Goal: Task Accomplishment & Management: Use online tool/utility

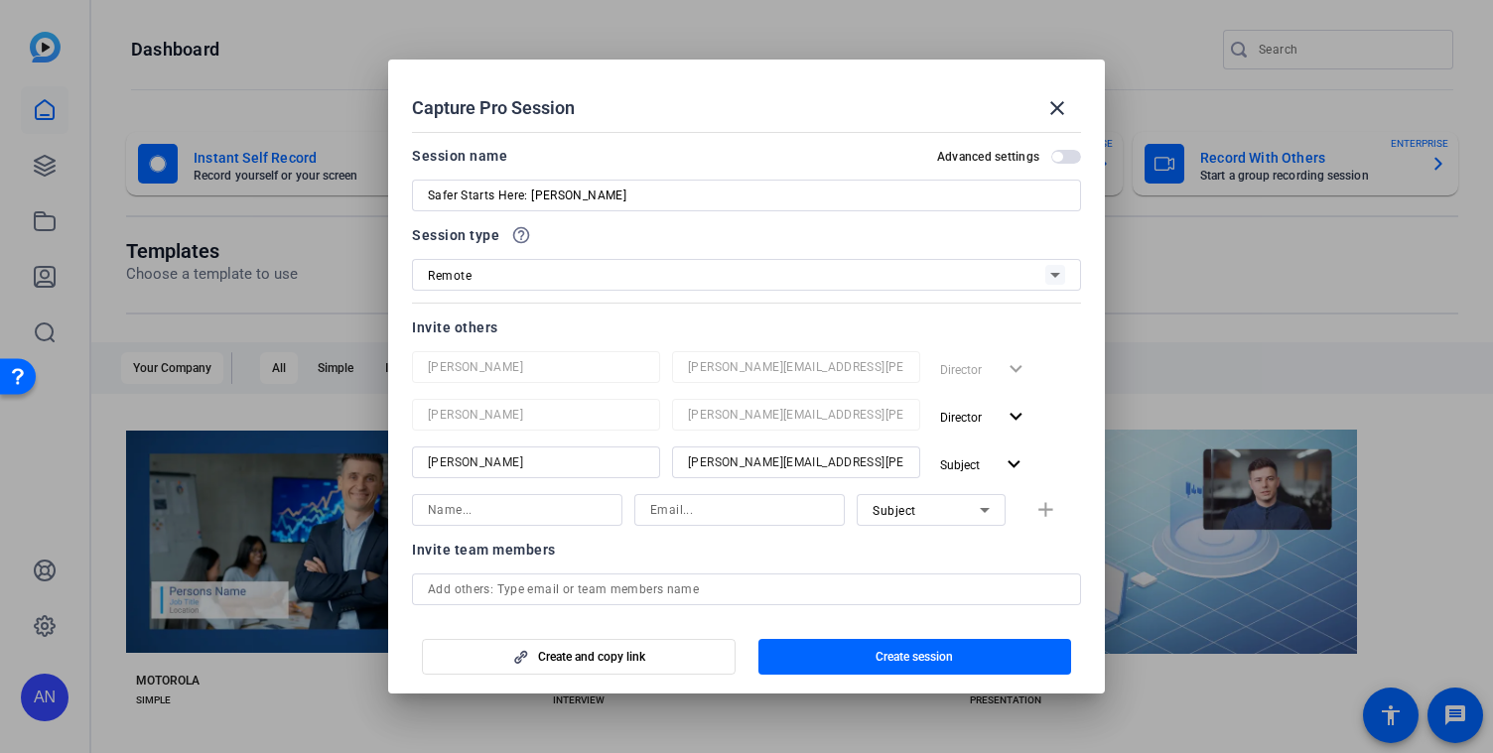
scroll to position [7, 0]
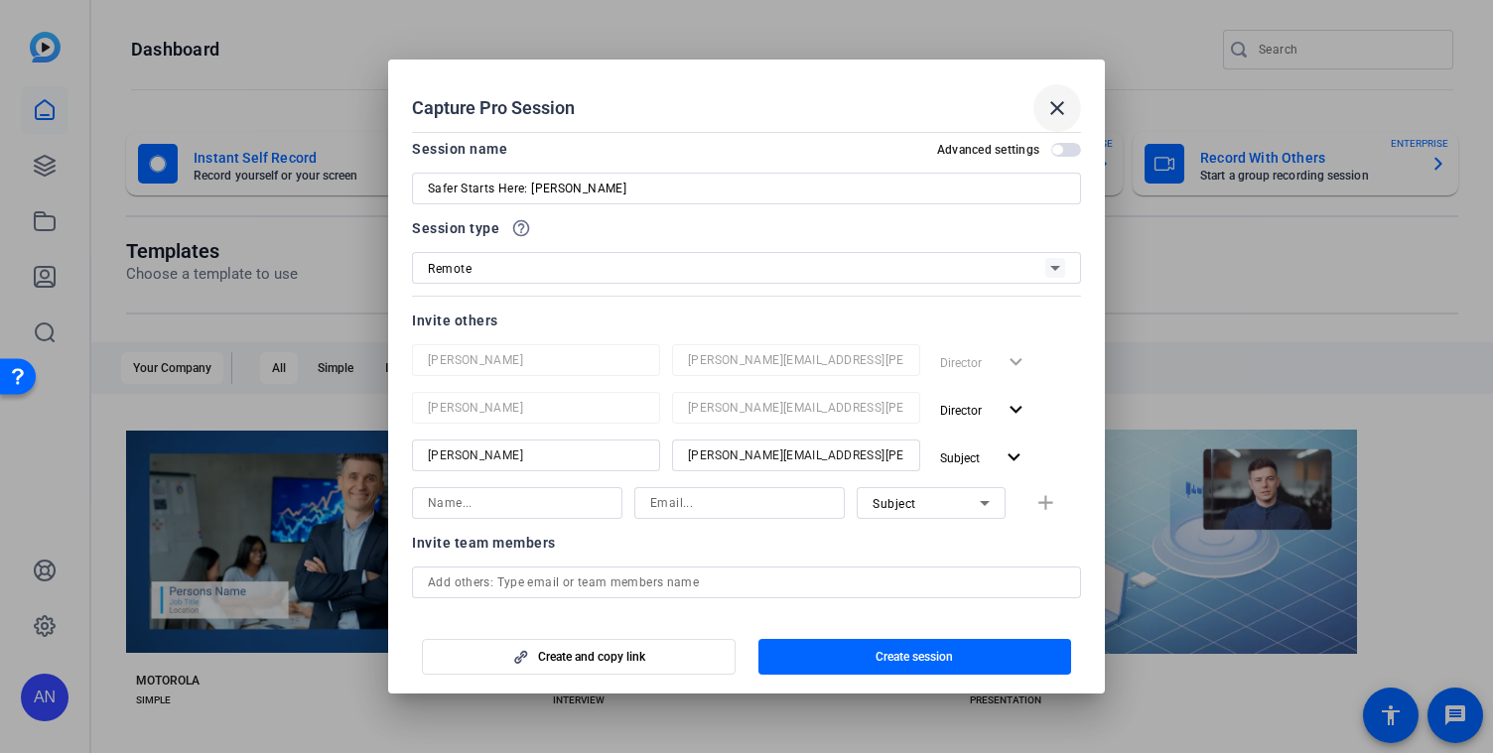
click at [1063, 104] on mat-icon "close" at bounding box center [1057, 108] width 24 height 24
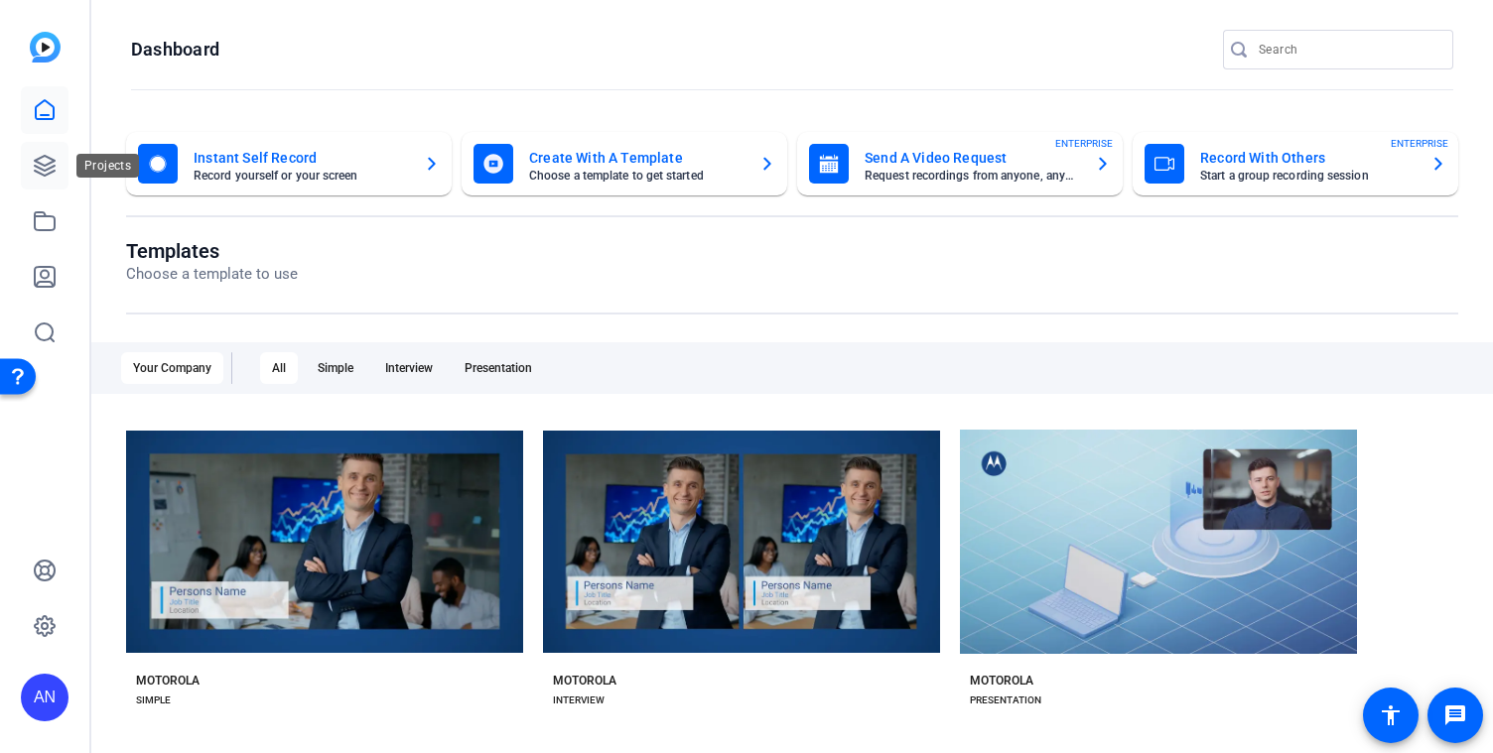
click at [45, 165] on icon at bounding box center [45, 166] width 20 height 20
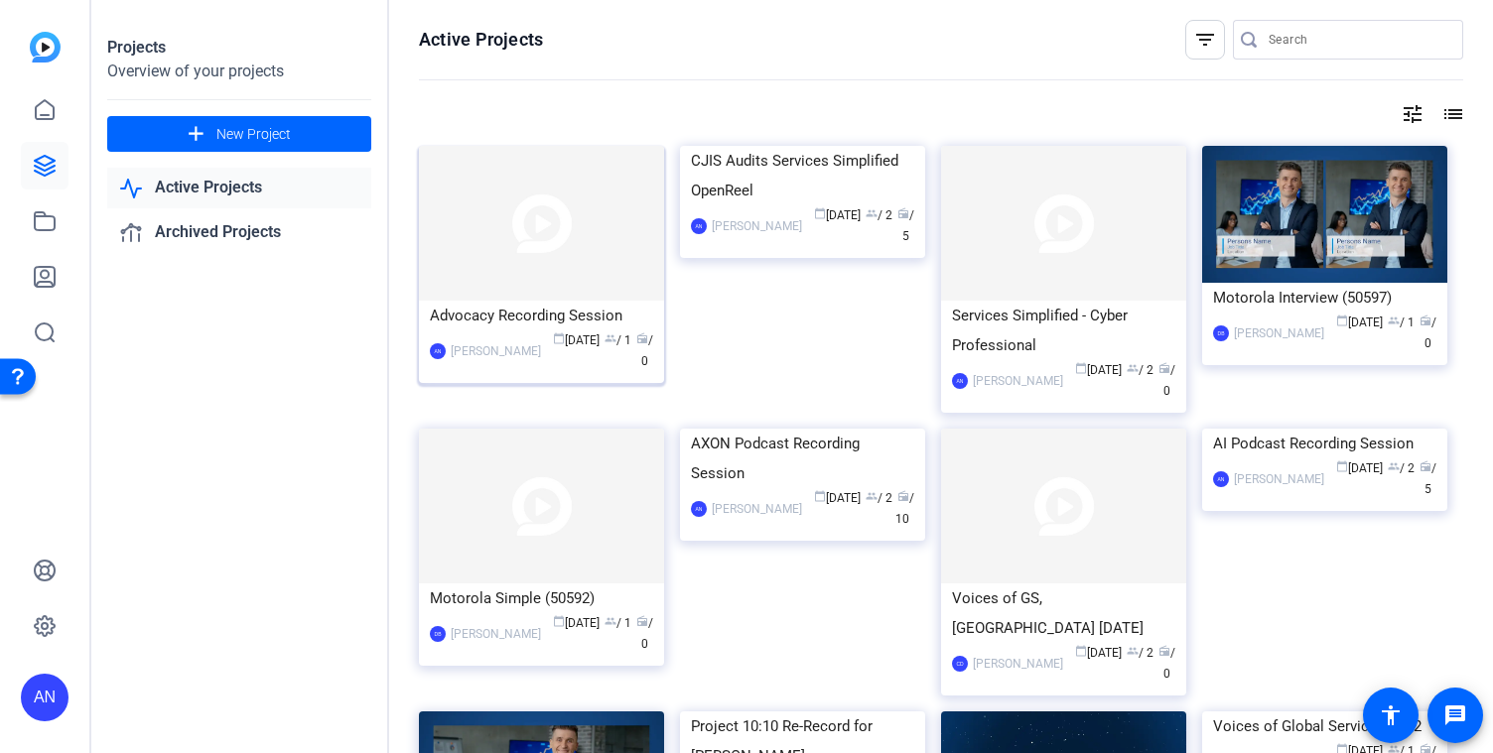
click at [539, 316] on div "Advocacy Recording Session" at bounding box center [541, 316] width 223 height 30
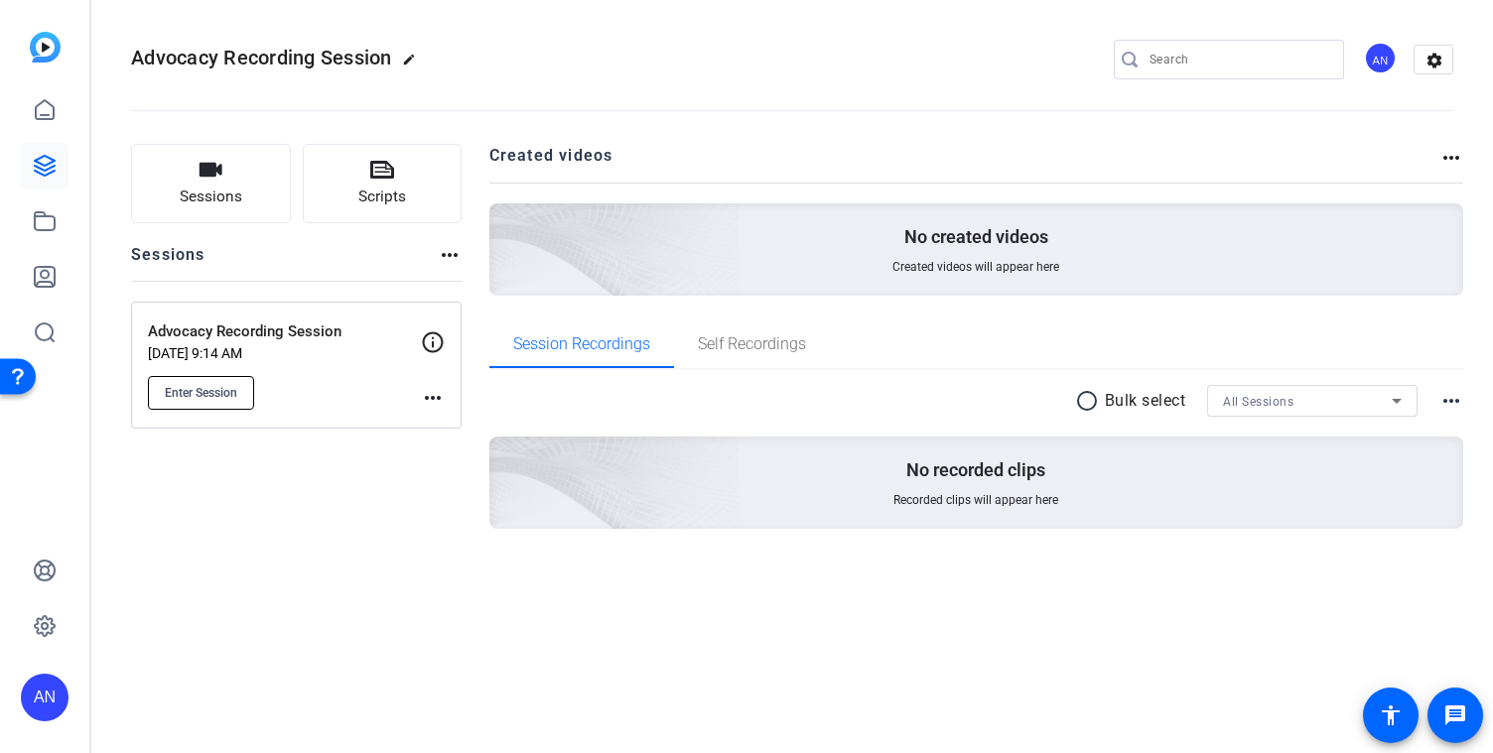
click at [222, 393] on span "Enter Session" at bounding box center [201, 393] width 72 height 16
click at [435, 397] on mat-icon "more_horiz" at bounding box center [433, 398] width 24 height 24
click at [455, 422] on span "Edit Session" at bounding box center [482, 427] width 90 height 24
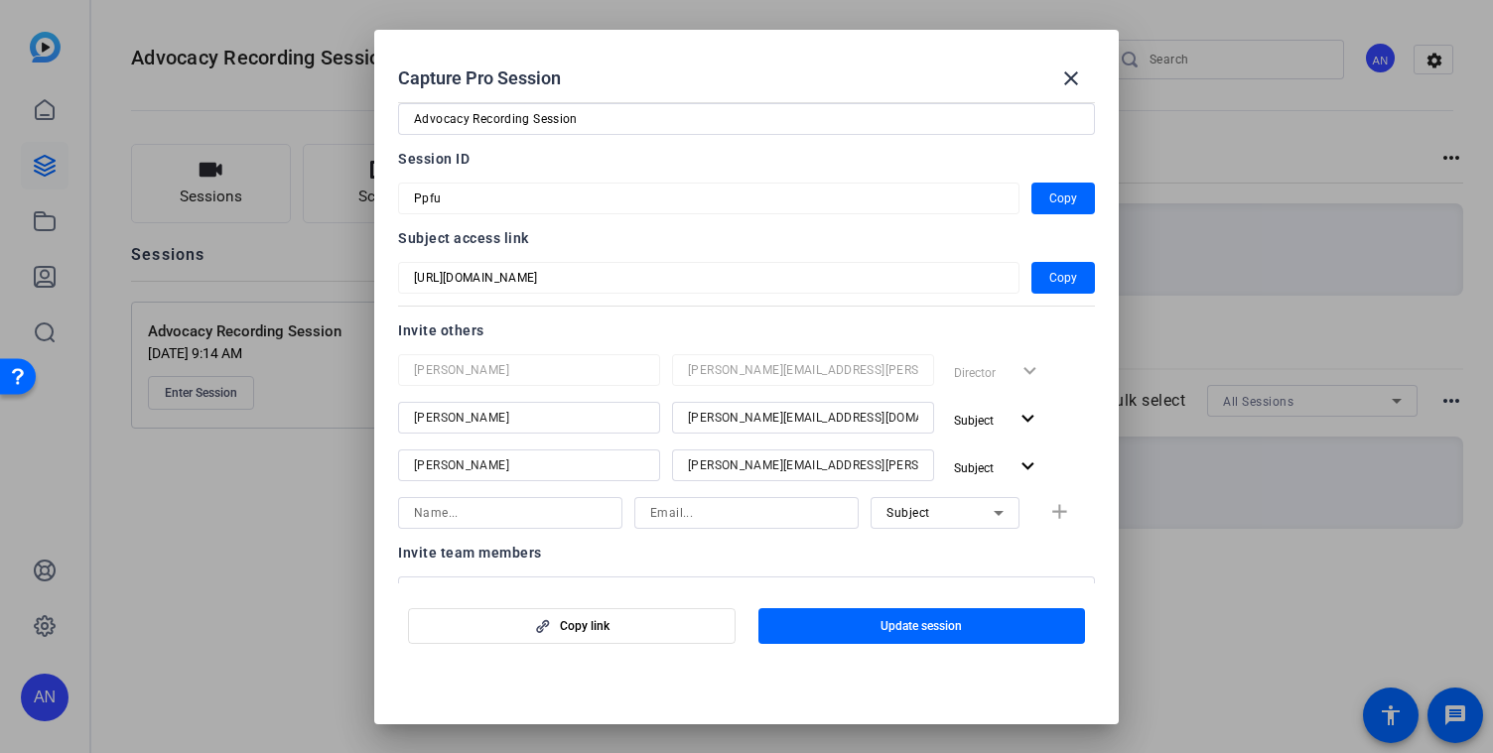
scroll to position [65, 0]
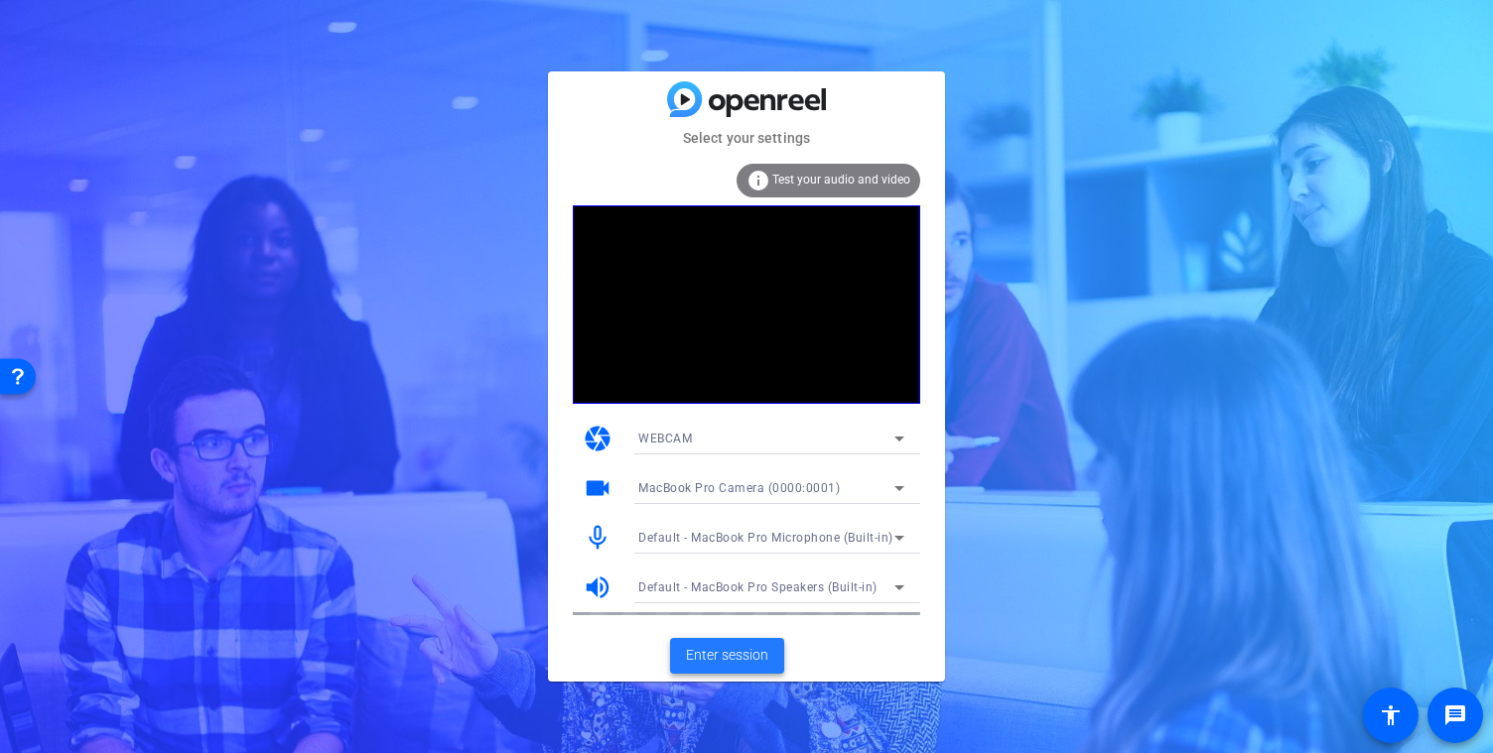
click at [731, 656] on span "Enter session" at bounding box center [727, 655] width 82 height 21
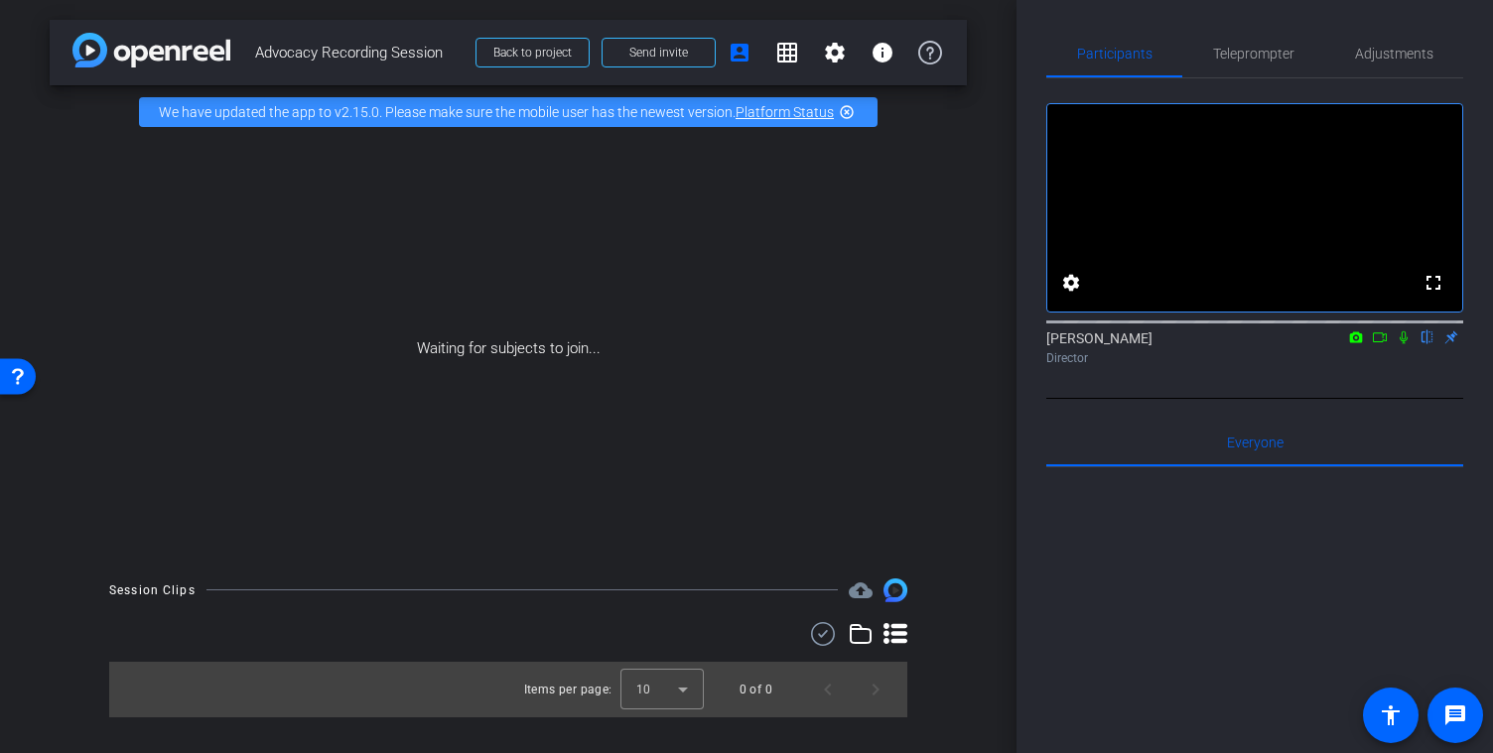
click at [1379, 344] on icon at bounding box center [1380, 338] width 16 height 14
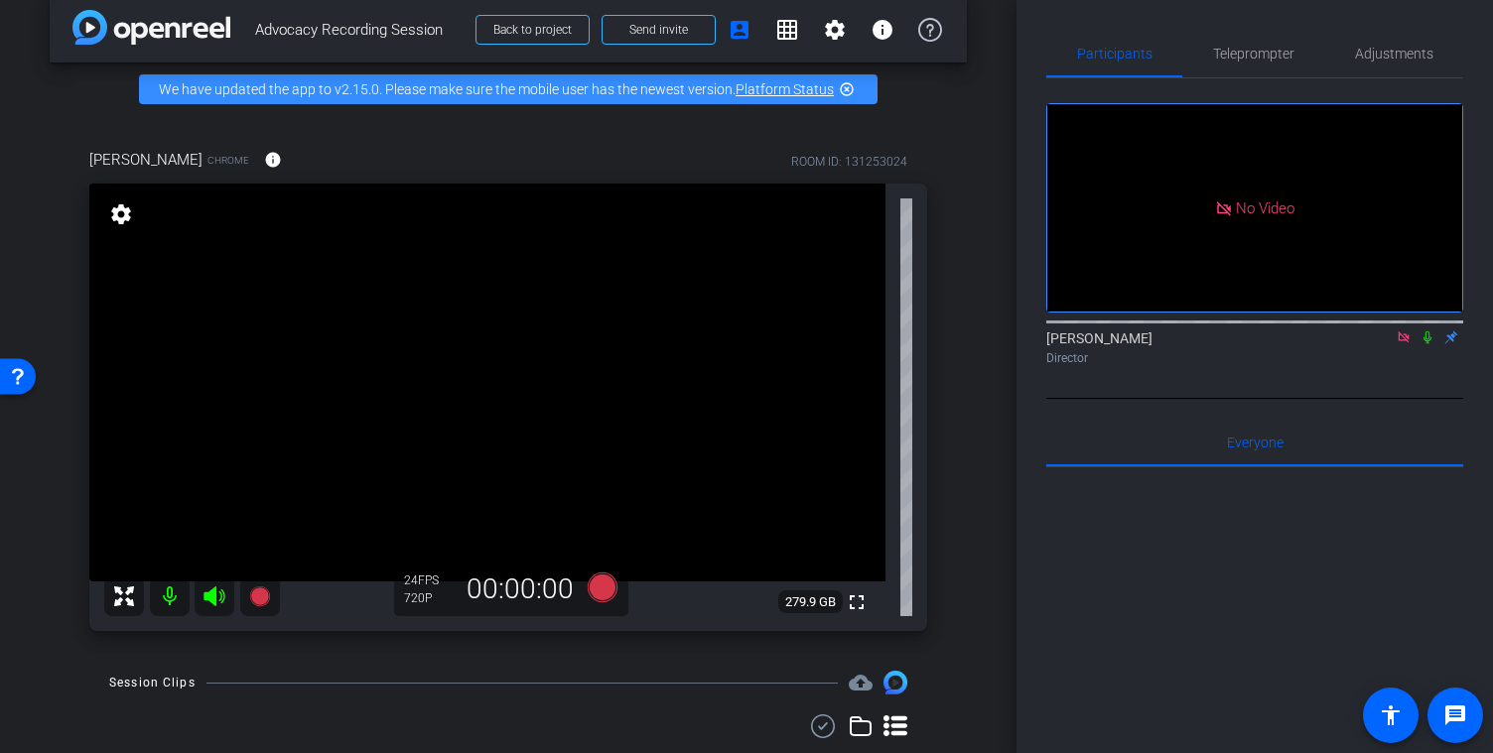
scroll to position [27, 0]
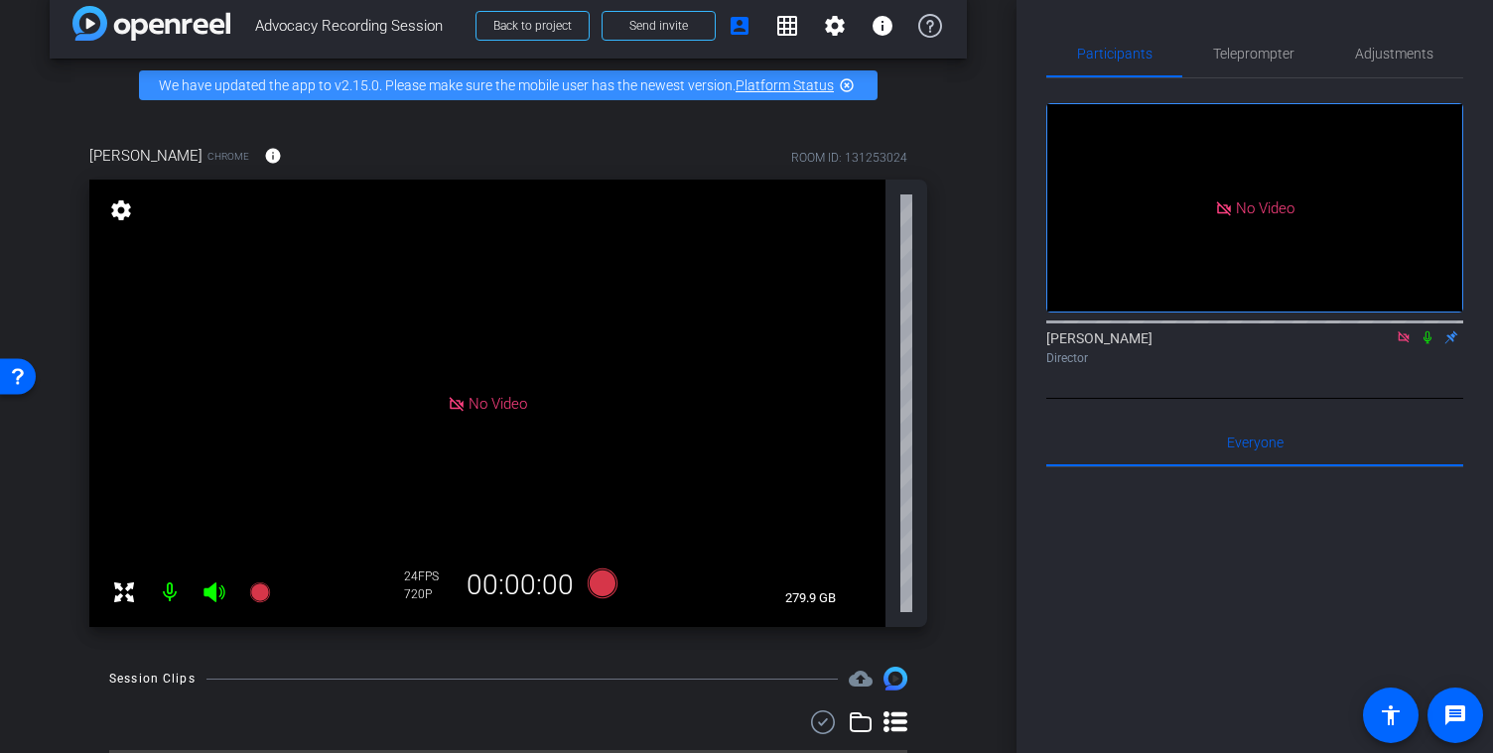
click at [1402, 344] on icon at bounding box center [1404, 338] width 16 height 14
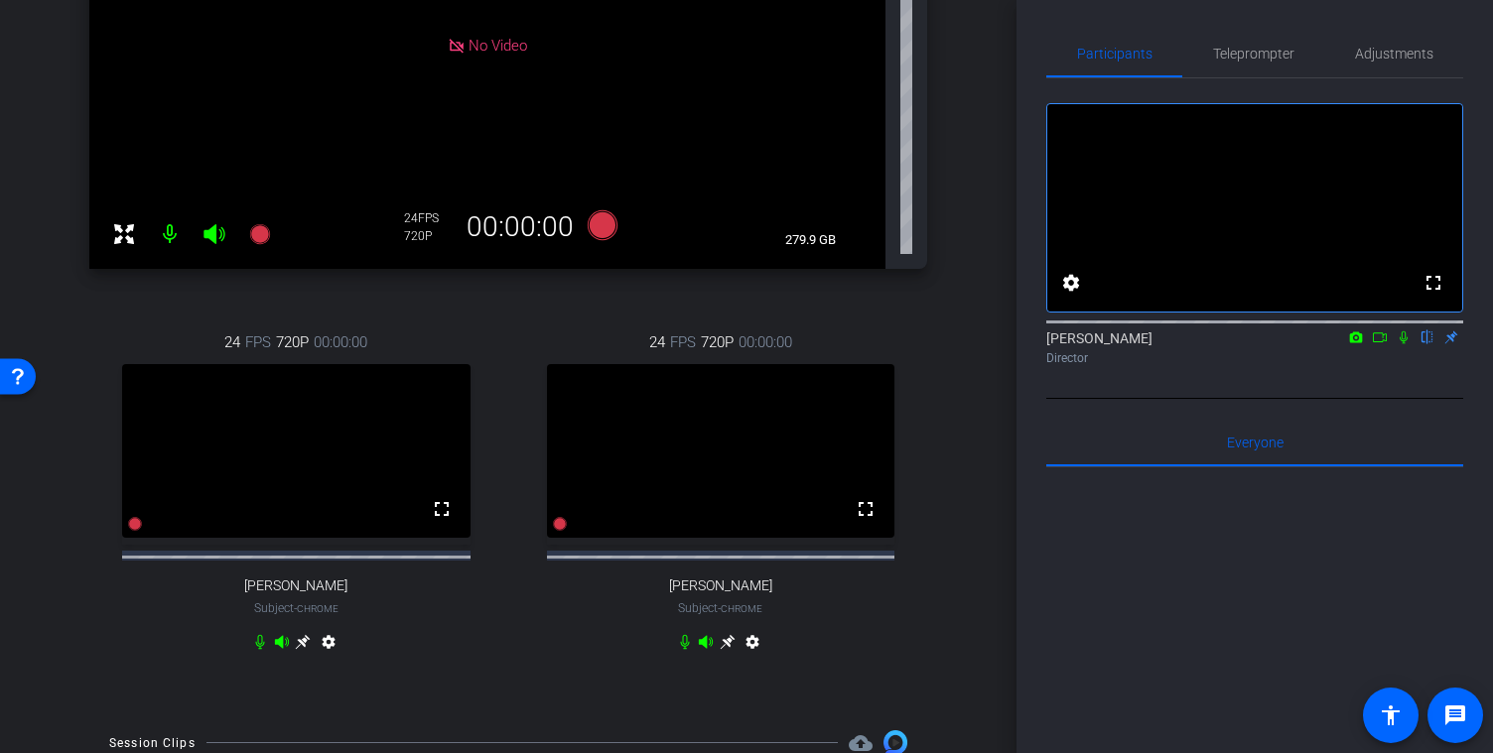
scroll to position [384, 0]
click at [961, 624] on div "[PERSON_NAME] Chrome info ROOM ID: 131253024 No Video settings 279.9 GB 24 FPS …" at bounding box center [508, 233] width 917 height 957
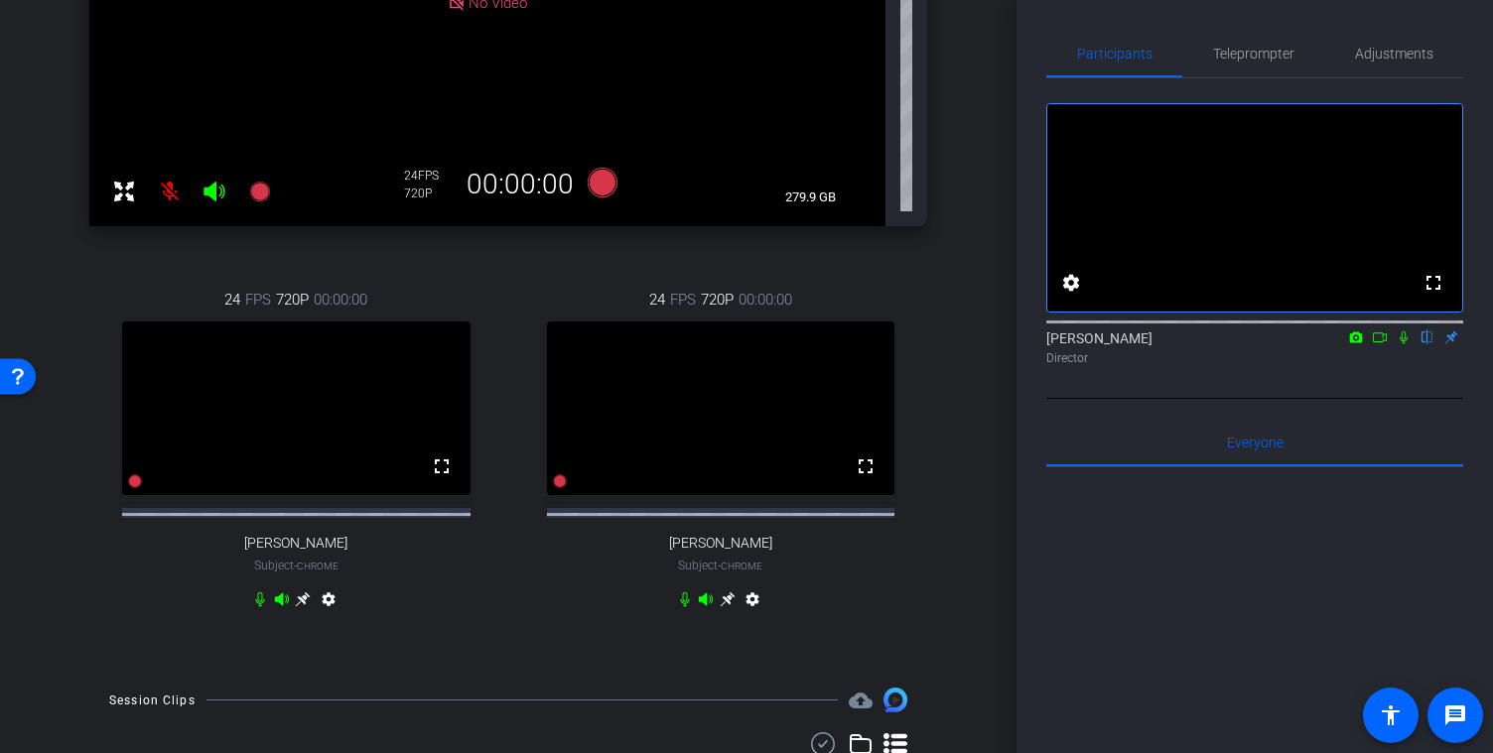
scroll to position [430, 0]
click at [1233, 65] on span "Teleprompter" at bounding box center [1253, 54] width 81 height 48
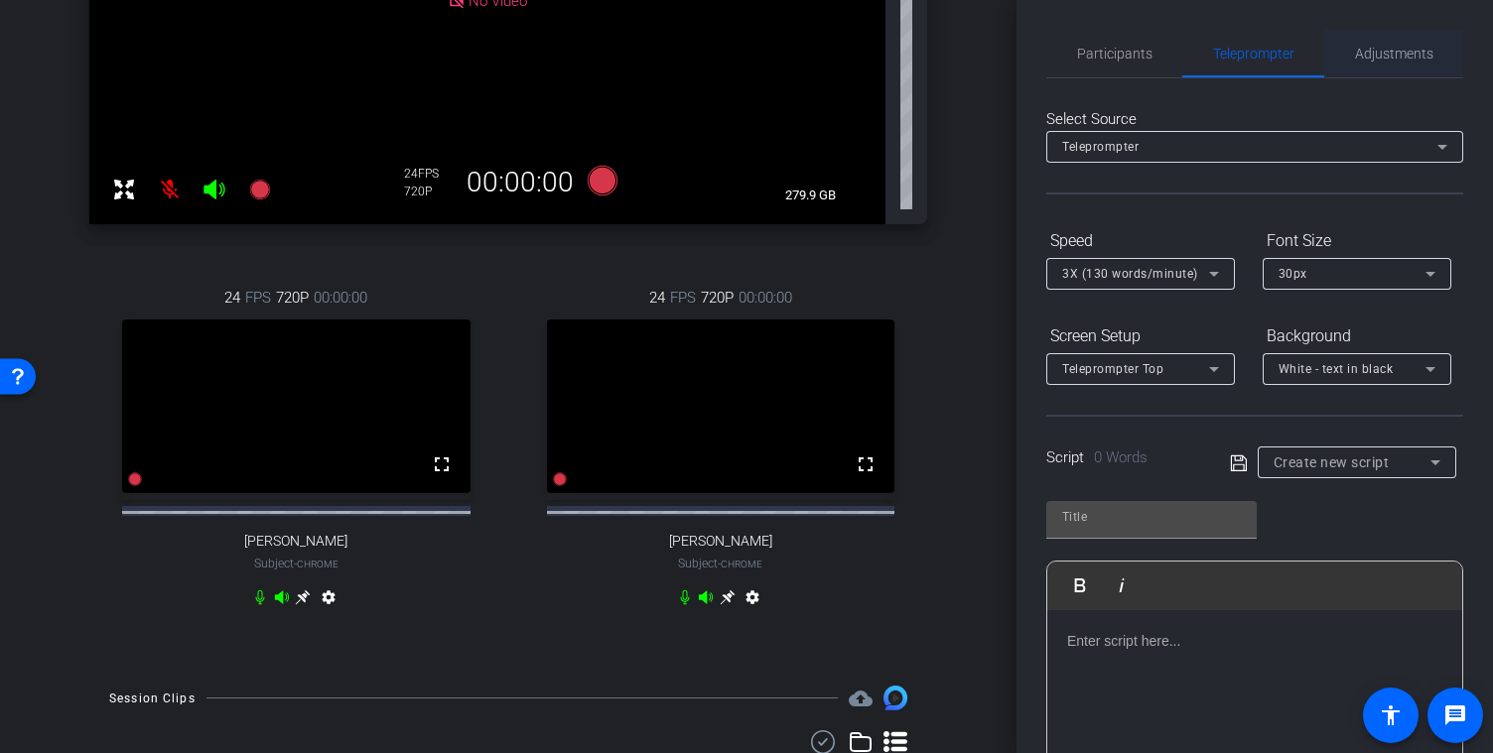
click at [1371, 58] on span "Adjustments" at bounding box center [1394, 54] width 78 height 14
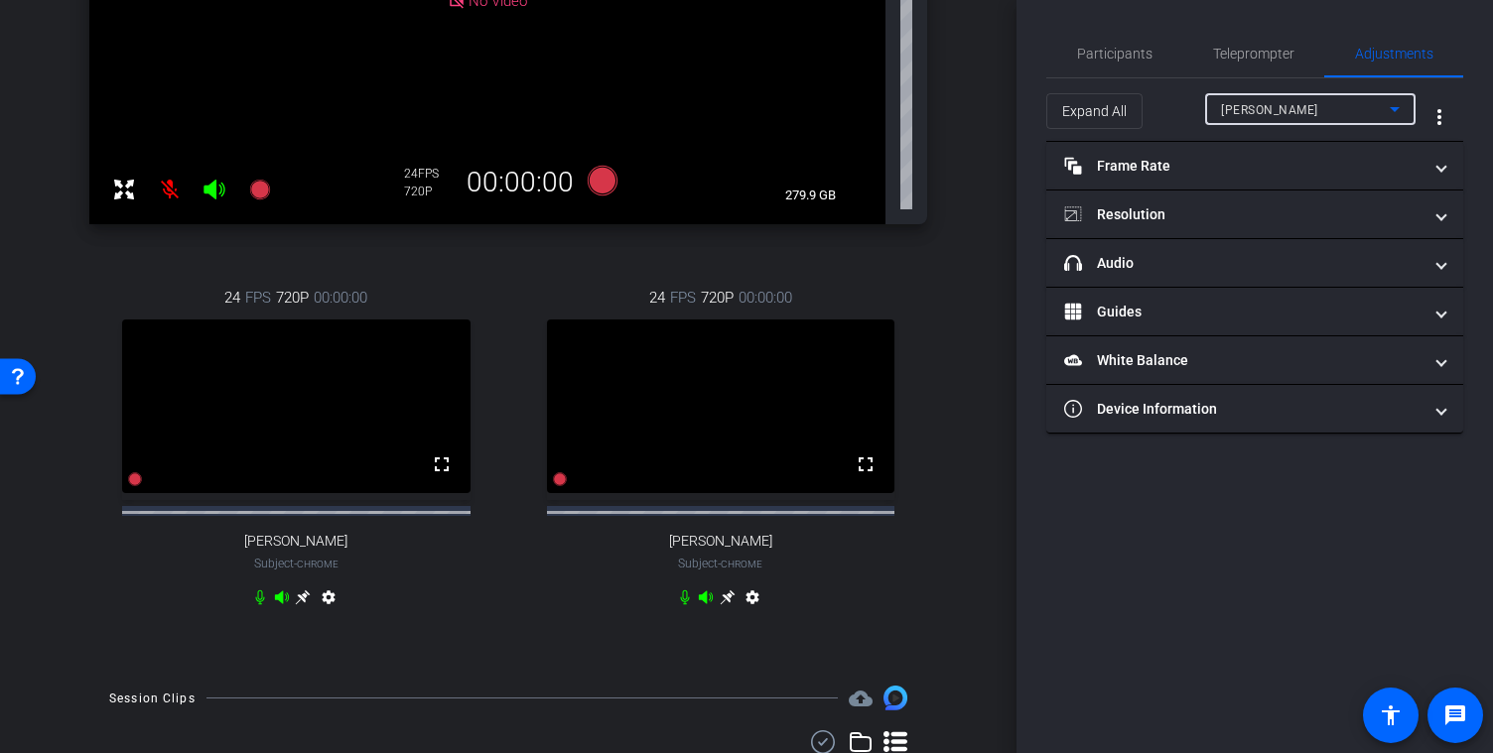
click at [1379, 112] on div "[PERSON_NAME]" at bounding box center [1305, 109] width 169 height 25
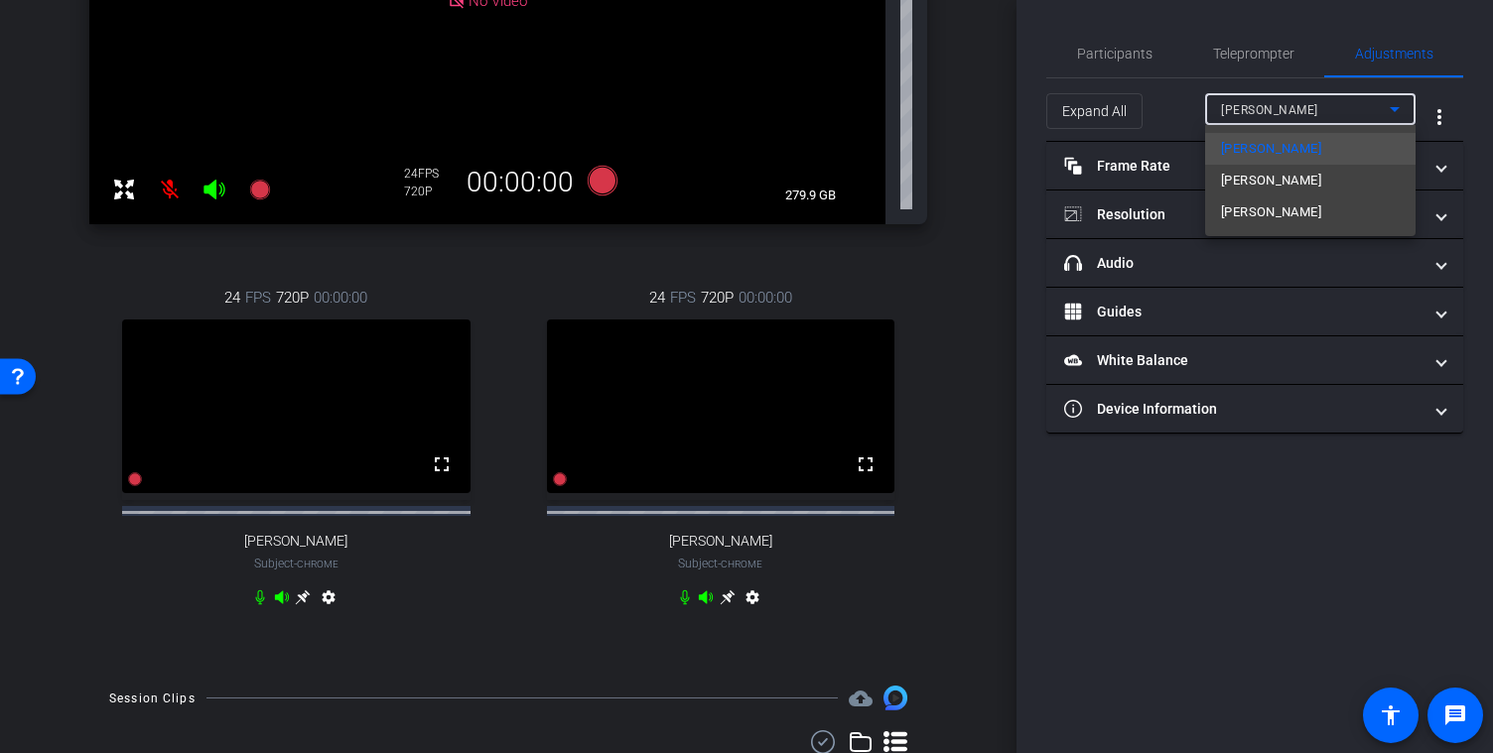
click at [1314, 176] on mat-option "[PERSON_NAME]" at bounding box center [1310, 181] width 210 height 32
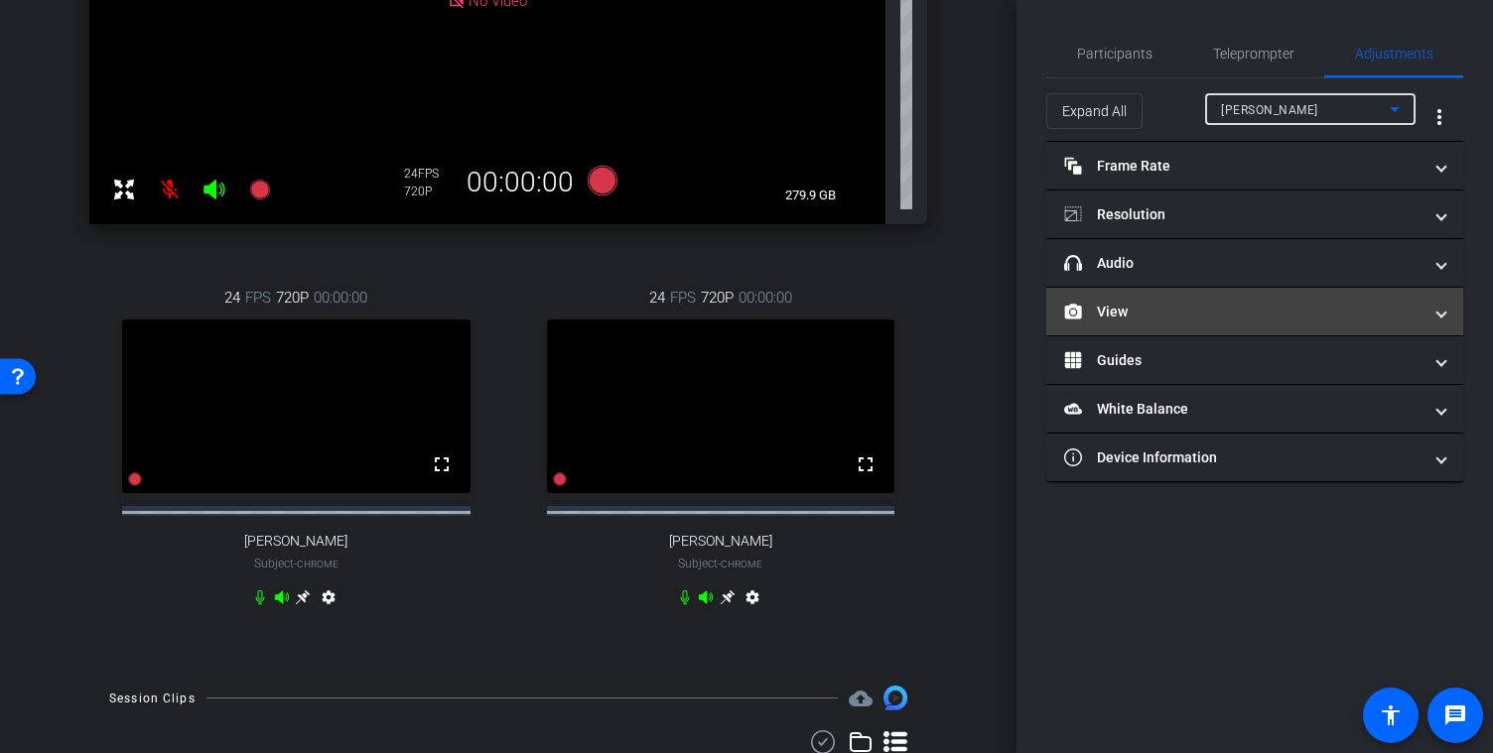
click at [1449, 320] on mat-expansion-panel-header "View" at bounding box center [1254, 312] width 417 height 48
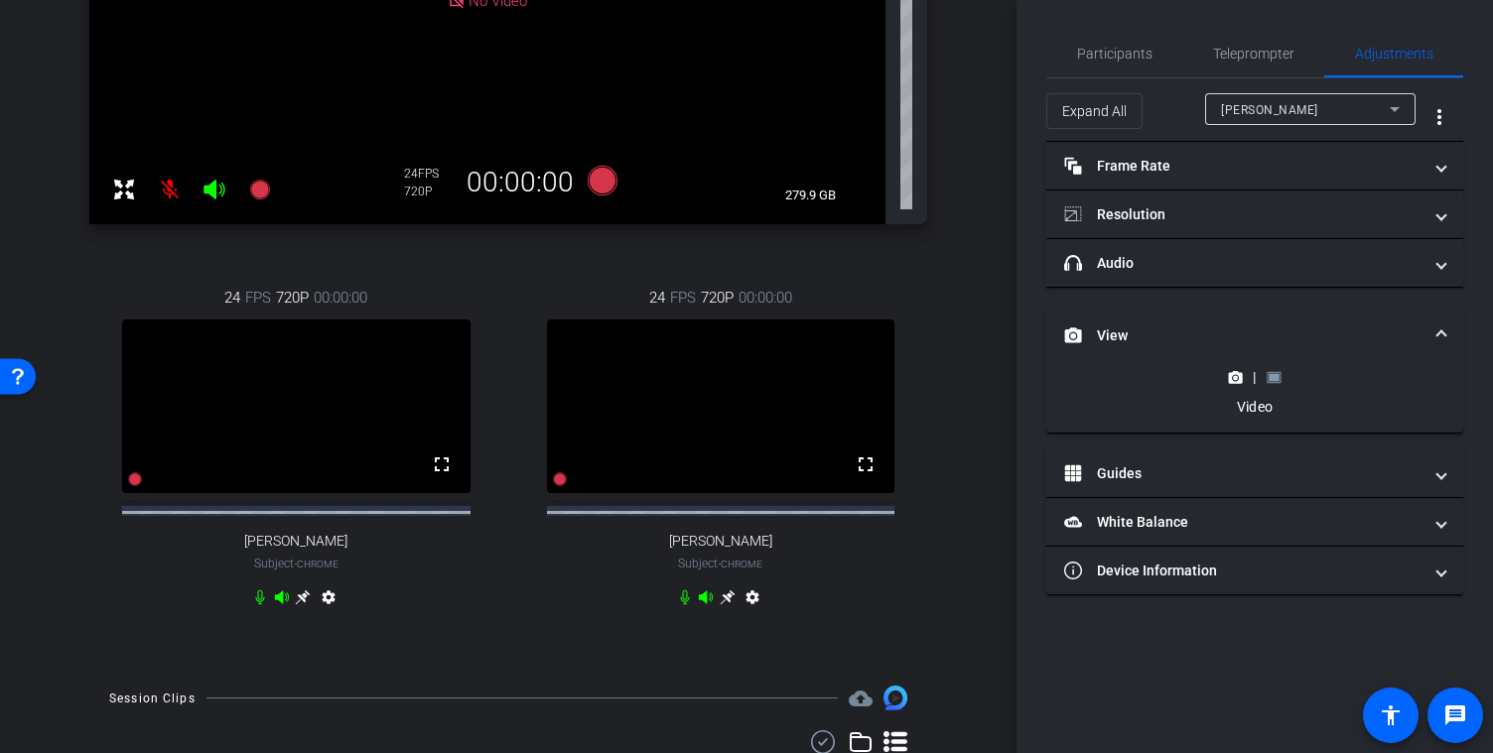
click at [1276, 375] on rect at bounding box center [1274, 377] width 11 height 8
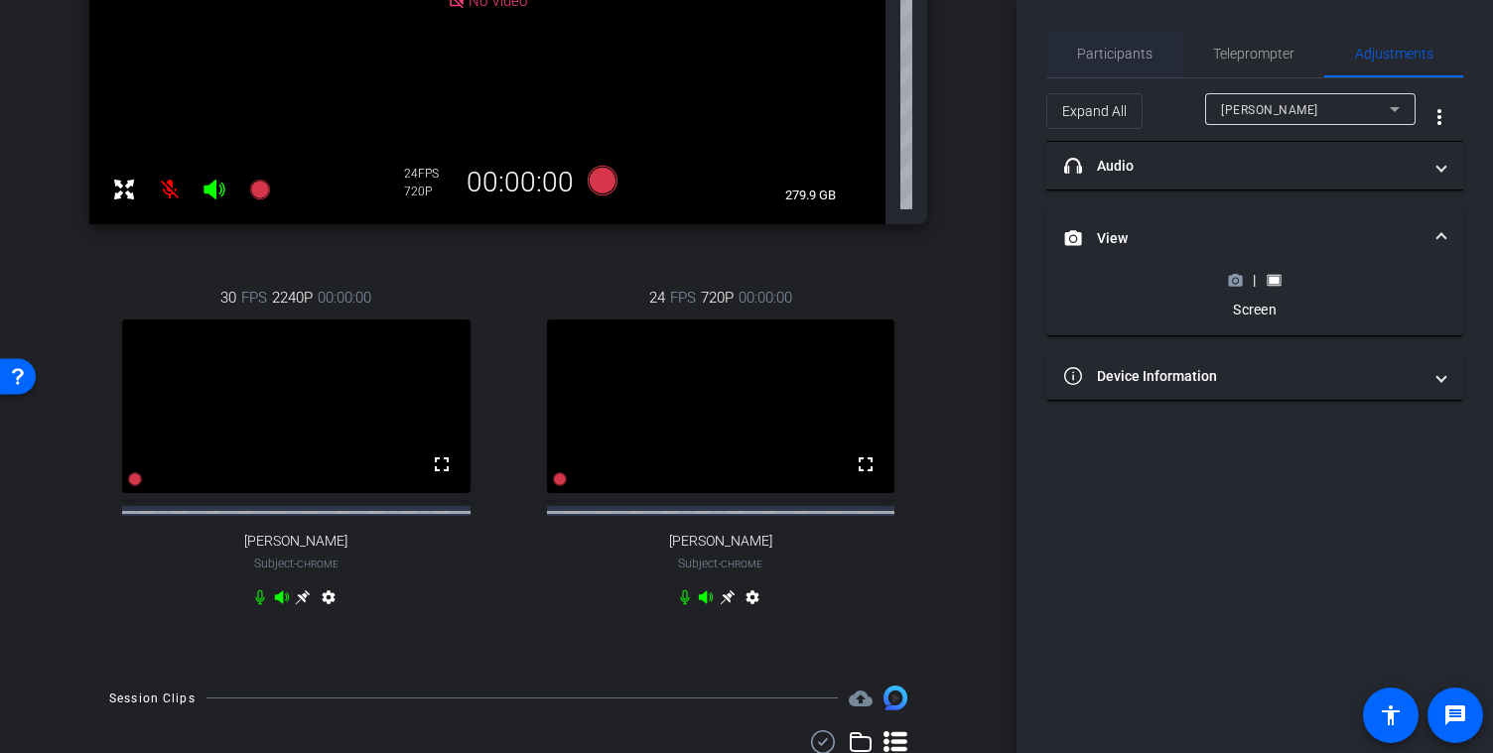
click at [1115, 52] on span "Participants" at bounding box center [1114, 54] width 75 height 14
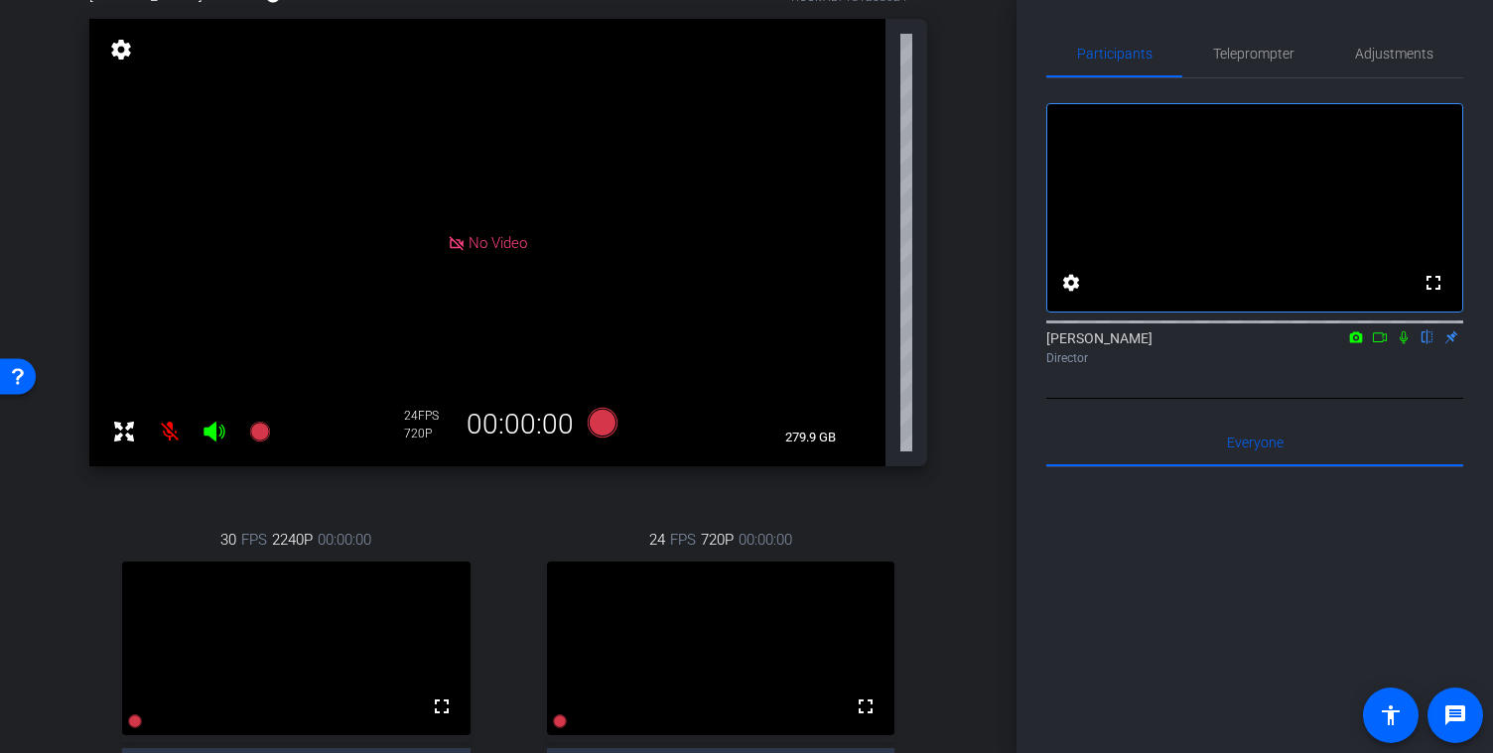
scroll to position [0, 0]
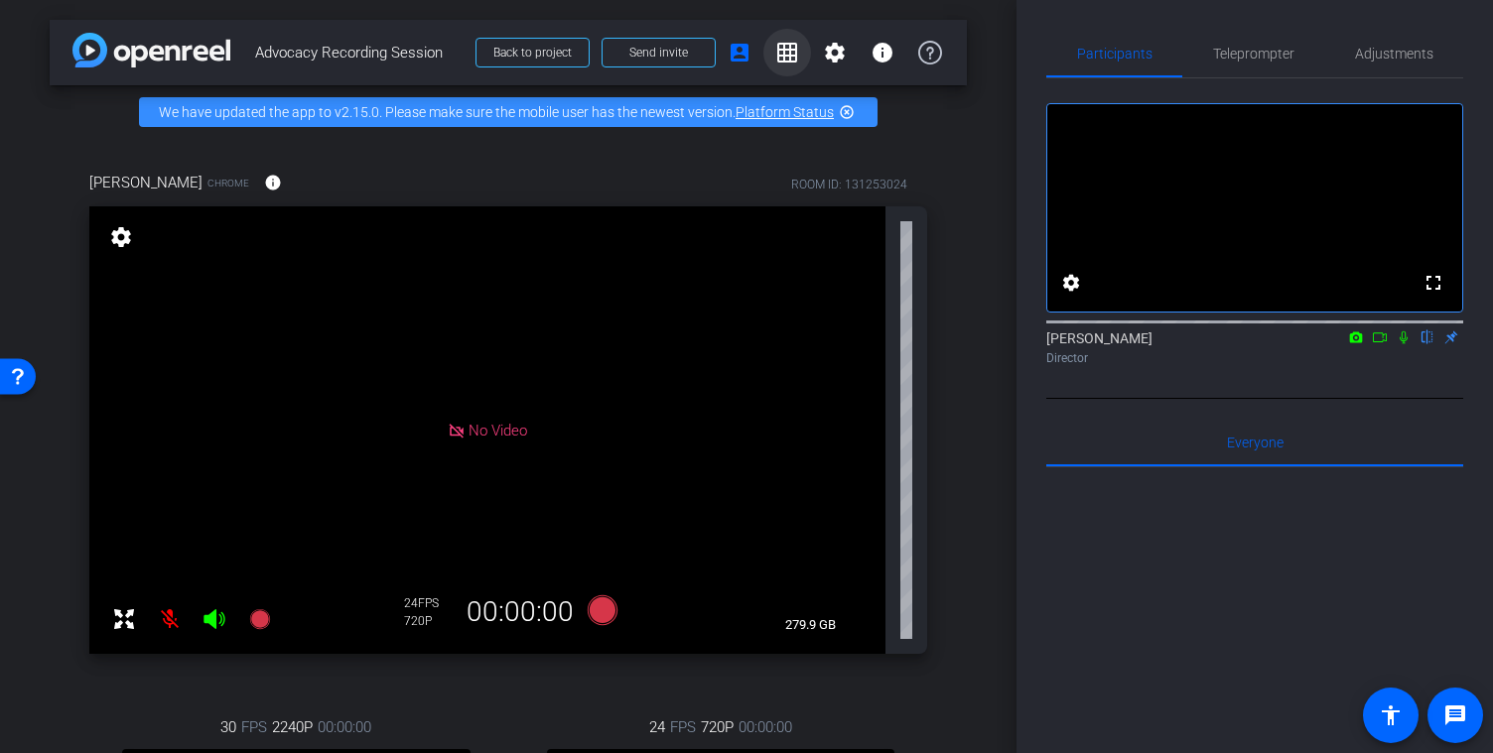
click at [796, 53] on mat-icon "grid_on" at bounding box center [787, 53] width 24 height 24
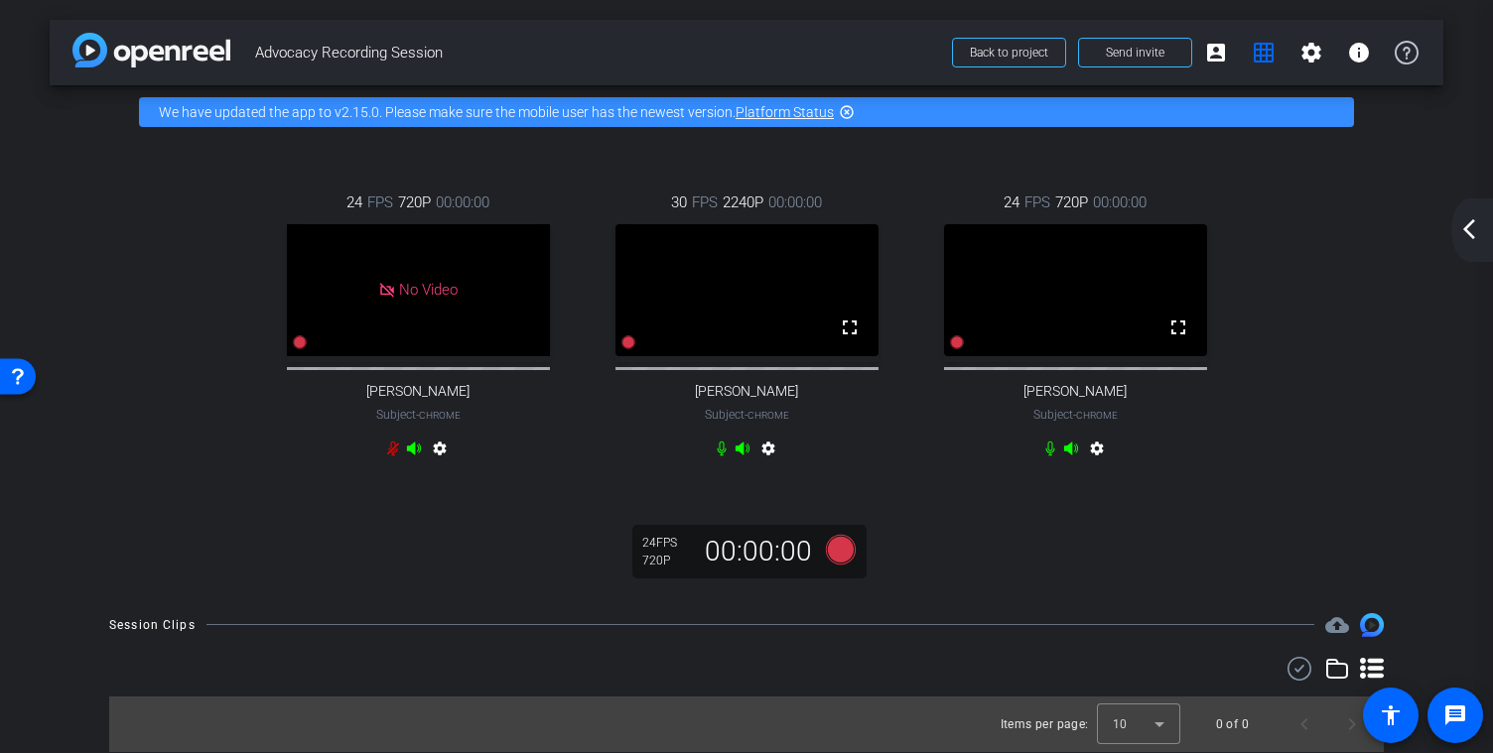
scroll to position [16, 0]
click at [844, 550] on icon at bounding box center [841, 549] width 30 height 30
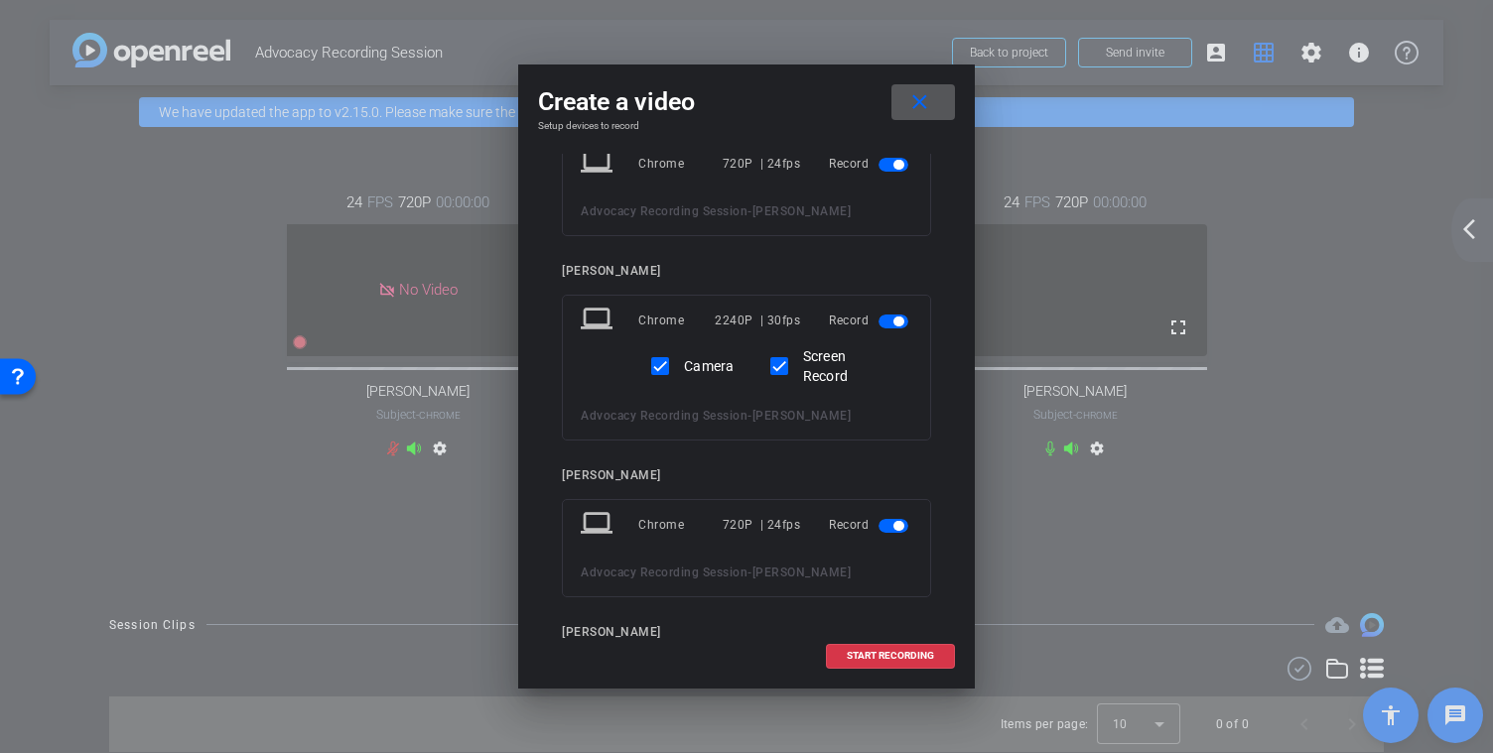
scroll to position [6, 0]
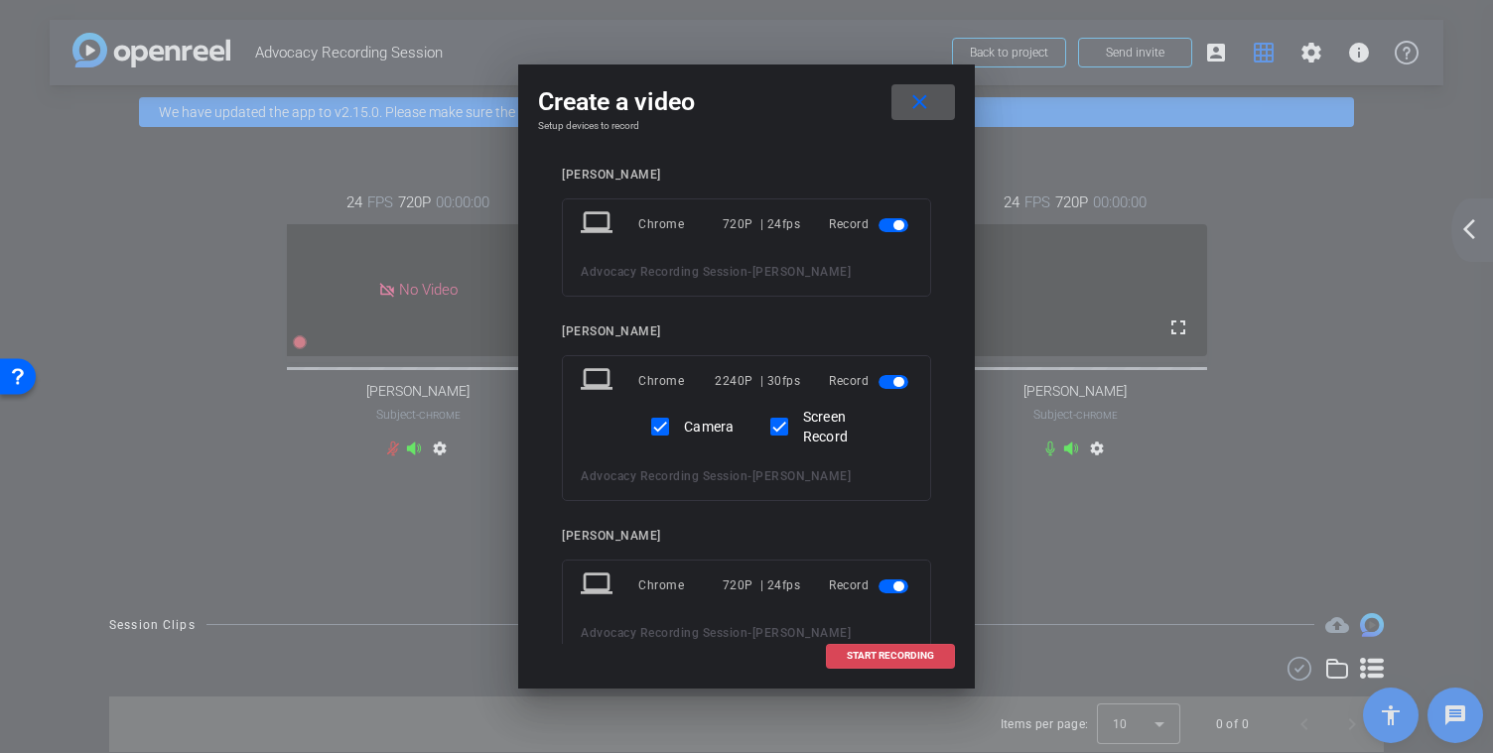
click at [895, 660] on span "START RECORDING" at bounding box center [890, 656] width 87 height 10
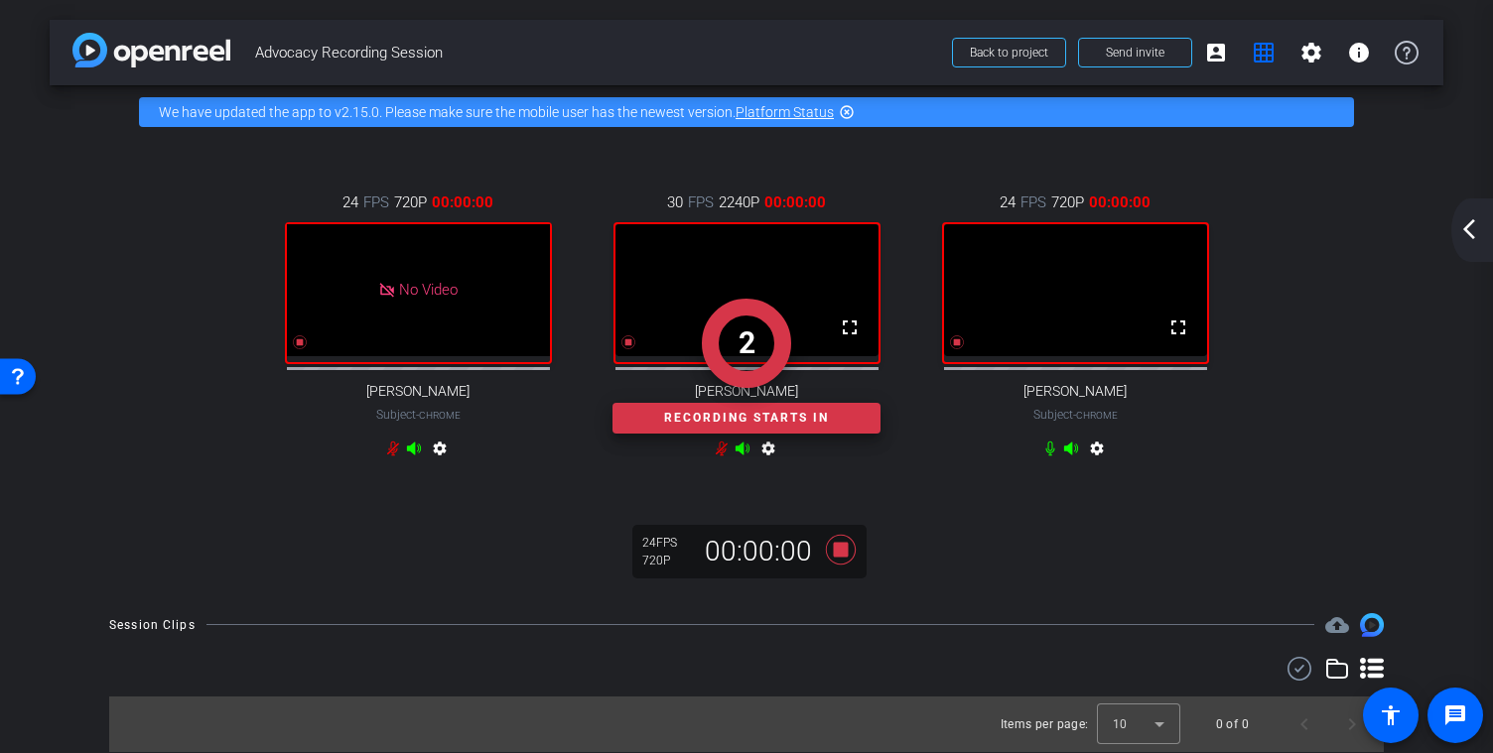
click at [1467, 225] on mat-icon "arrow_back_ios_new" at bounding box center [1469, 229] width 24 height 24
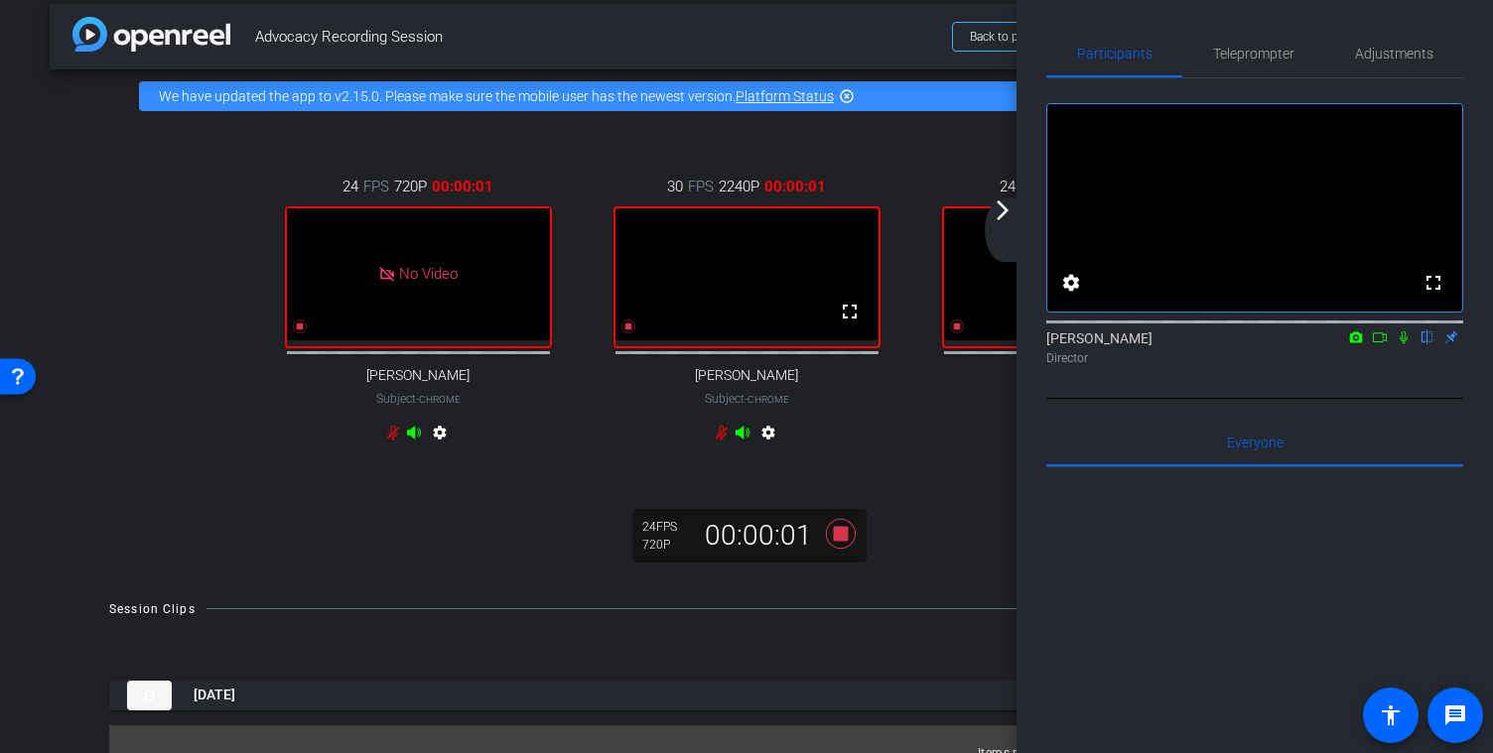
click at [1403, 344] on icon at bounding box center [1404, 338] width 16 height 14
click at [1381, 342] on icon at bounding box center [1380, 338] width 14 height 10
click at [1004, 212] on mat-icon "arrow_forward_ios" at bounding box center [1003, 211] width 24 height 24
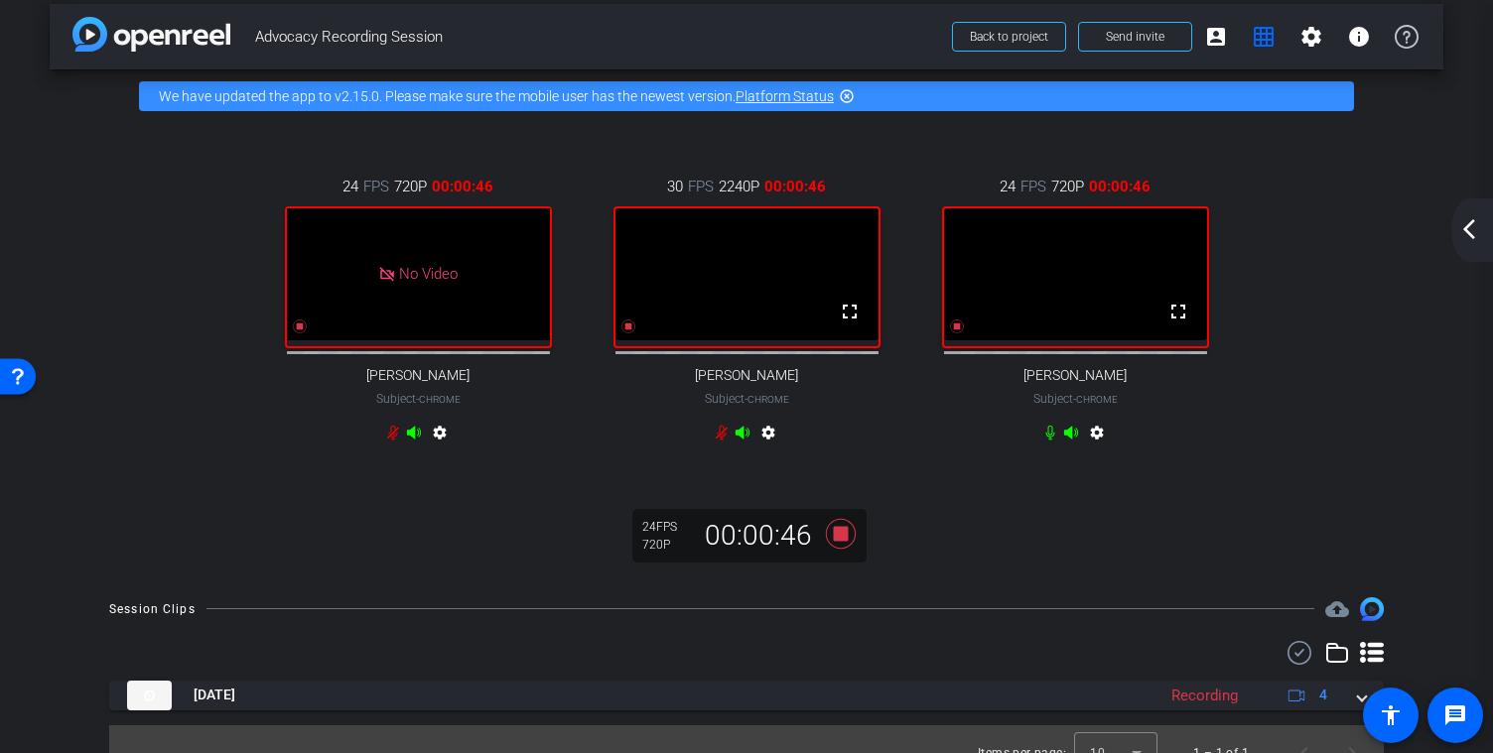
click at [1462, 231] on mat-icon "arrow_back_ios_new" at bounding box center [1469, 229] width 24 height 24
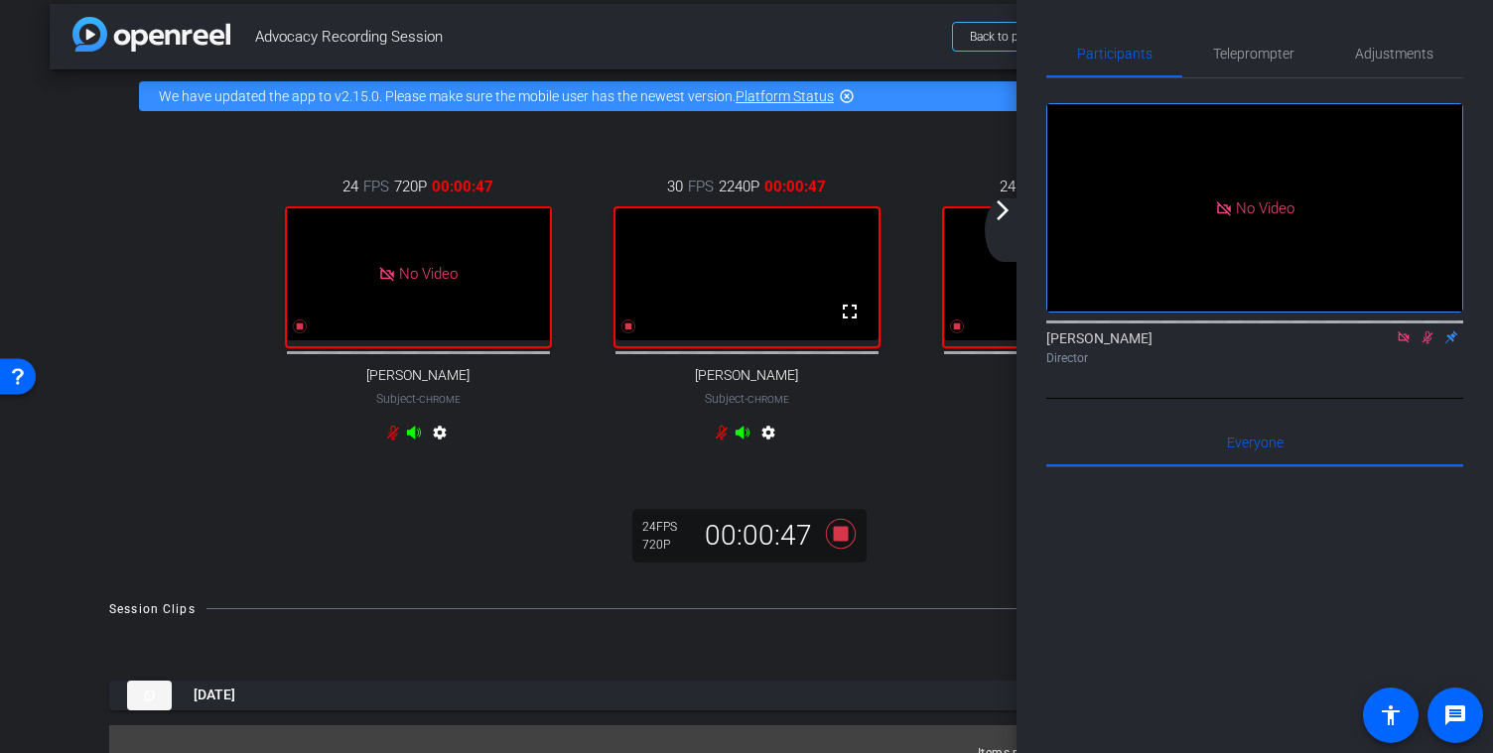
click at [1432, 346] on mat-icon at bounding box center [1428, 338] width 24 height 18
click at [1429, 344] on icon at bounding box center [1427, 338] width 8 height 13
click at [1009, 210] on mat-icon "arrow_forward_ios" at bounding box center [1003, 211] width 24 height 24
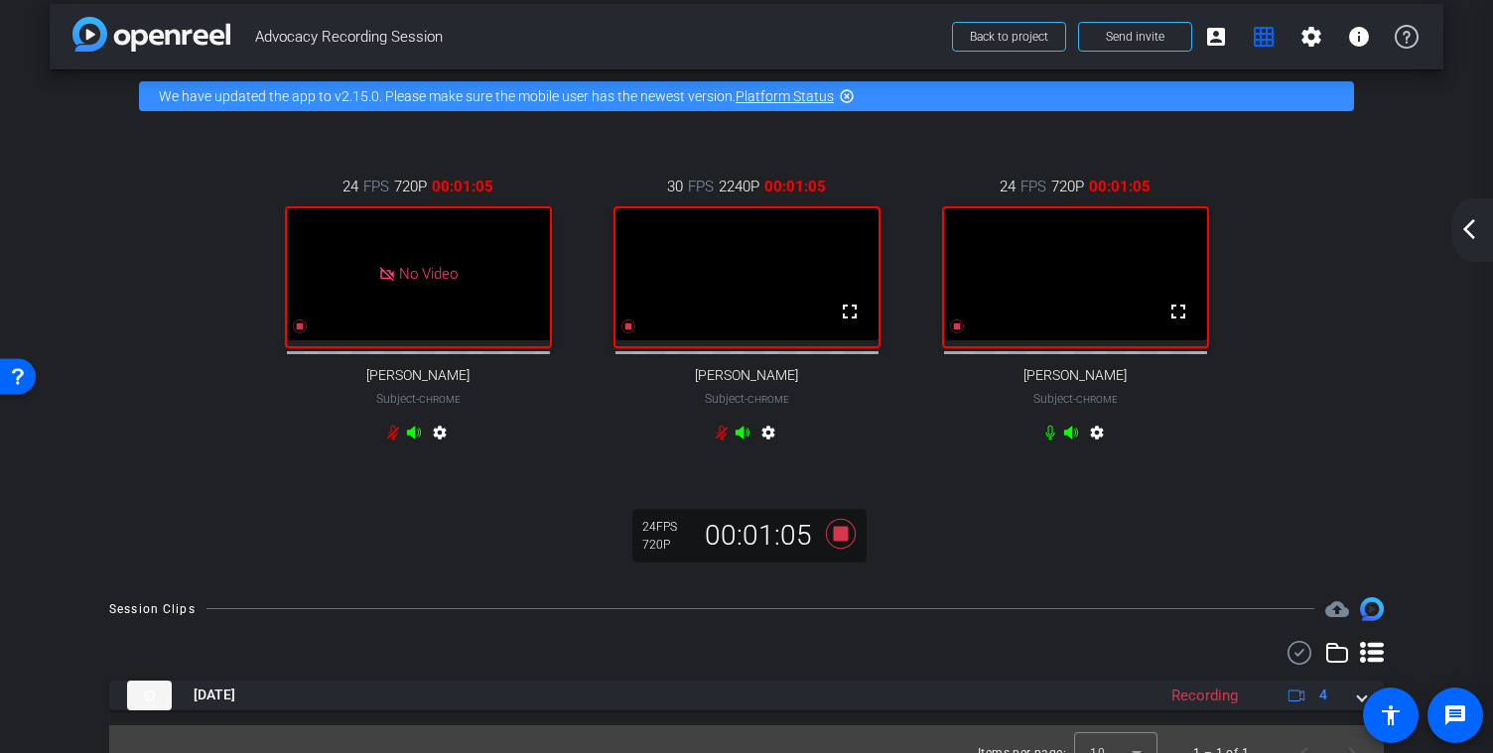
click at [1463, 230] on mat-icon "arrow_back_ios_new" at bounding box center [1469, 229] width 24 height 24
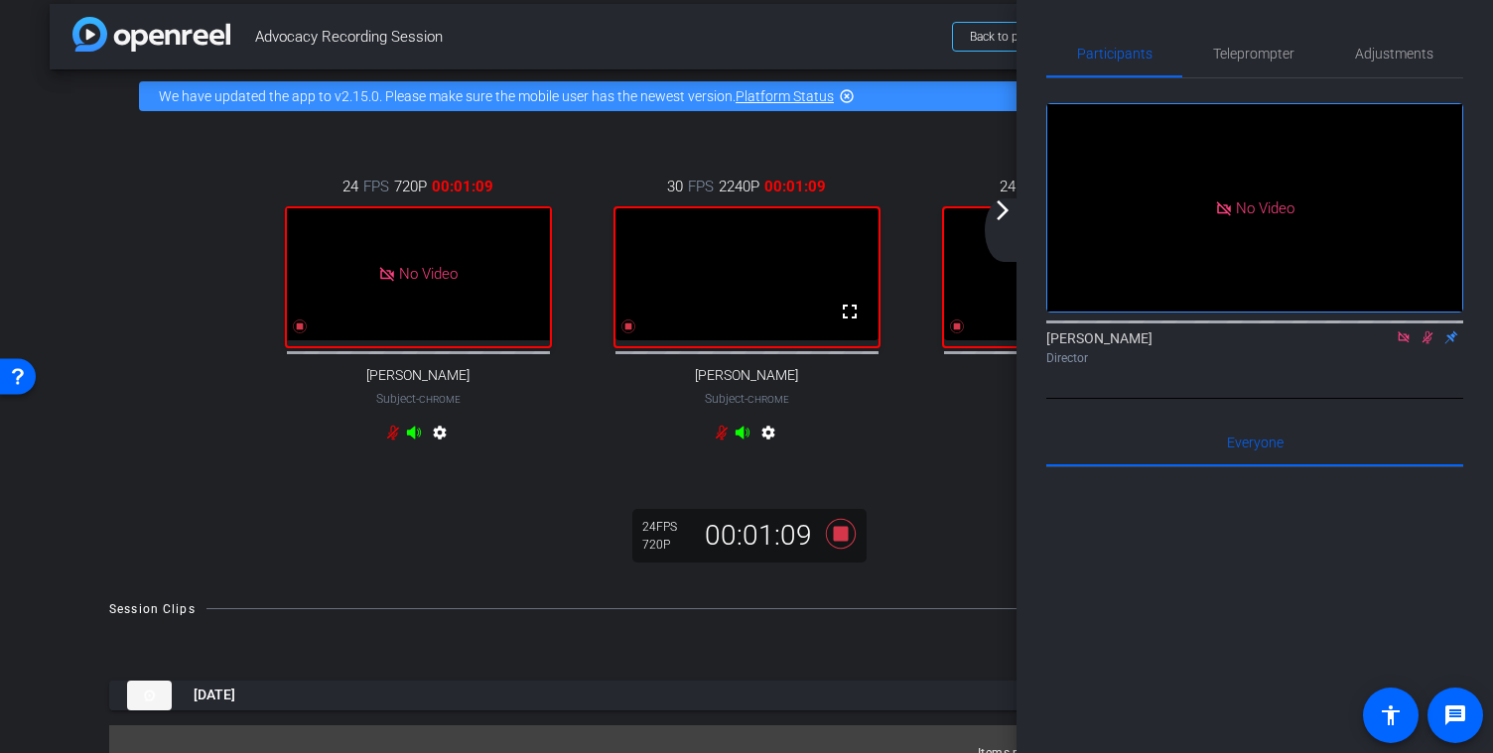
click at [1427, 344] on icon at bounding box center [1427, 338] width 16 height 14
click at [1422, 344] on icon at bounding box center [1427, 338] width 16 height 14
click at [1428, 344] on icon at bounding box center [1427, 338] width 8 height 13
click at [718, 441] on icon at bounding box center [722, 433] width 16 height 16
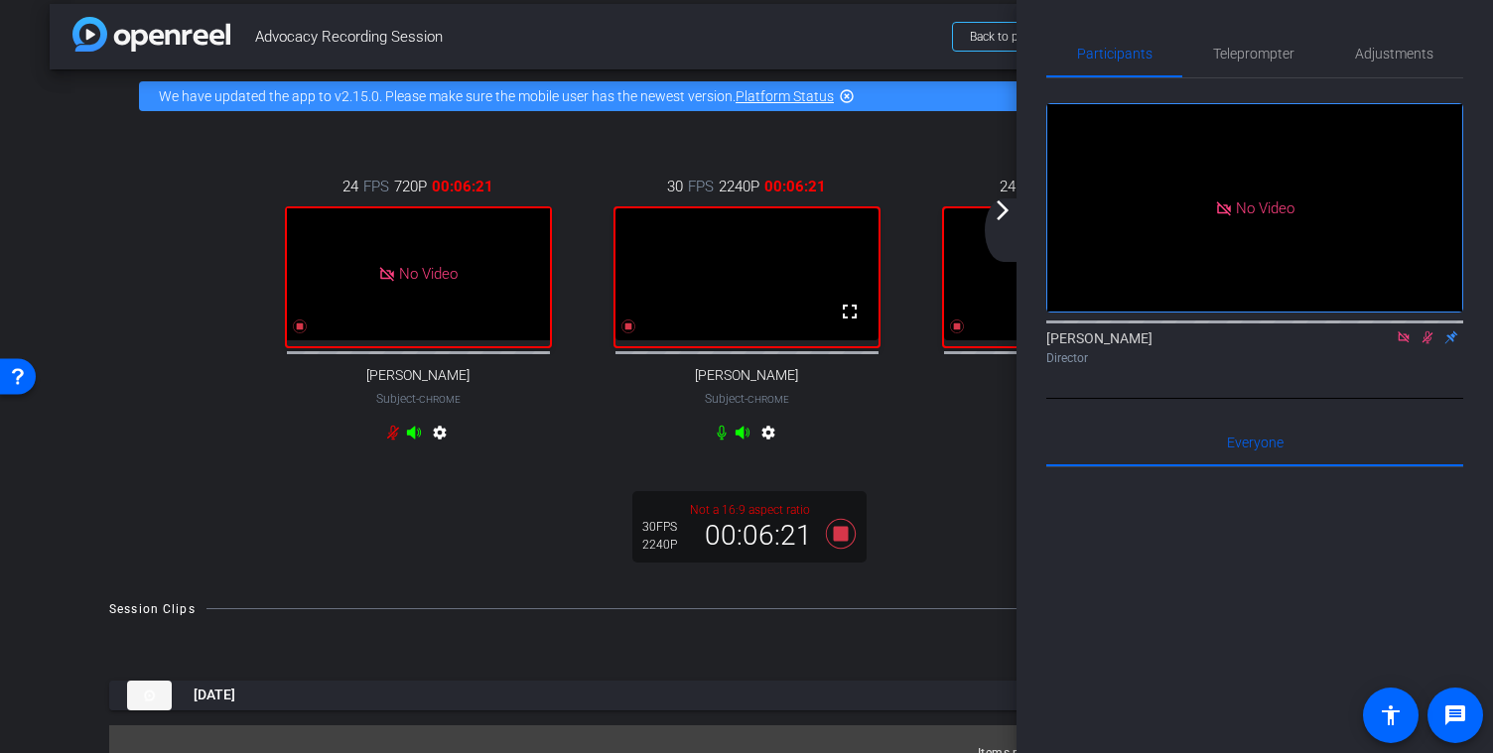
click at [1428, 344] on icon at bounding box center [1427, 338] width 11 height 13
click at [1428, 344] on icon at bounding box center [1427, 338] width 16 height 14
click at [1427, 344] on icon at bounding box center [1427, 338] width 11 height 13
click at [1428, 344] on icon at bounding box center [1427, 338] width 8 height 13
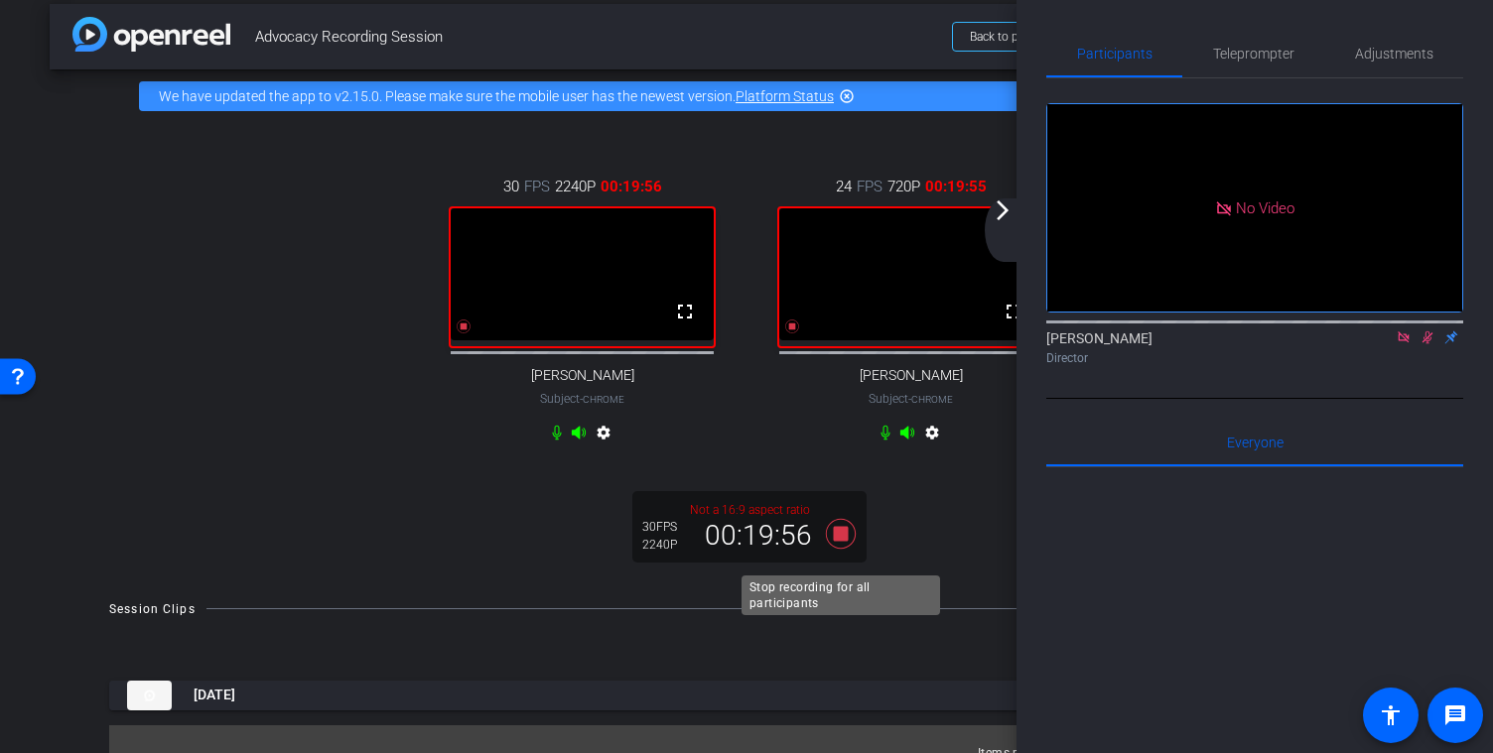
click at [837, 548] on icon at bounding box center [841, 533] width 30 height 30
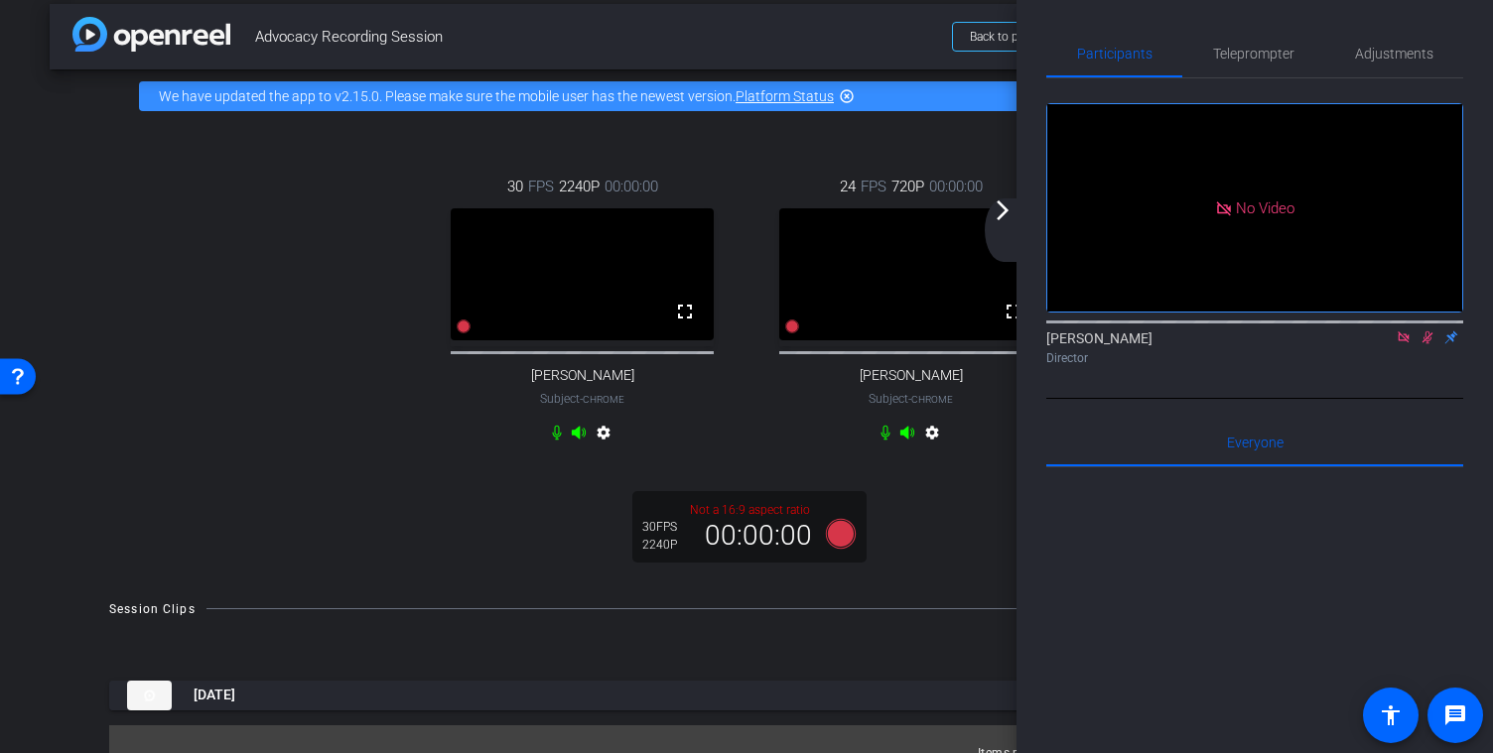
click at [1426, 344] on icon at bounding box center [1427, 338] width 16 height 14
click at [1406, 342] on icon at bounding box center [1403, 337] width 11 height 11
click at [1003, 210] on mat-icon "arrow_forward_ios" at bounding box center [1003, 211] width 24 height 24
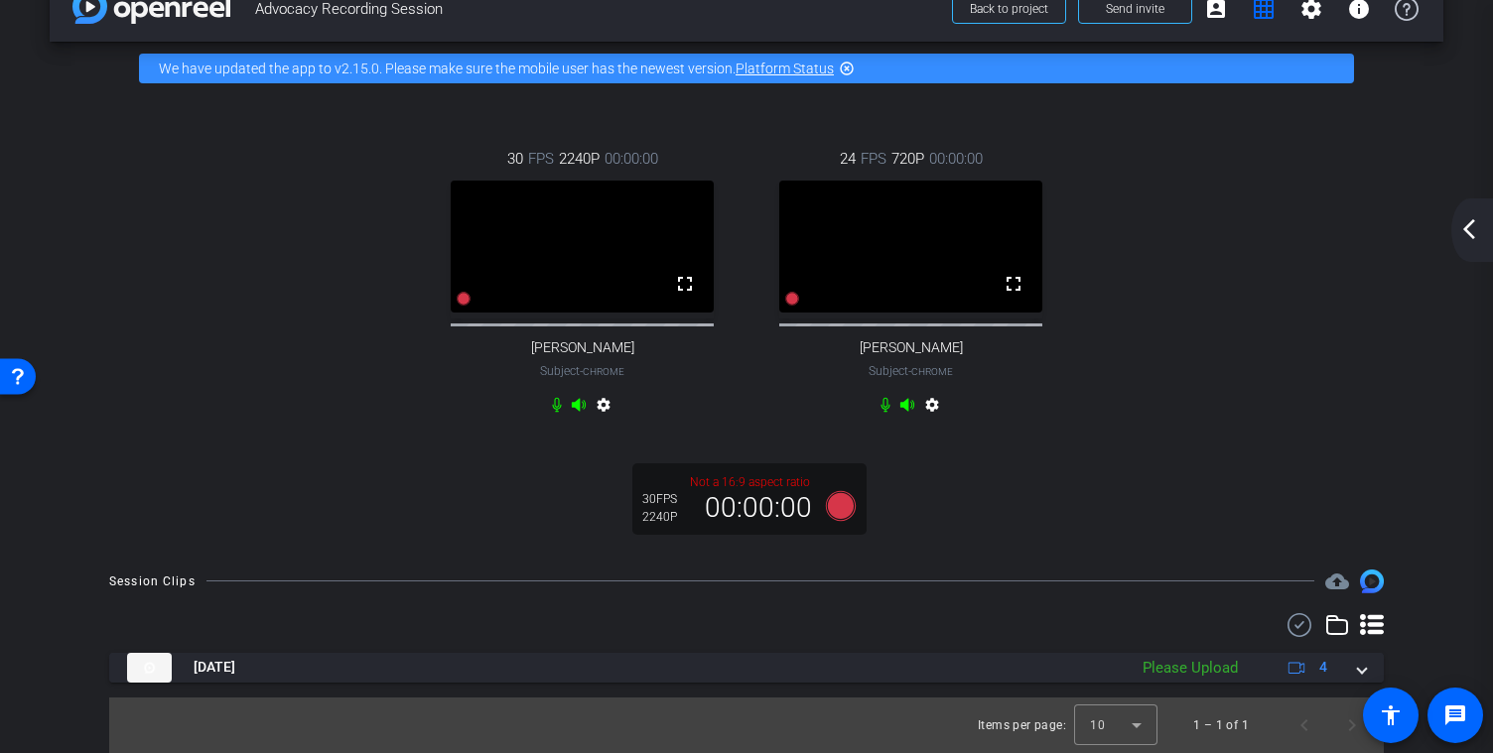
scroll to position [0, 0]
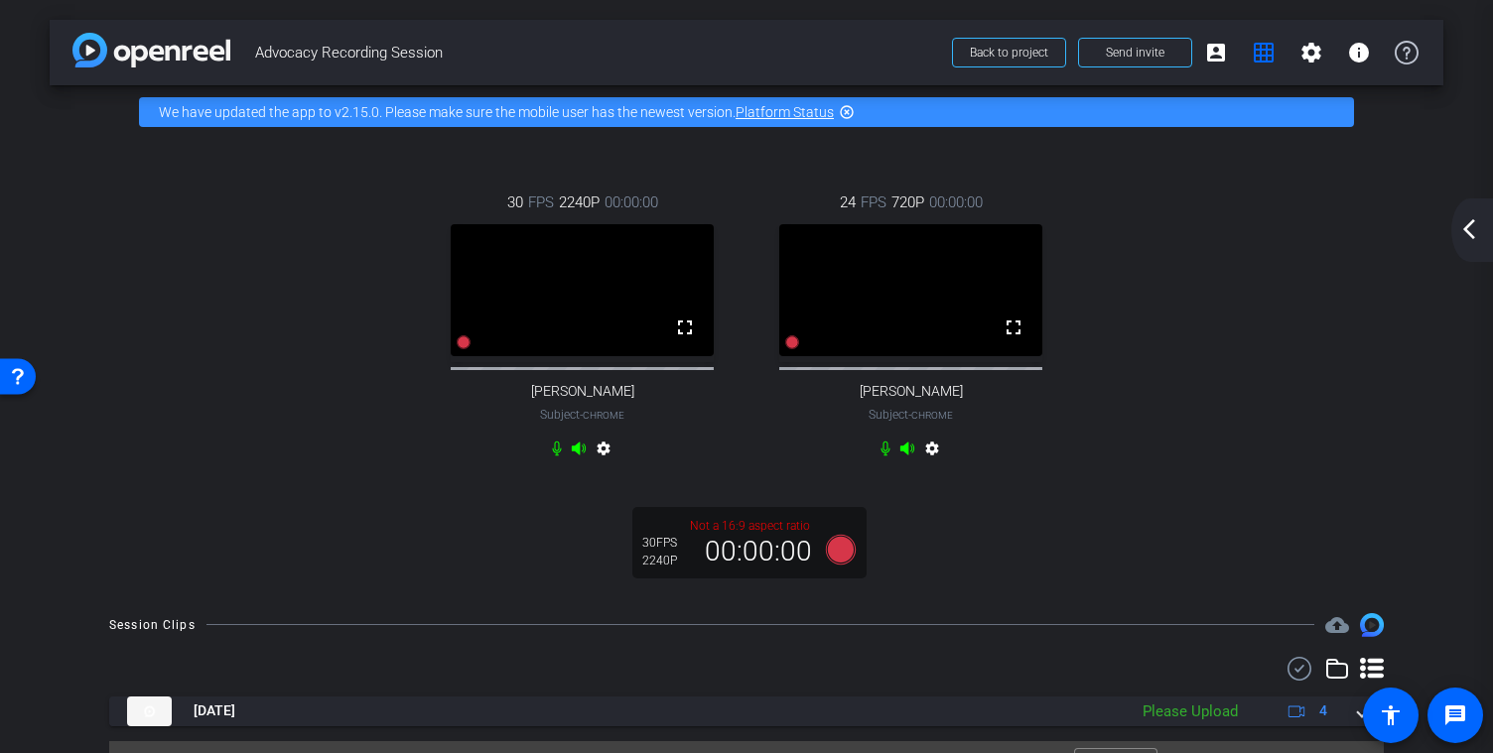
click at [1464, 227] on mat-icon "arrow_back_ios_new" at bounding box center [1469, 229] width 24 height 24
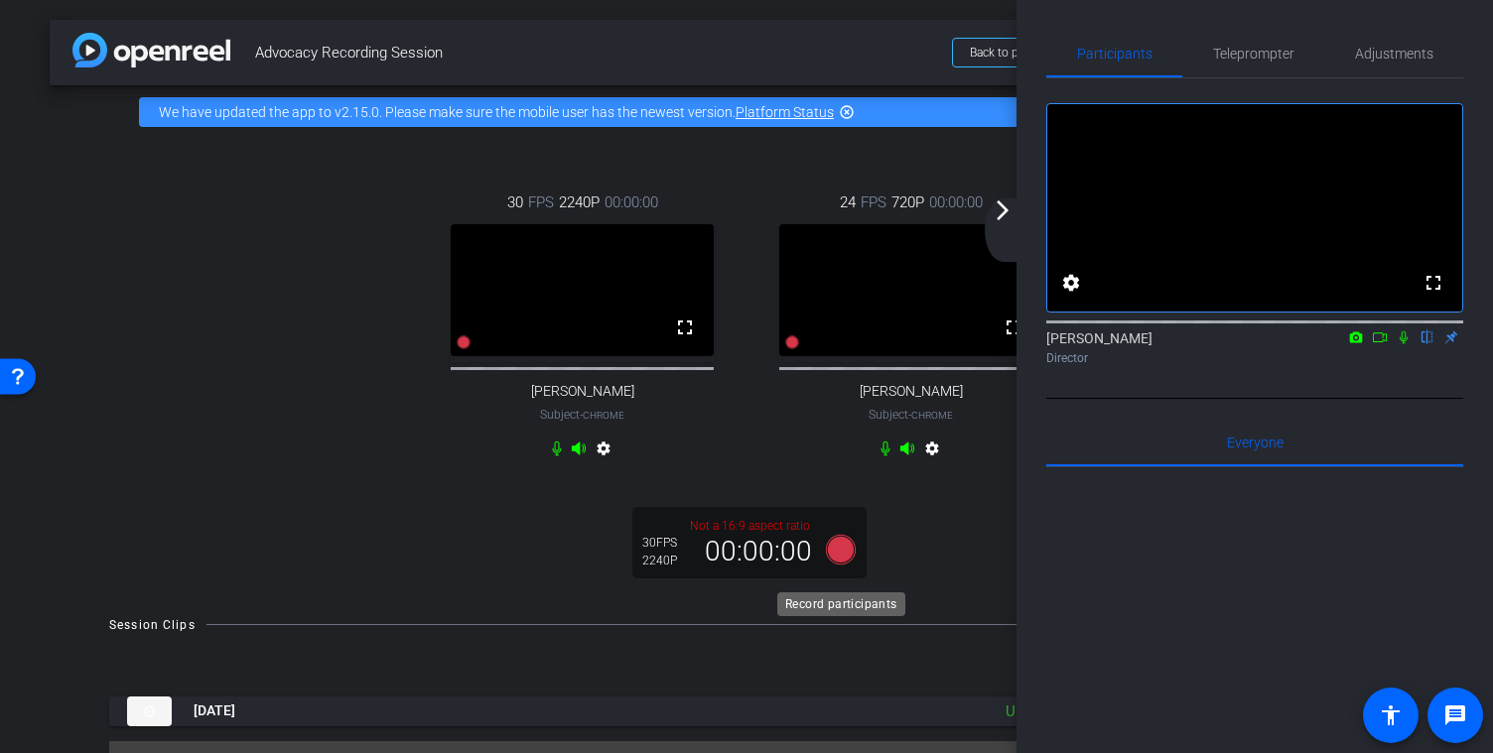
click at [844, 561] on icon at bounding box center [841, 549] width 30 height 30
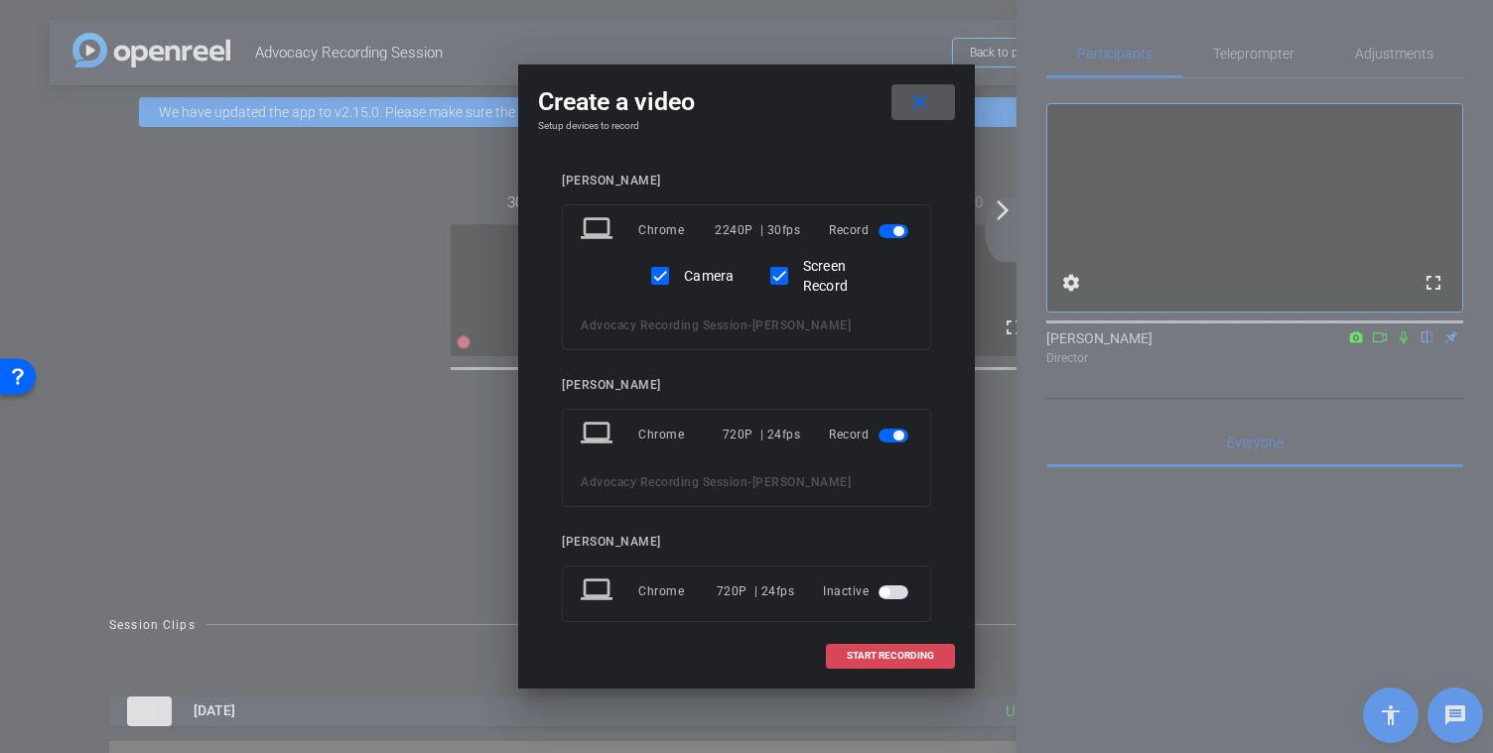
click at [900, 656] on span "START RECORDING" at bounding box center [890, 656] width 87 height 10
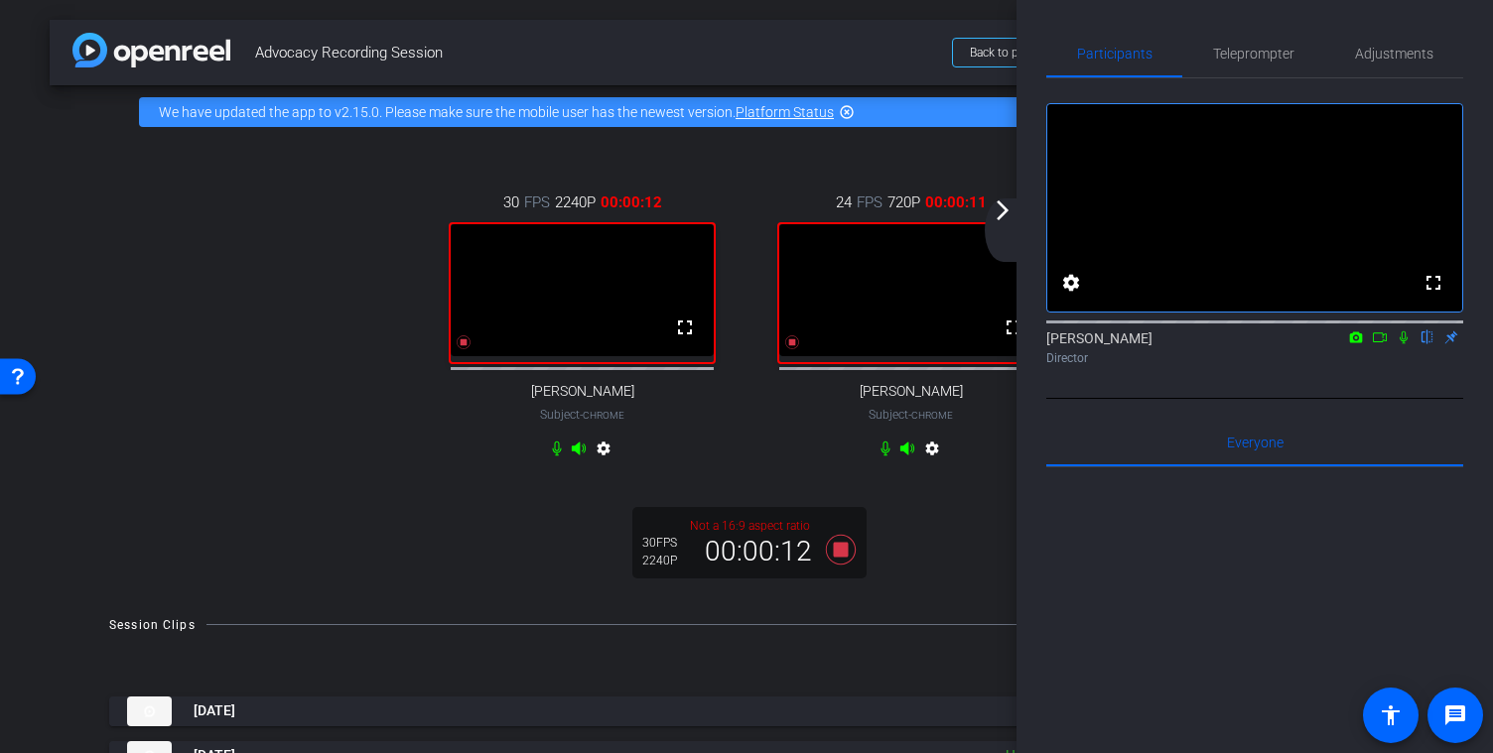
click at [1402, 344] on icon at bounding box center [1404, 338] width 8 height 13
click at [1383, 344] on icon at bounding box center [1380, 338] width 16 height 14
click at [1427, 344] on icon at bounding box center [1427, 338] width 16 height 14
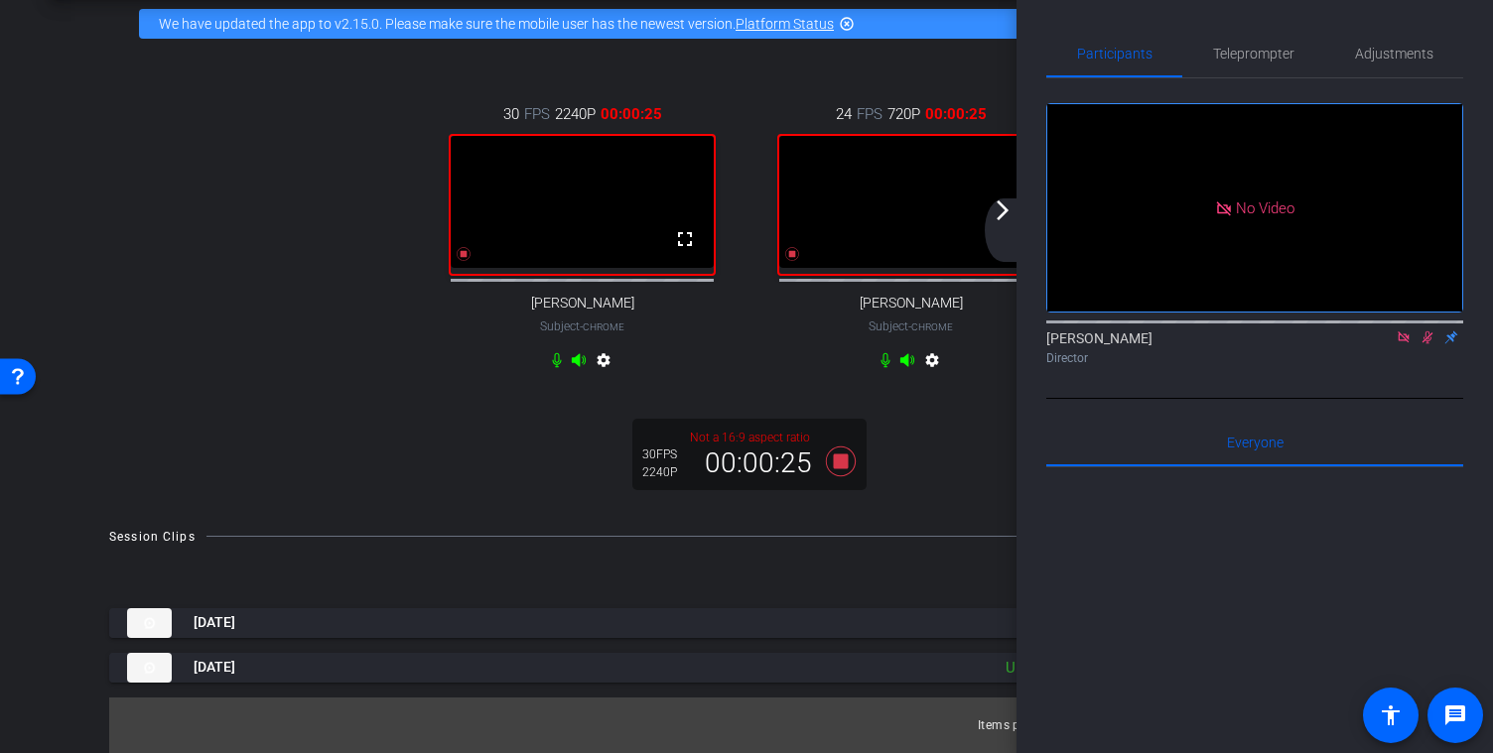
scroll to position [104, 0]
click at [1001, 218] on mat-icon "arrow_forward_ios" at bounding box center [1003, 211] width 24 height 24
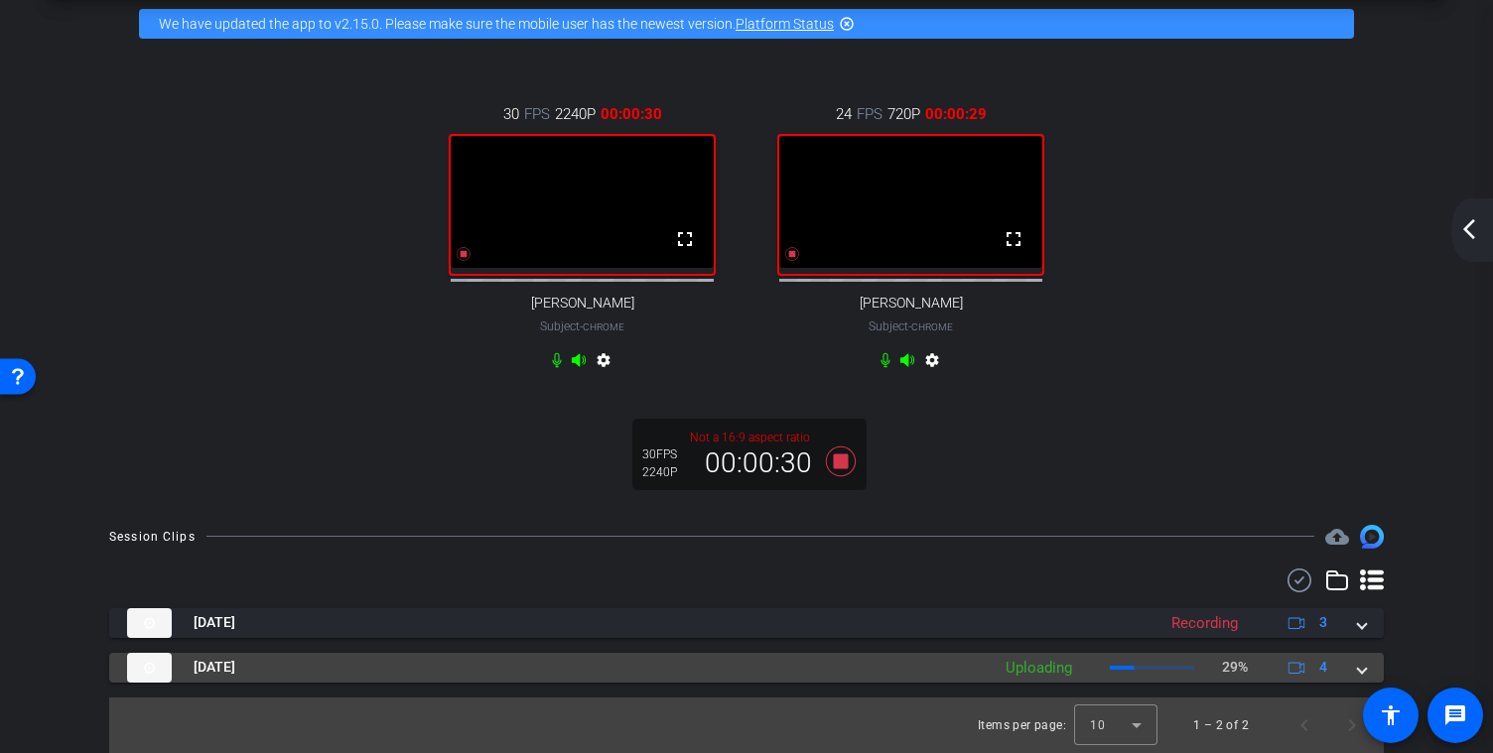
click at [1362, 666] on span at bounding box center [1362, 667] width 8 height 21
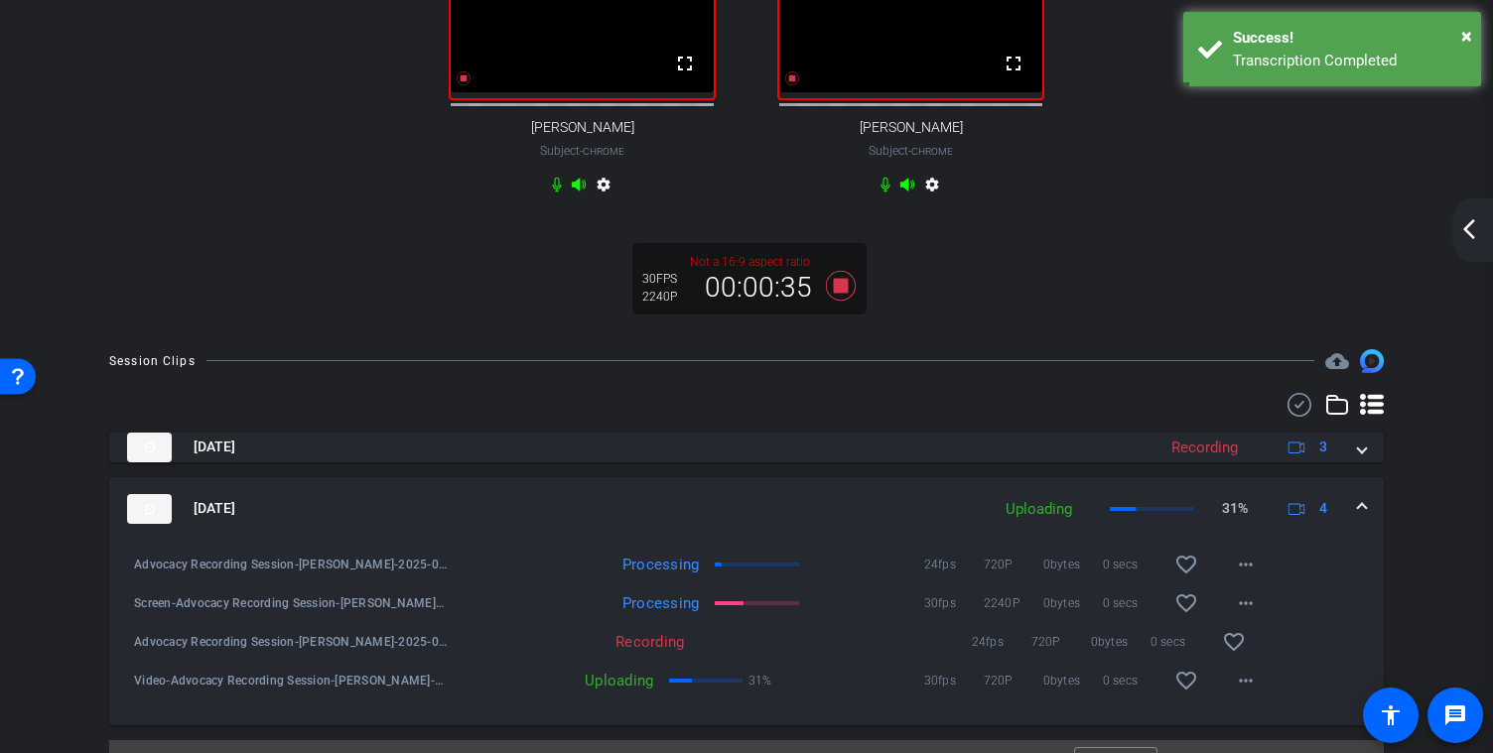
scroll to position [248, 0]
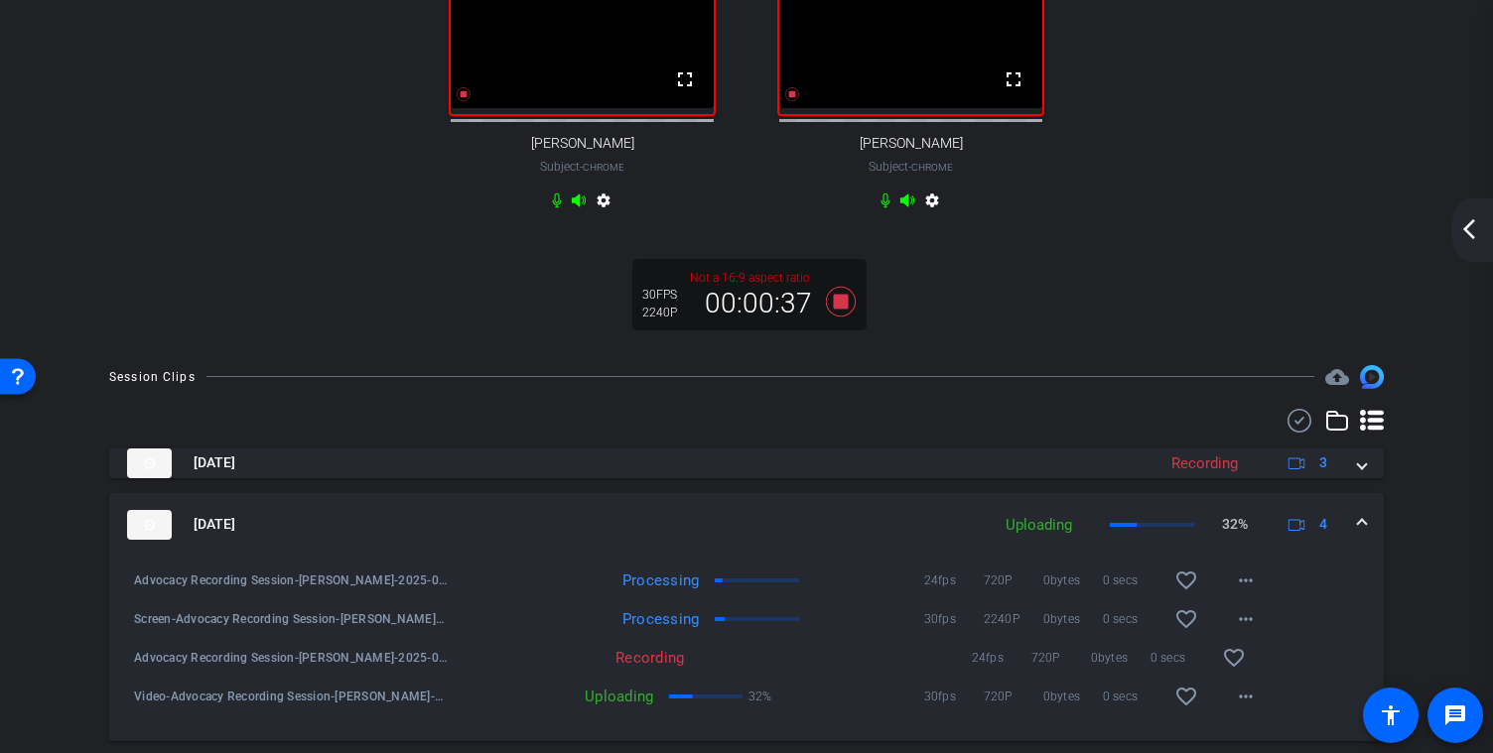
click at [1364, 535] on span at bounding box center [1362, 524] width 8 height 21
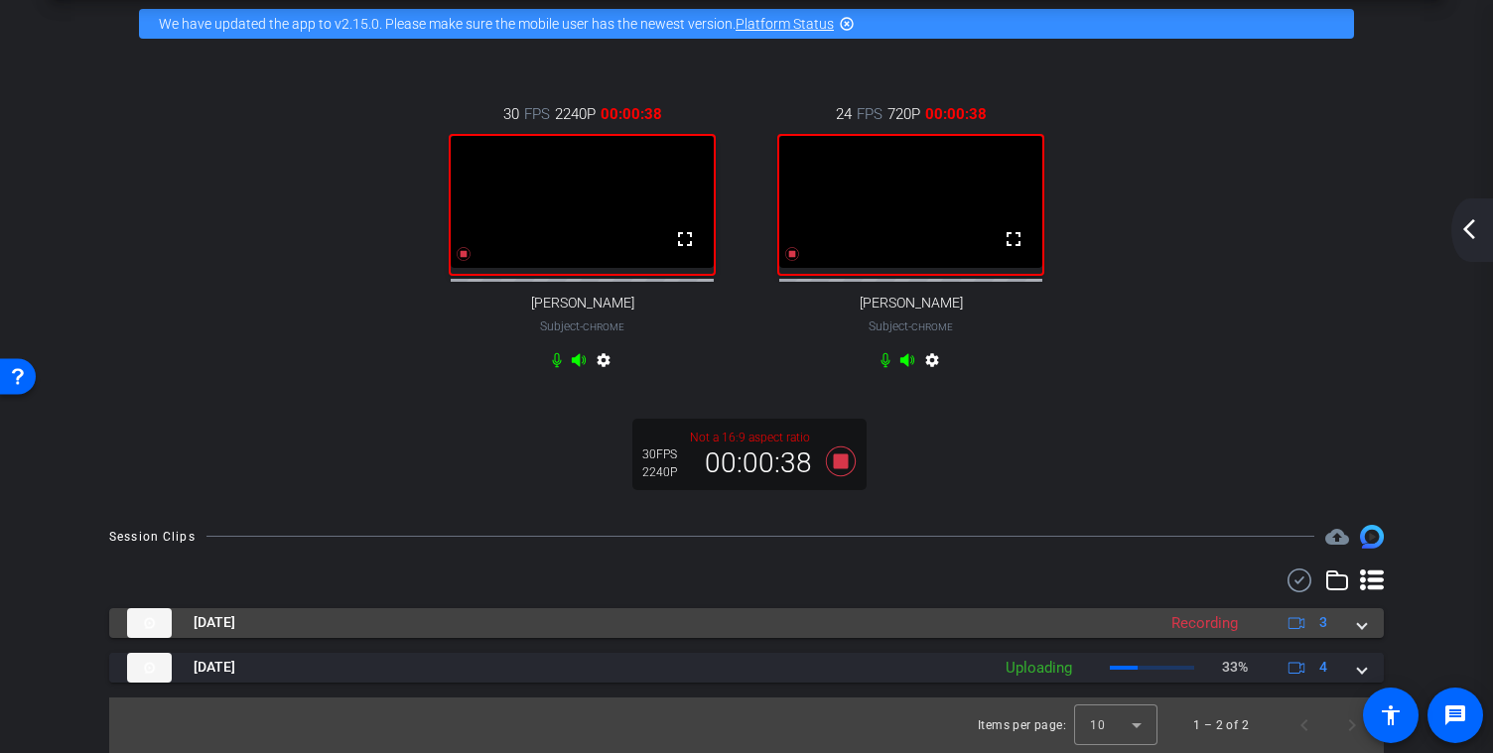
click at [1360, 618] on span at bounding box center [1362, 622] width 8 height 21
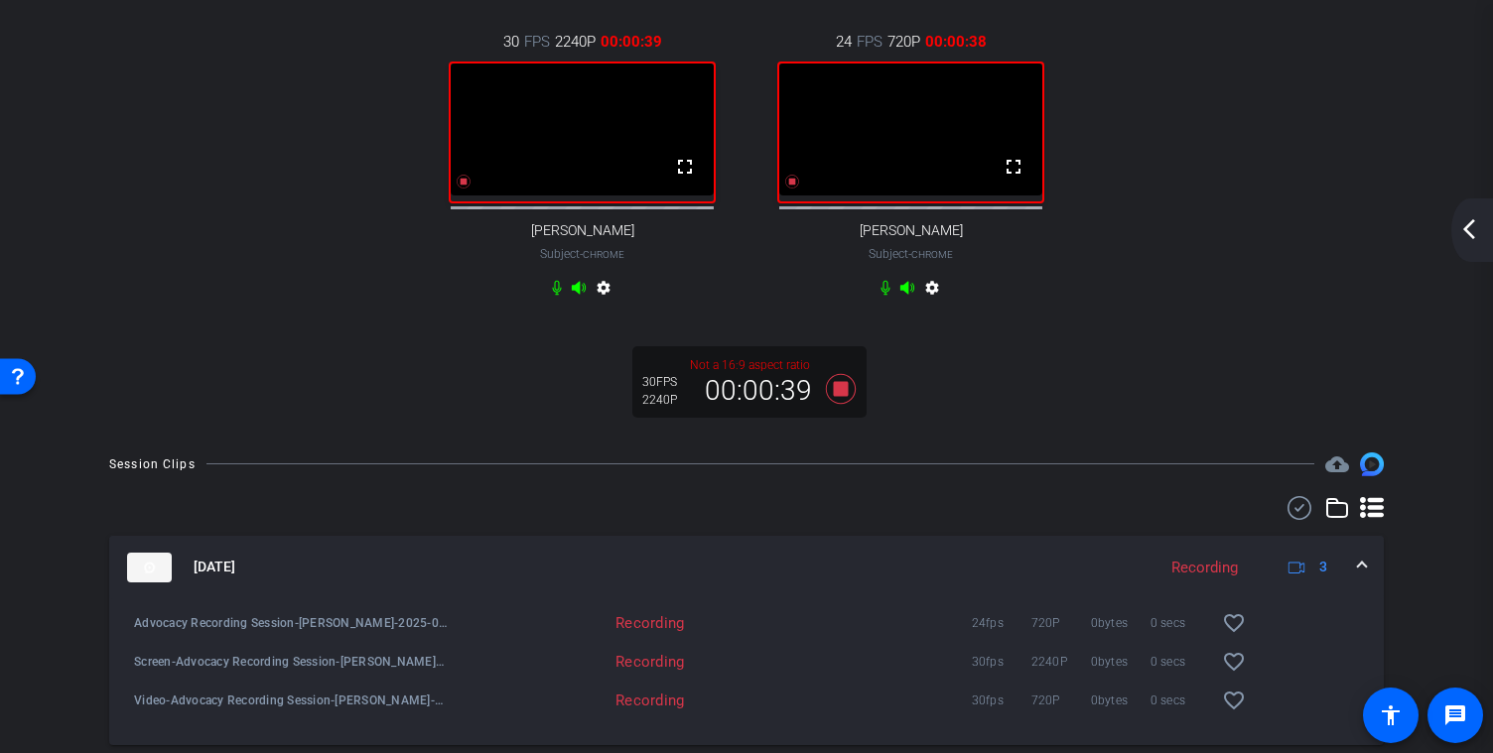
scroll to position [186, 0]
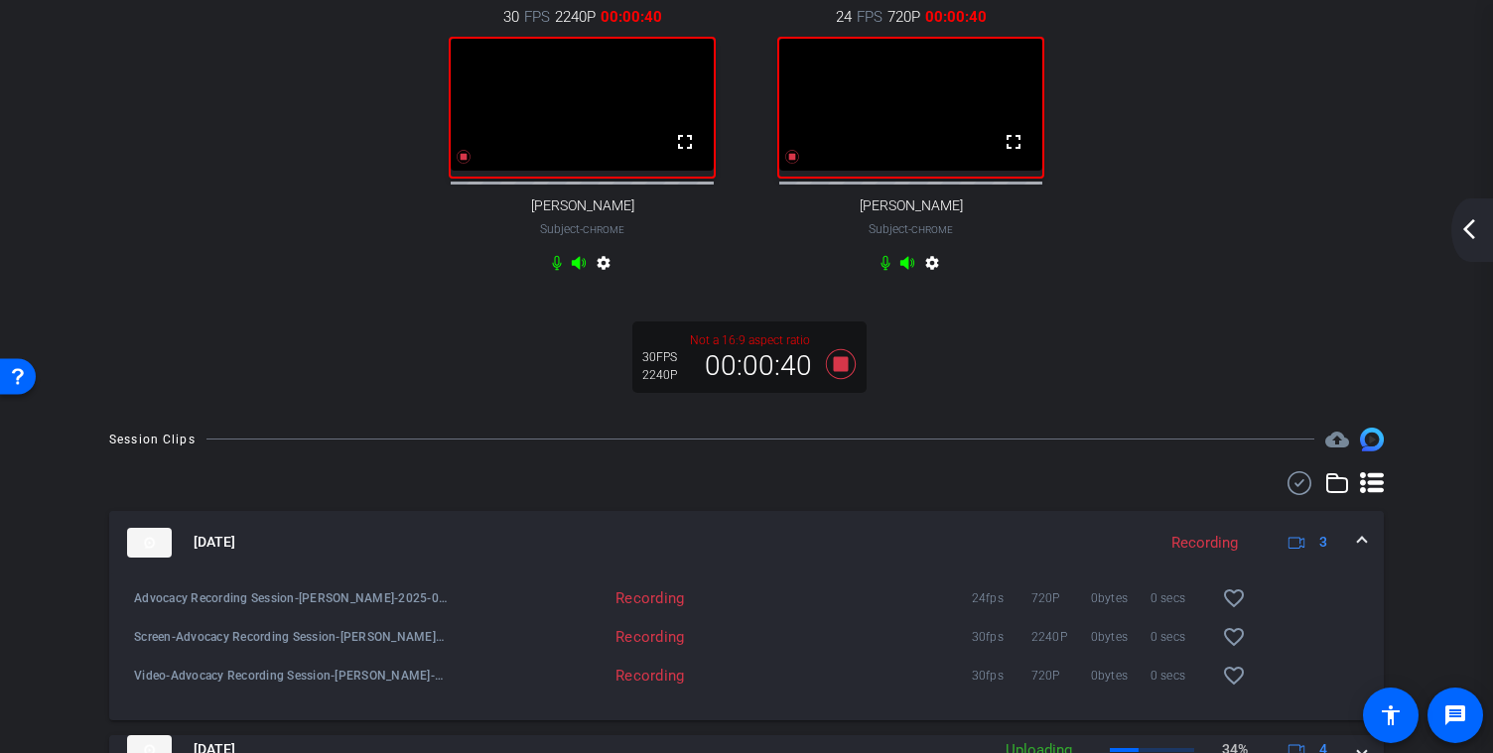
click at [1366, 555] on mat-expansion-panel-header "[DATE] Recording 3" at bounding box center [746, 543] width 1275 height 64
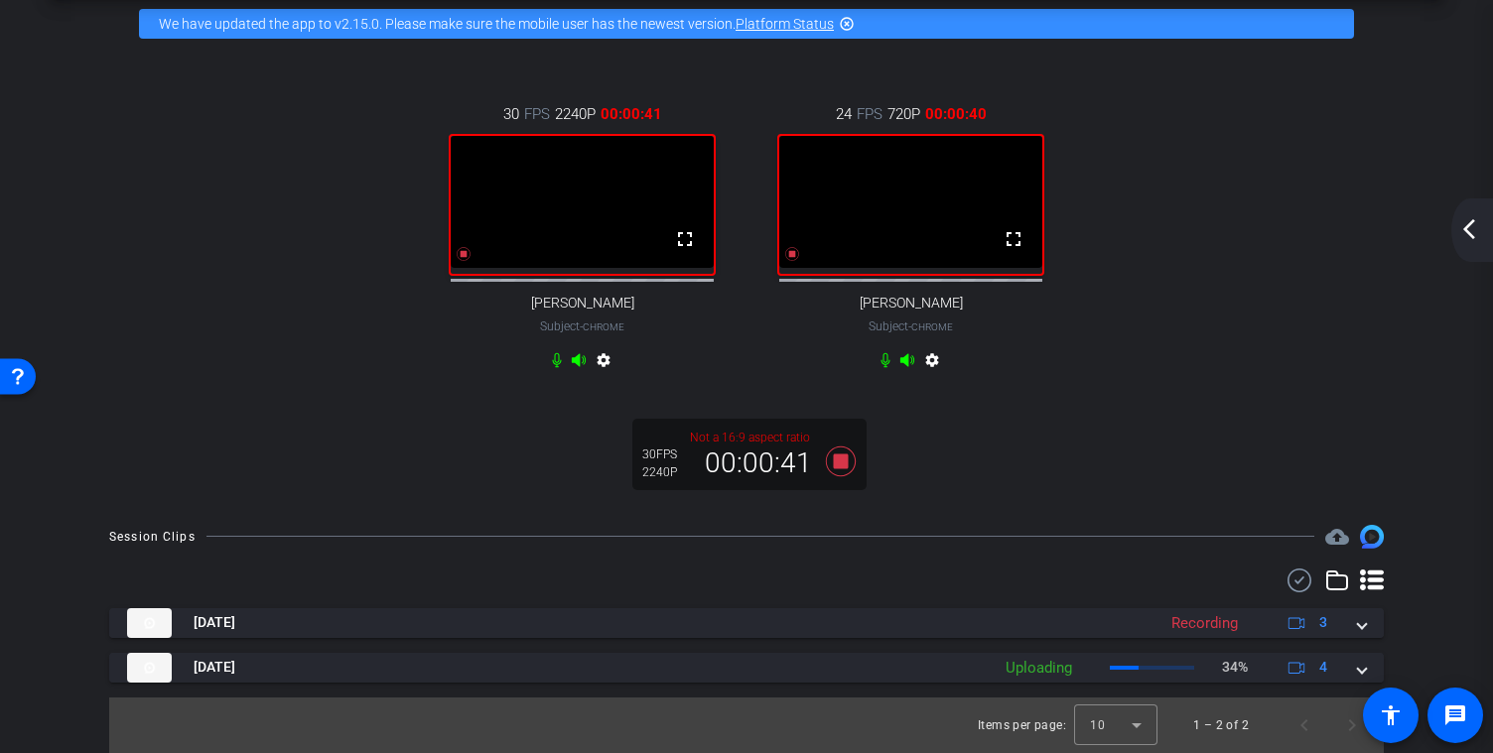
scroll to position [0, 0]
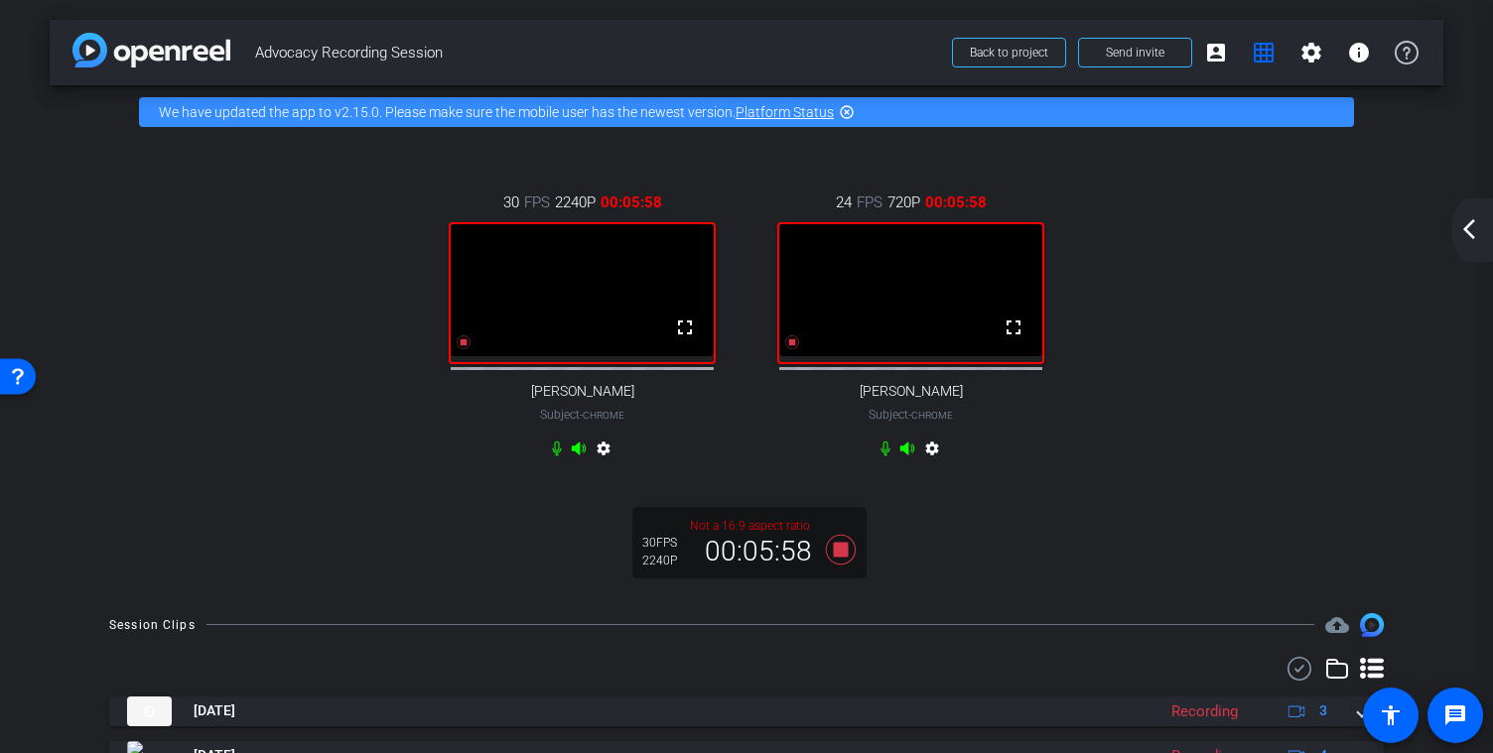
click at [1470, 225] on mat-icon "arrow_back_ios_new" at bounding box center [1469, 229] width 24 height 24
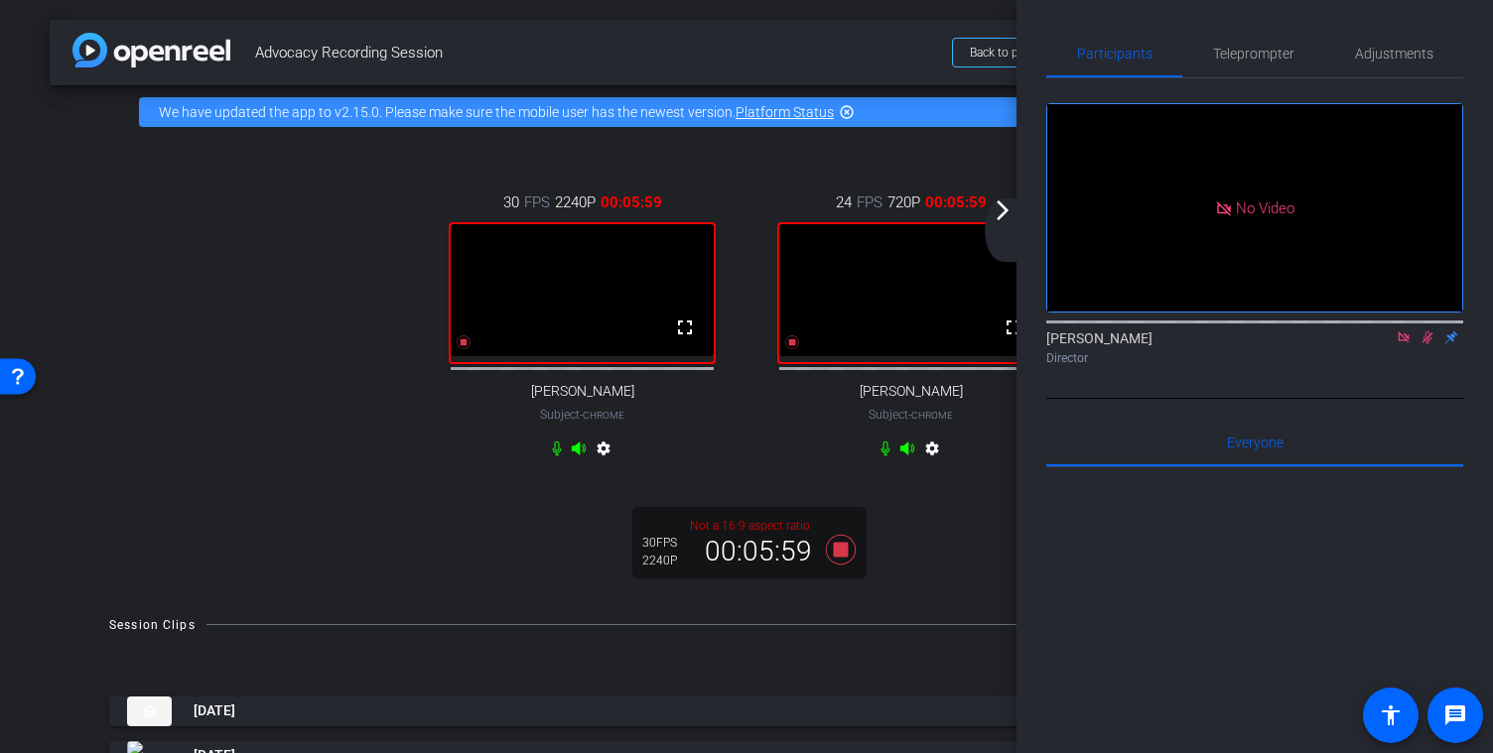
click at [1430, 344] on icon at bounding box center [1427, 338] width 11 height 13
click at [1429, 344] on icon at bounding box center [1427, 338] width 8 height 13
click at [999, 217] on mat-icon "arrow_forward_ios" at bounding box center [1003, 211] width 24 height 24
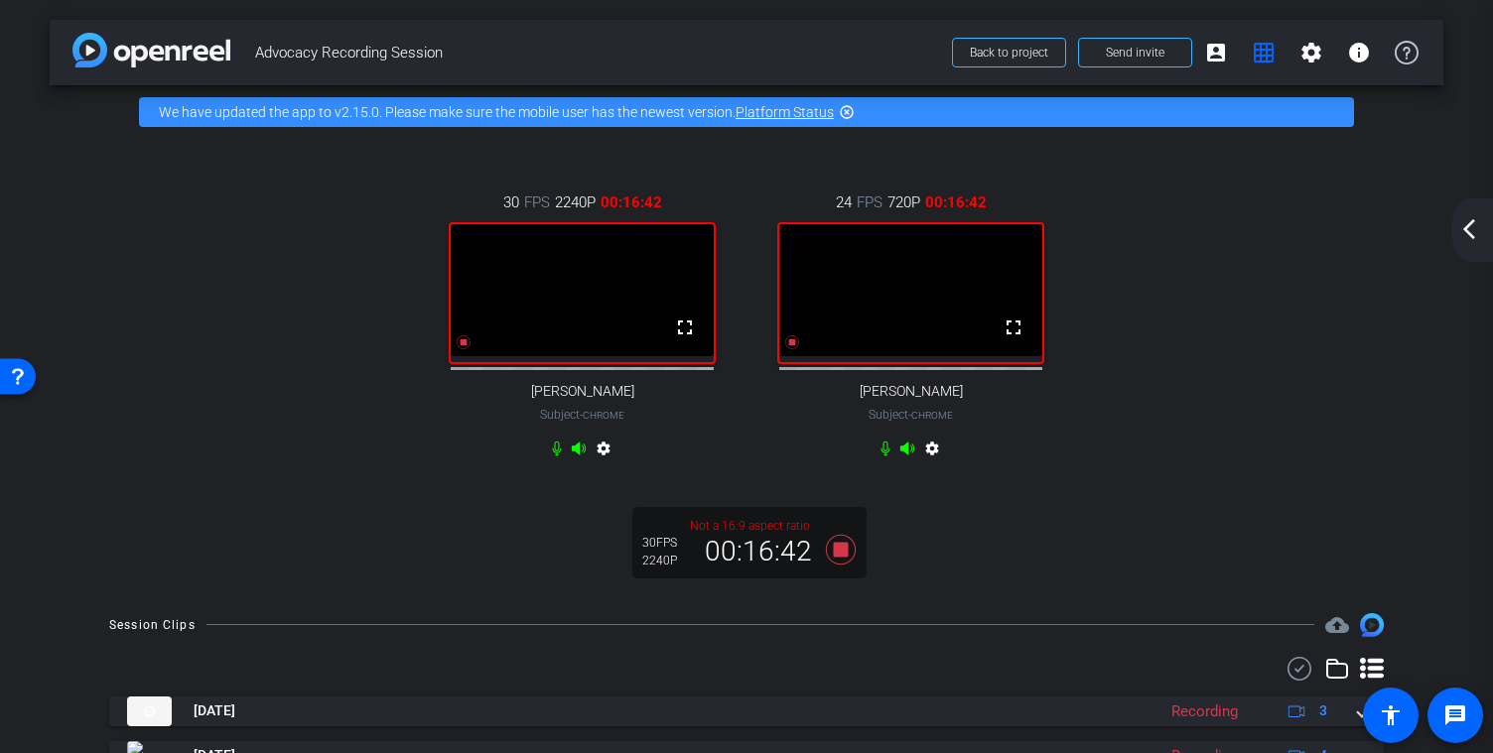
scroll to position [104, 0]
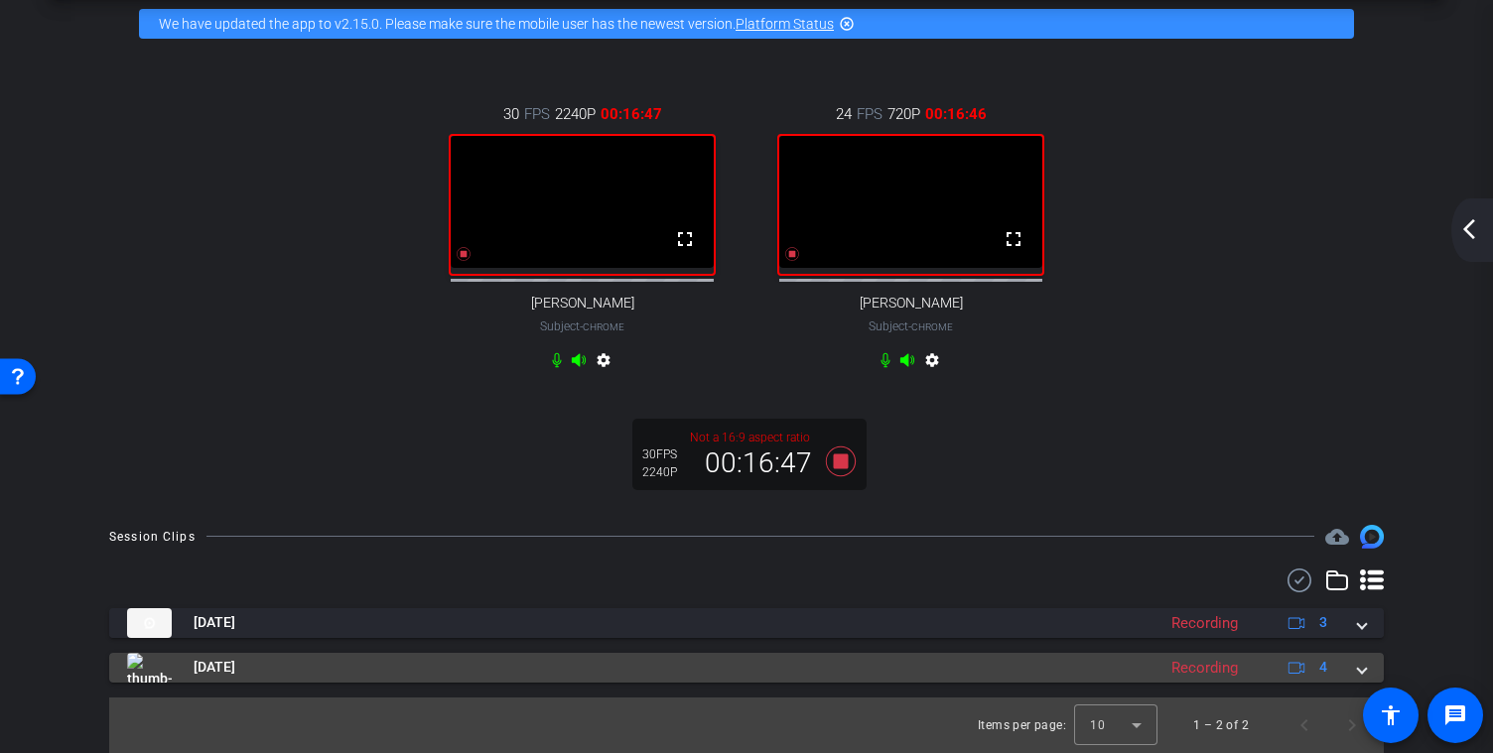
click at [1369, 673] on mat-expansion-panel-header "[DATE] Recording 4" at bounding box center [746, 668] width 1275 height 30
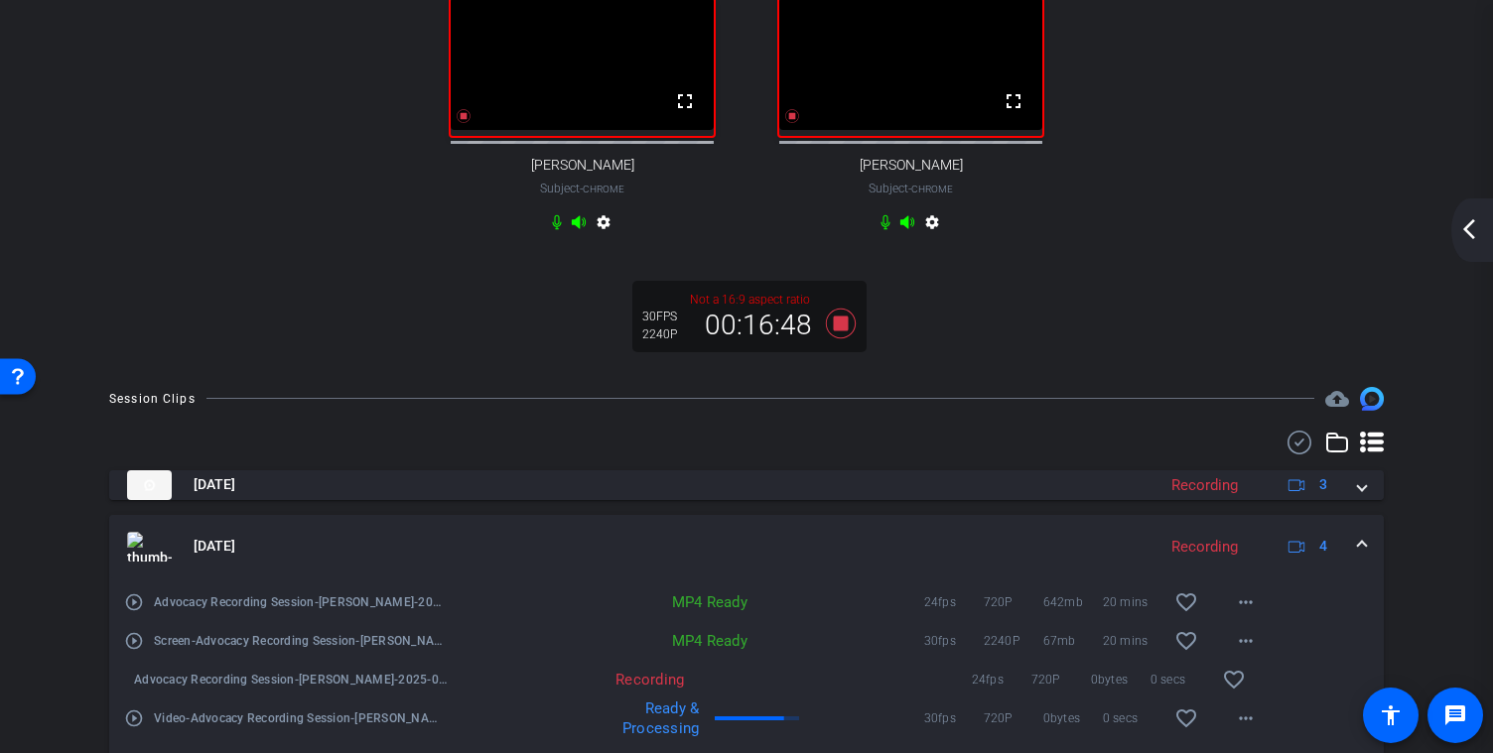
scroll to position [323, 0]
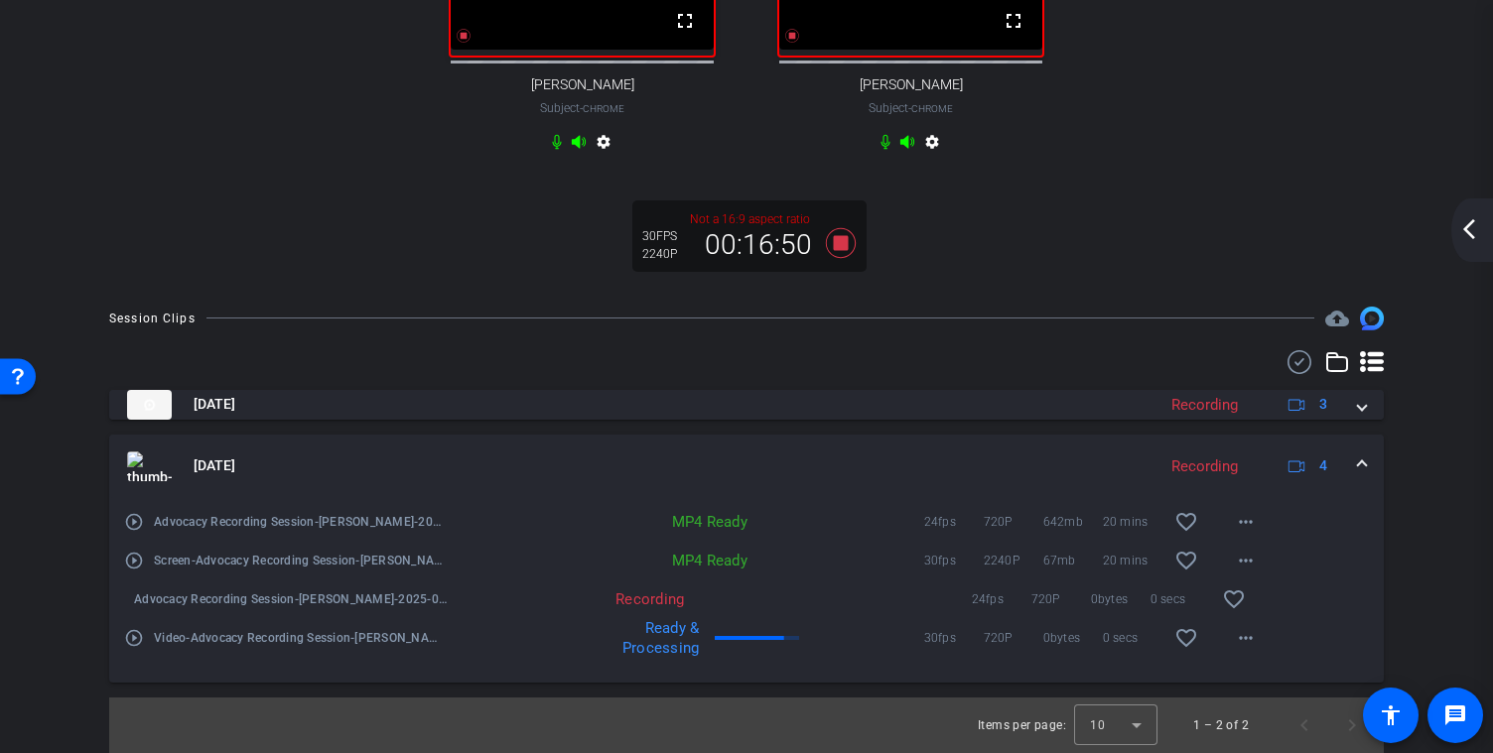
click at [1364, 462] on span at bounding box center [1362, 466] width 8 height 21
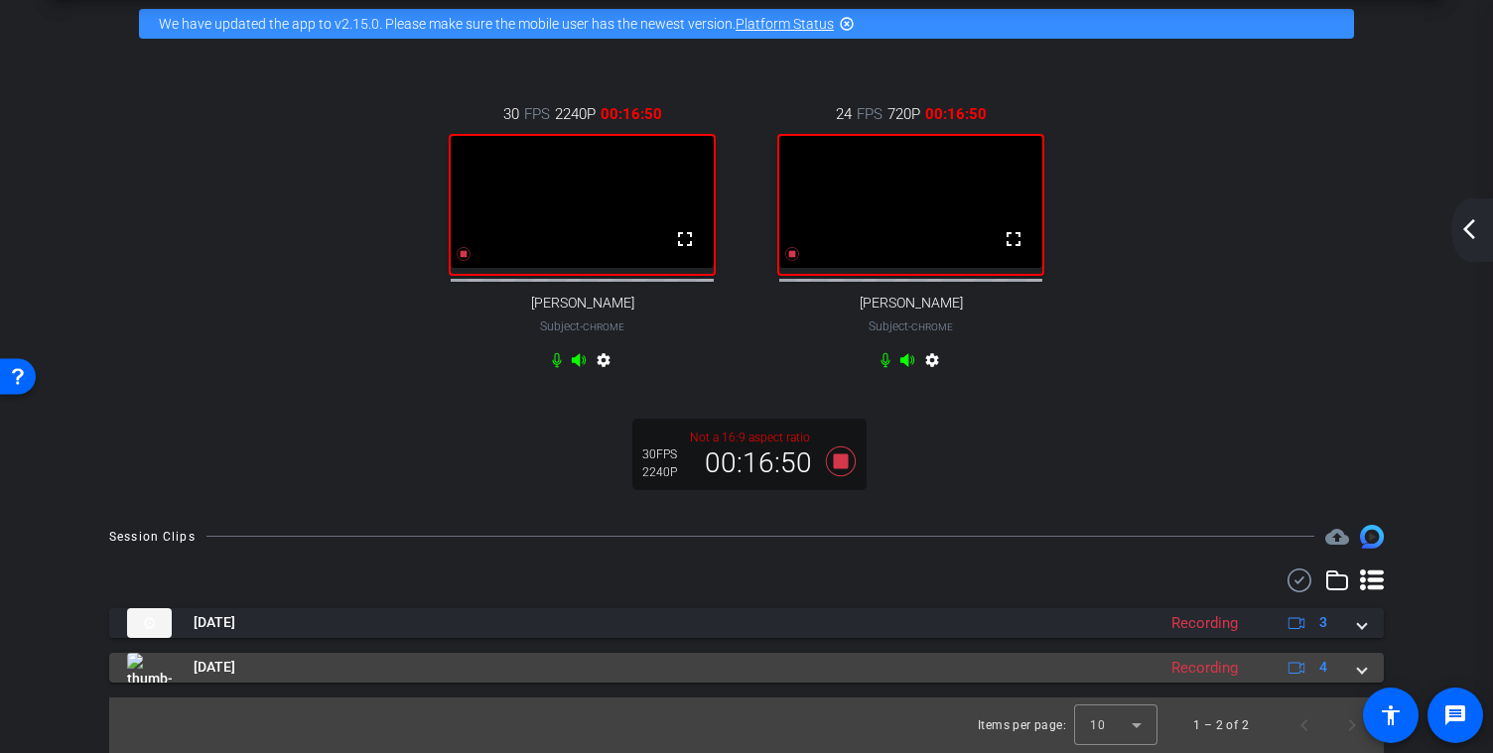
scroll to position [104, 0]
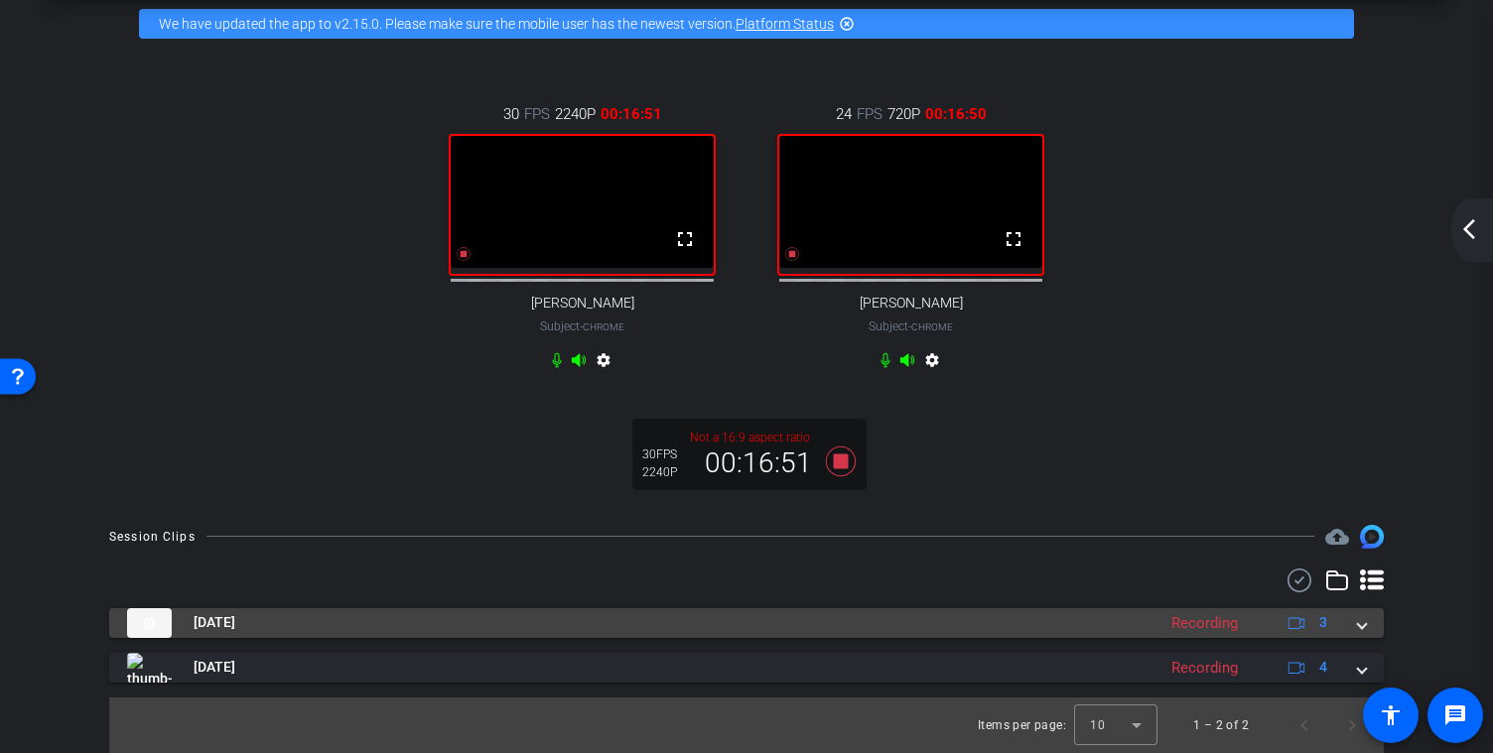
click at [1360, 621] on span at bounding box center [1362, 622] width 8 height 21
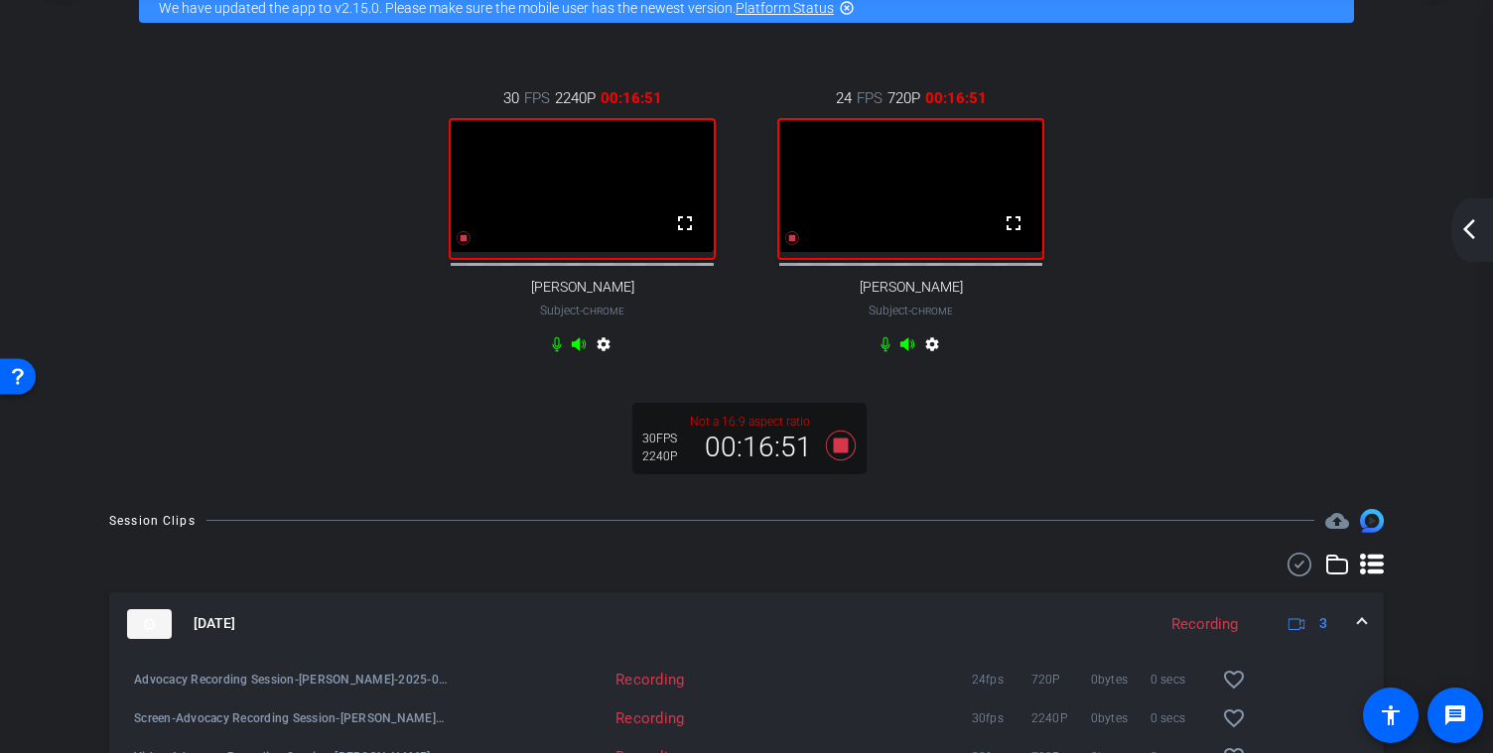
scroll to position [208, 0]
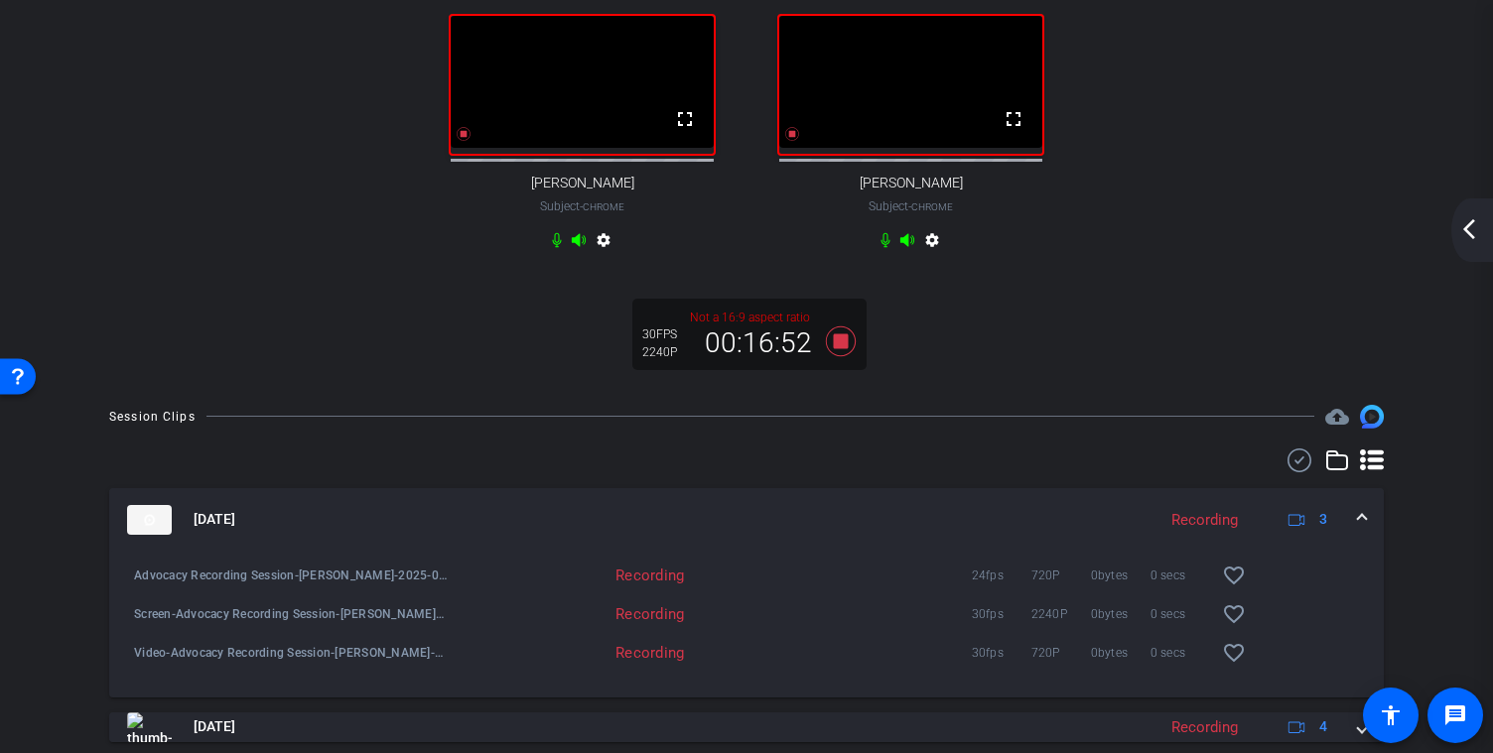
click at [1371, 532] on mat-expansion-panel-header "[DATE] Recording 3" at bounding box center [746, 520] width 1275 height 64
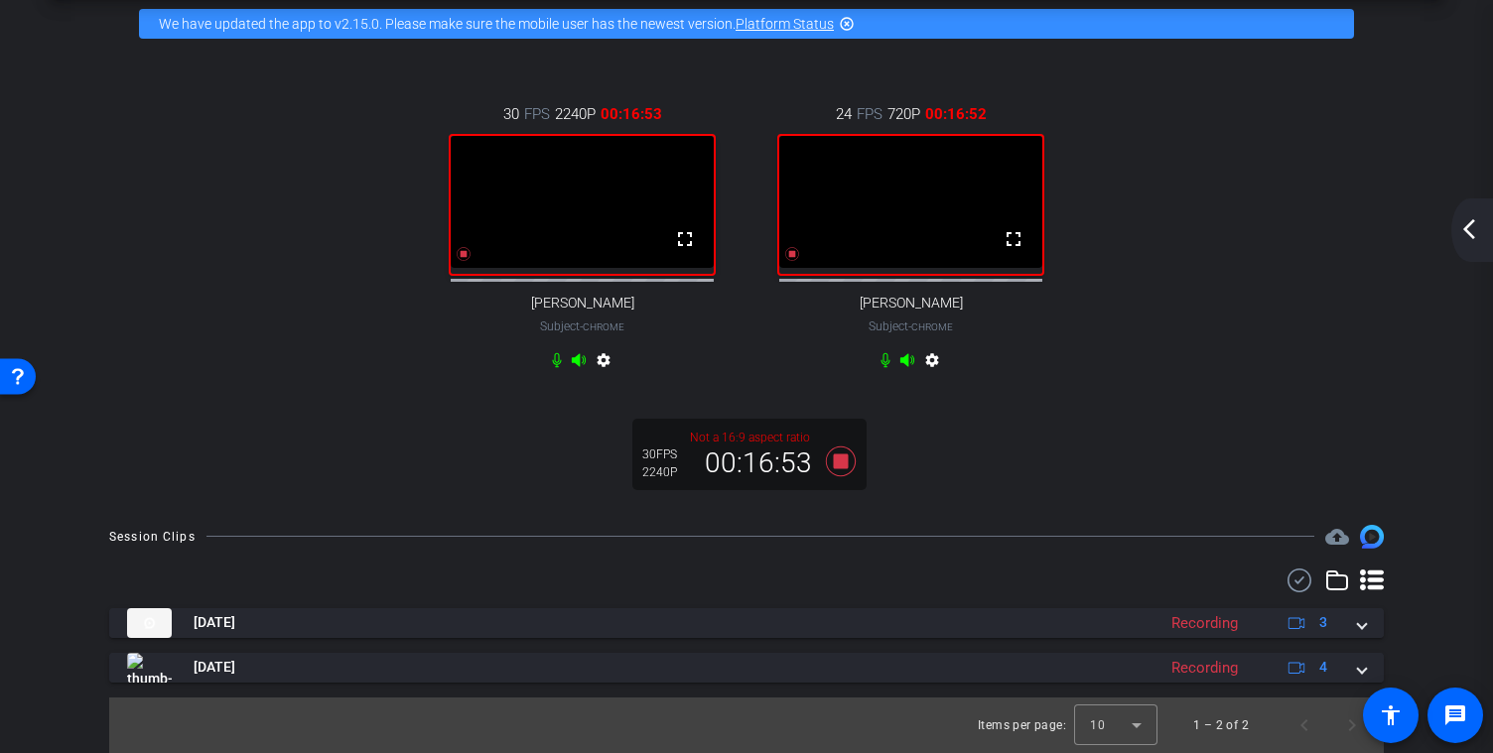
scroll to position [0, 0]
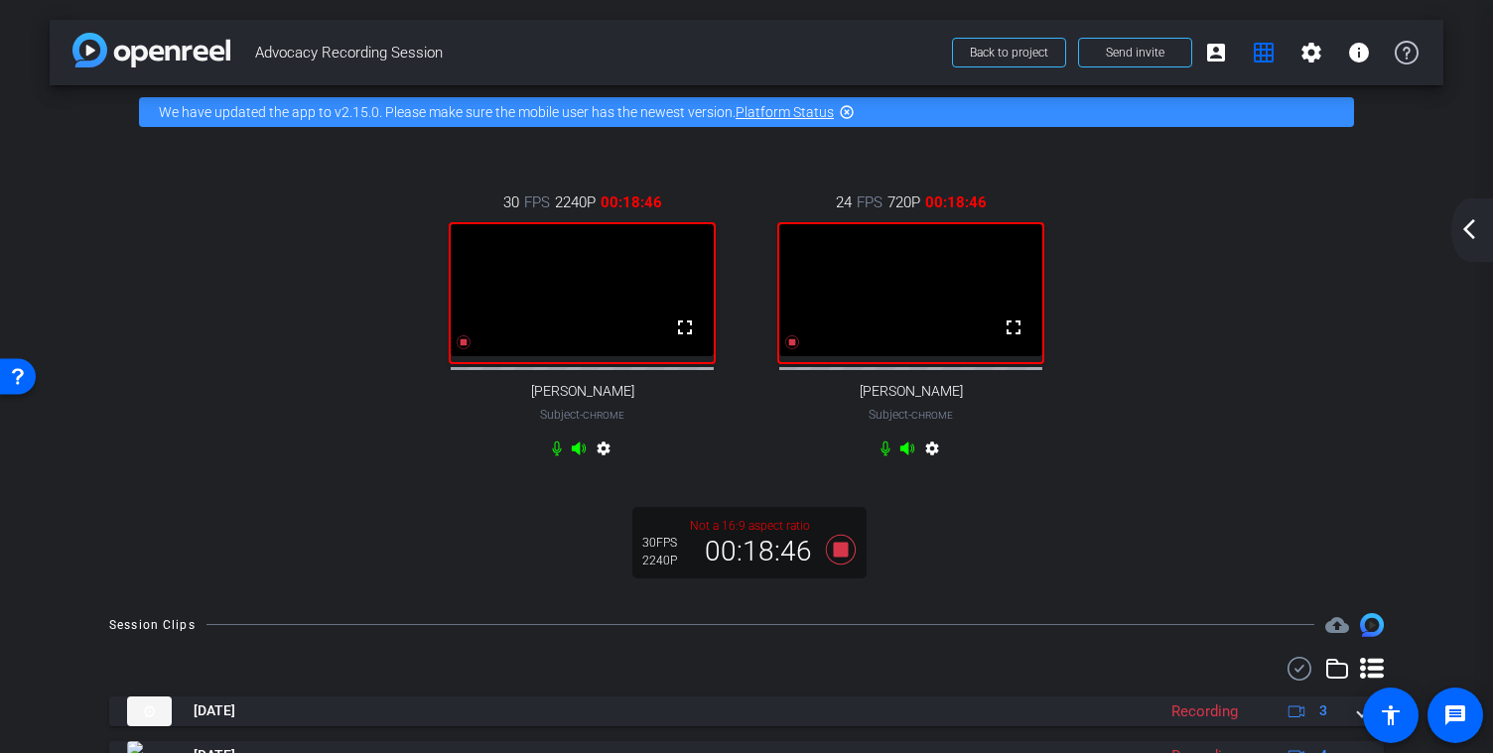
click at [1471, 230] on mat-icon "arrow_back_ios_new" at bounding box center [1469, 229] width 24 height 24
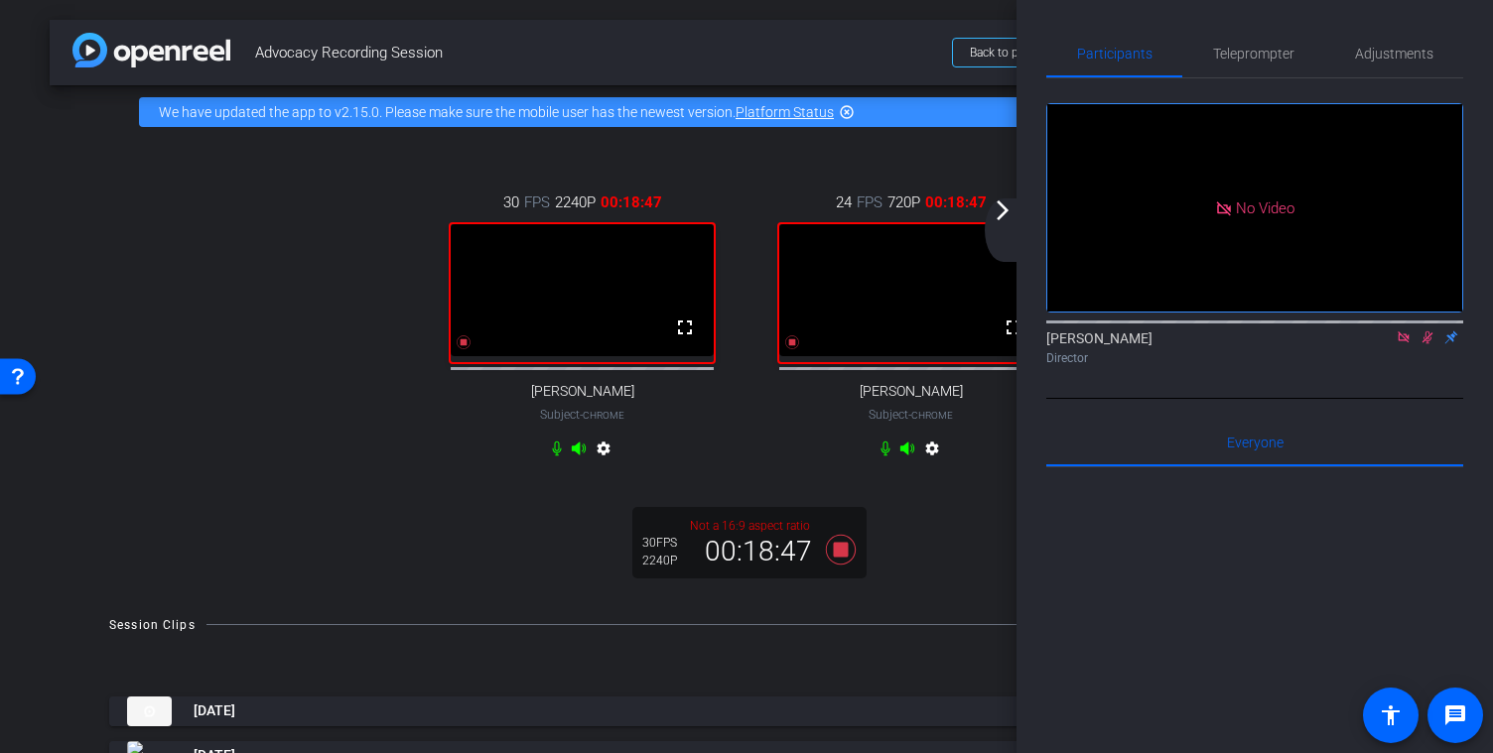
click at [1427, 344] on icon at bounding box center [1427, 338] width 16 height 14
click at [1430, 344] on icon at bounding box center [1427, 338] width 16 height 14
click at [846, 564] on icon at bounding box center [841, 549] width 30 height 30
click at [1423, 344] on icon at bounding box center [1427, 338] width 16 height 14
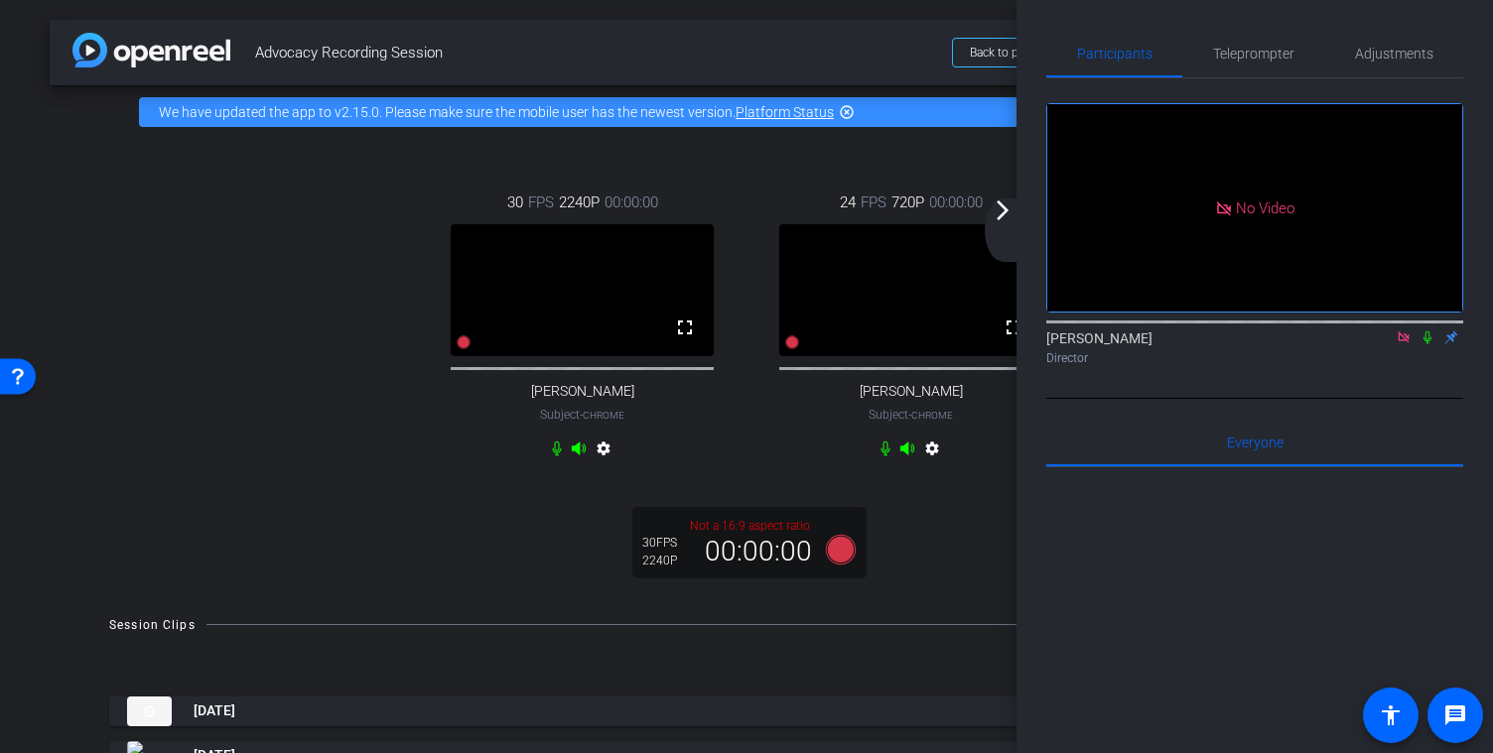
click at [1408, 342] on icon at bounding box center [1403, 337] width 11 height 11
click at [1003, 209] on mat-icon "arrow_forward_ios" at bounding box center [1003, 211] width 24 height 24
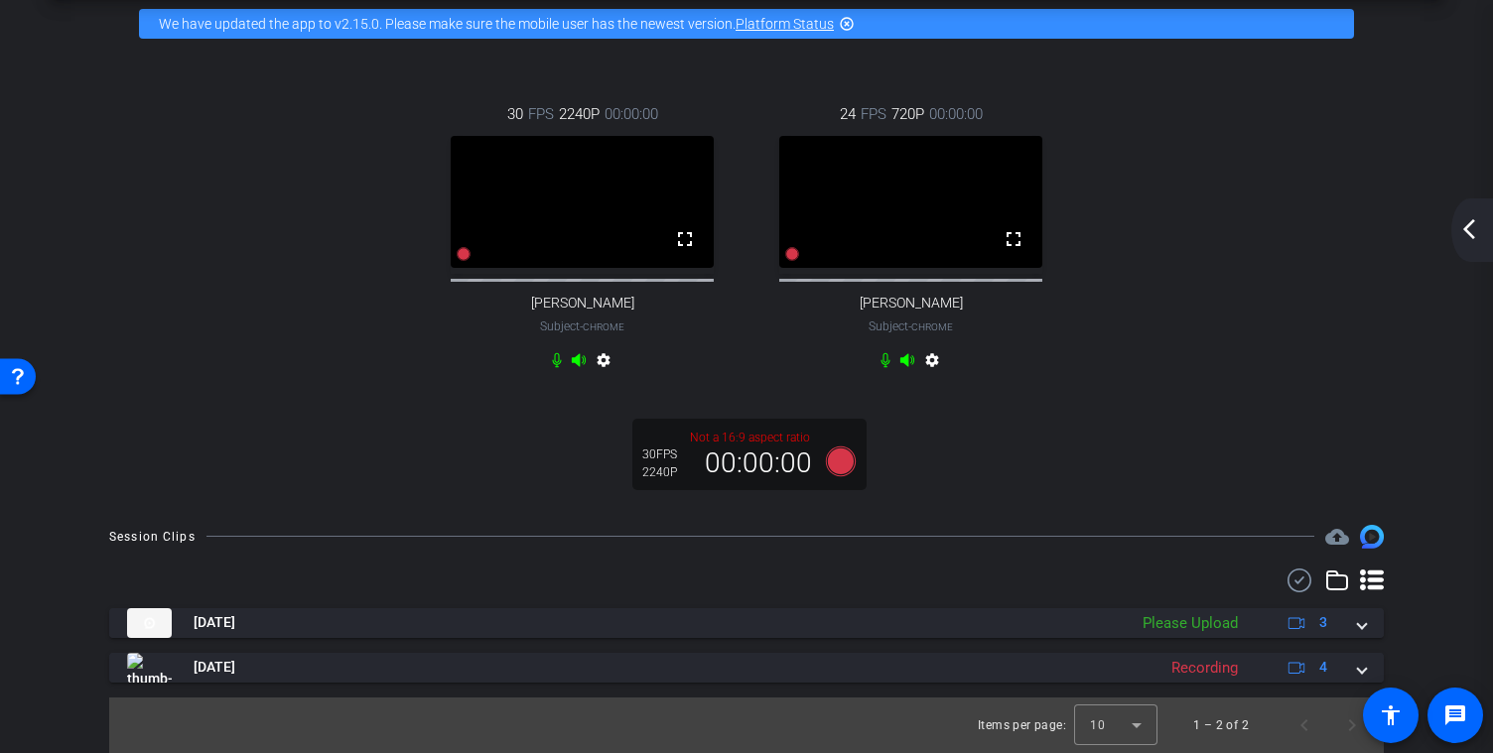
scroll to position [104, 0]
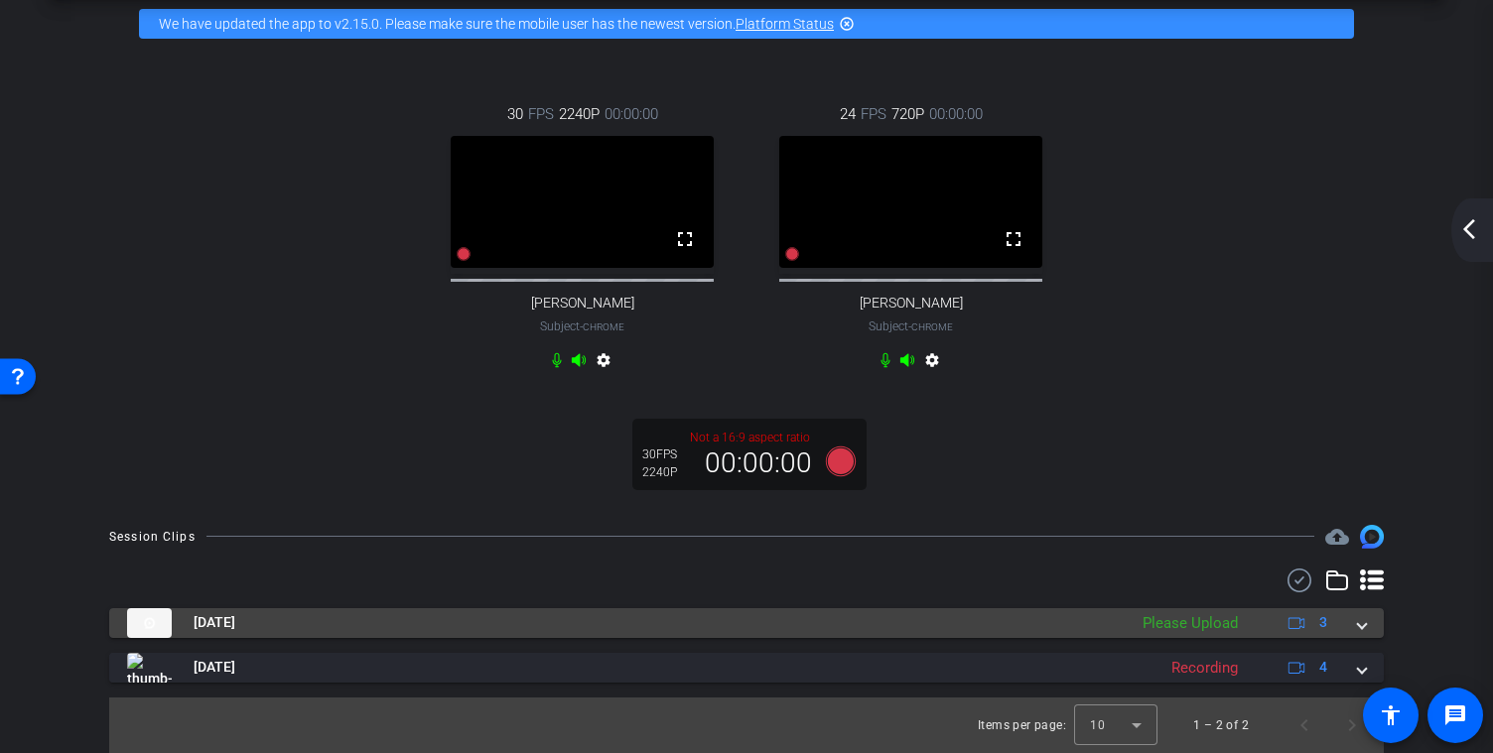
click at [1364, 627] on span at bounding box center [1362, 622] width 8 height 21
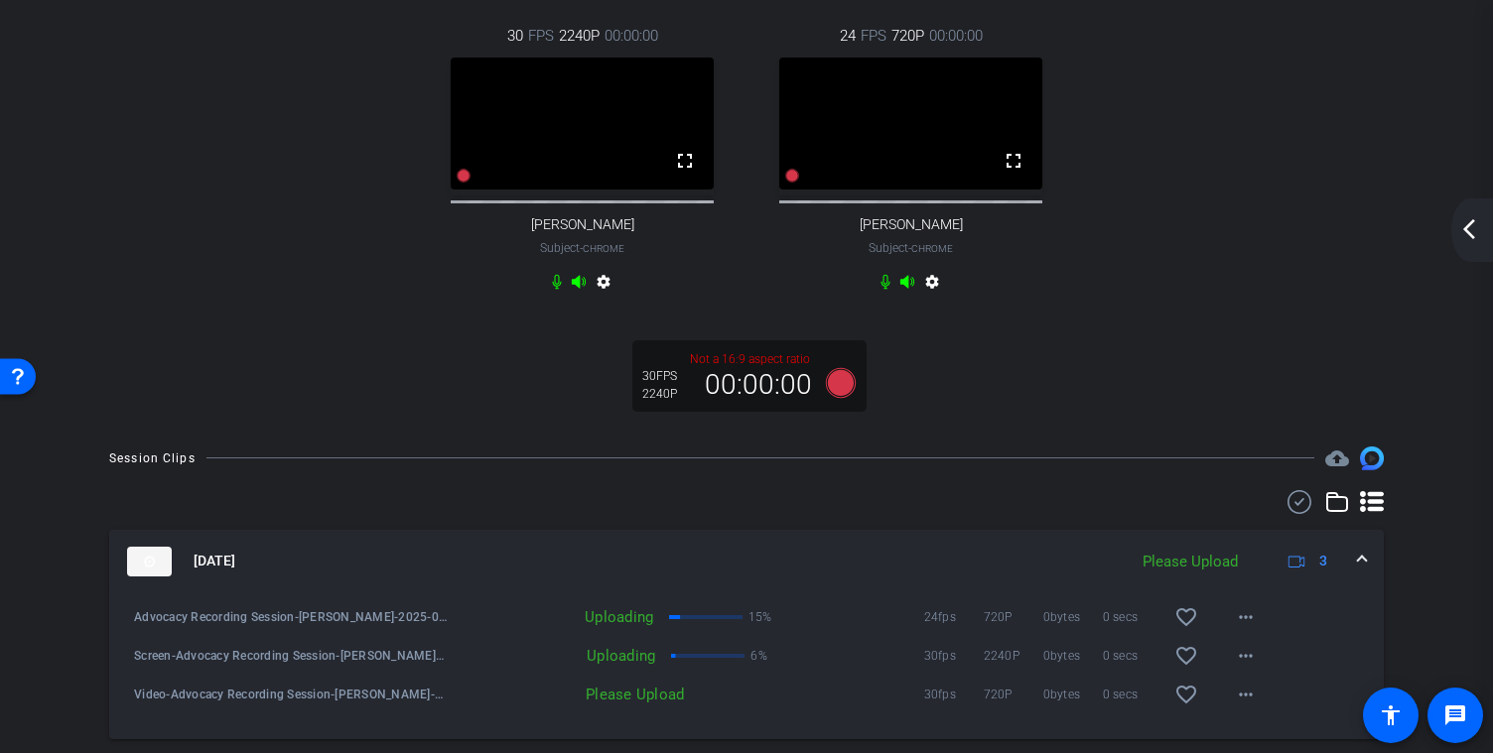
scroll to position [153, 0]
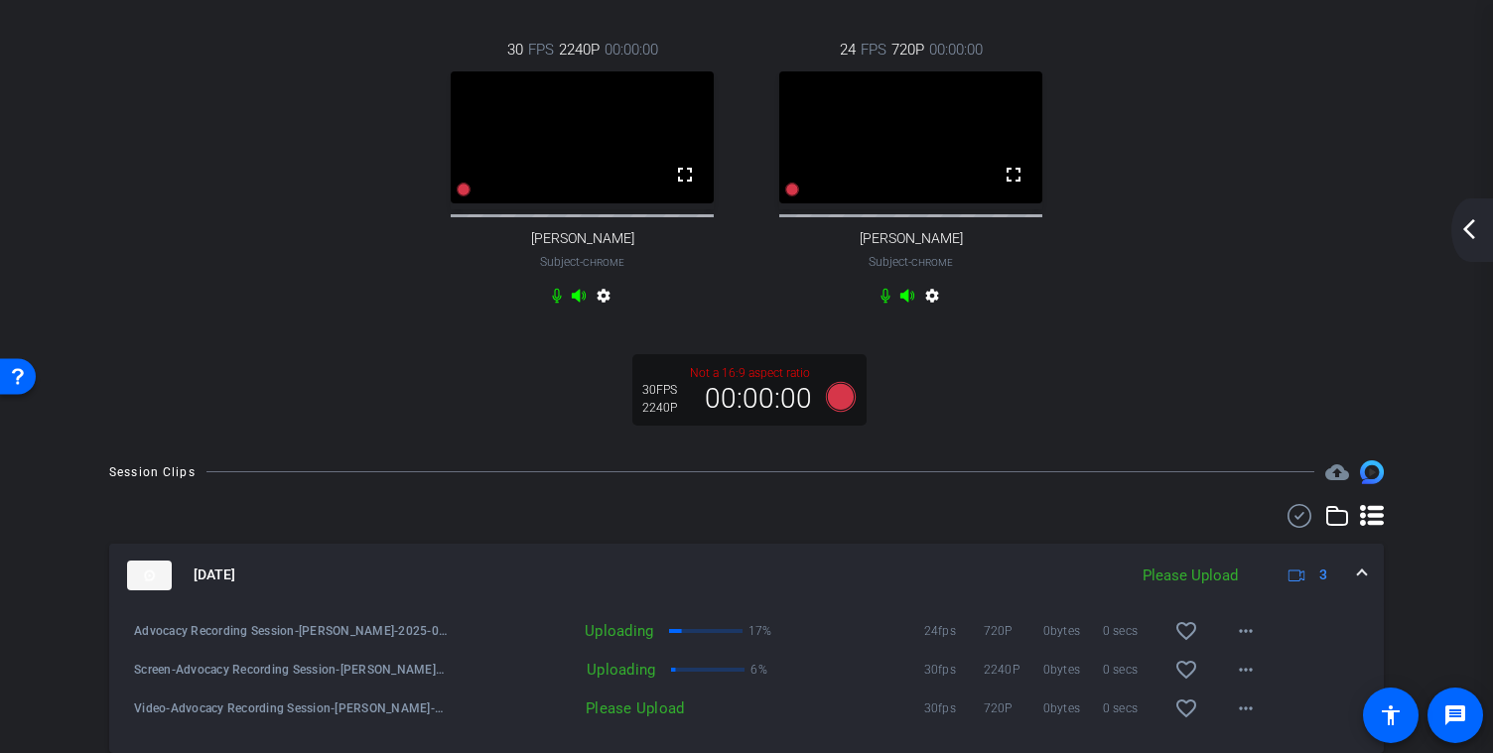
click at [1467, 223] on mat-icon "arrow_back_ios_new" at bounding box center [1469, 229] width 24 height 24
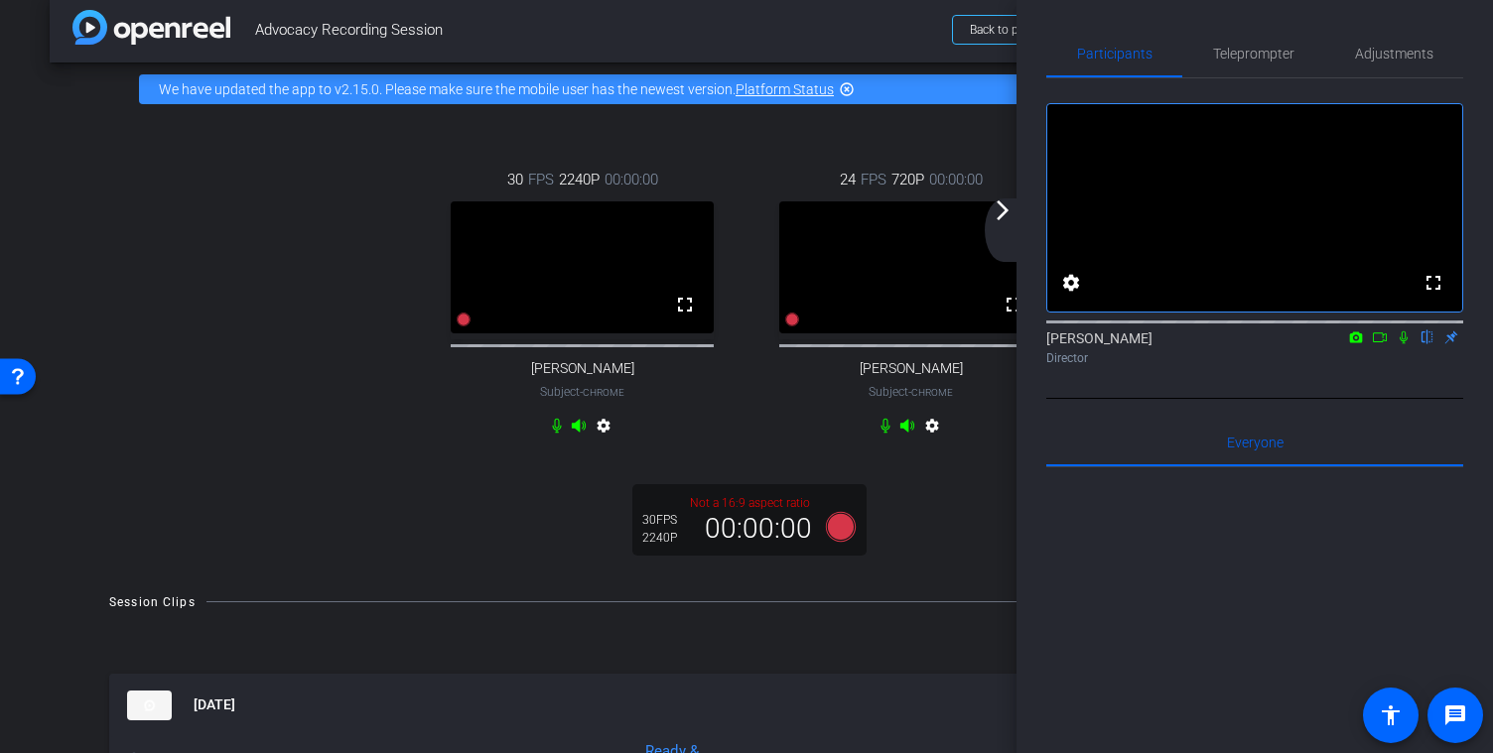
scroll to position [0, 0]
